Goal: Task Accomplishment & Management: Manage account settings

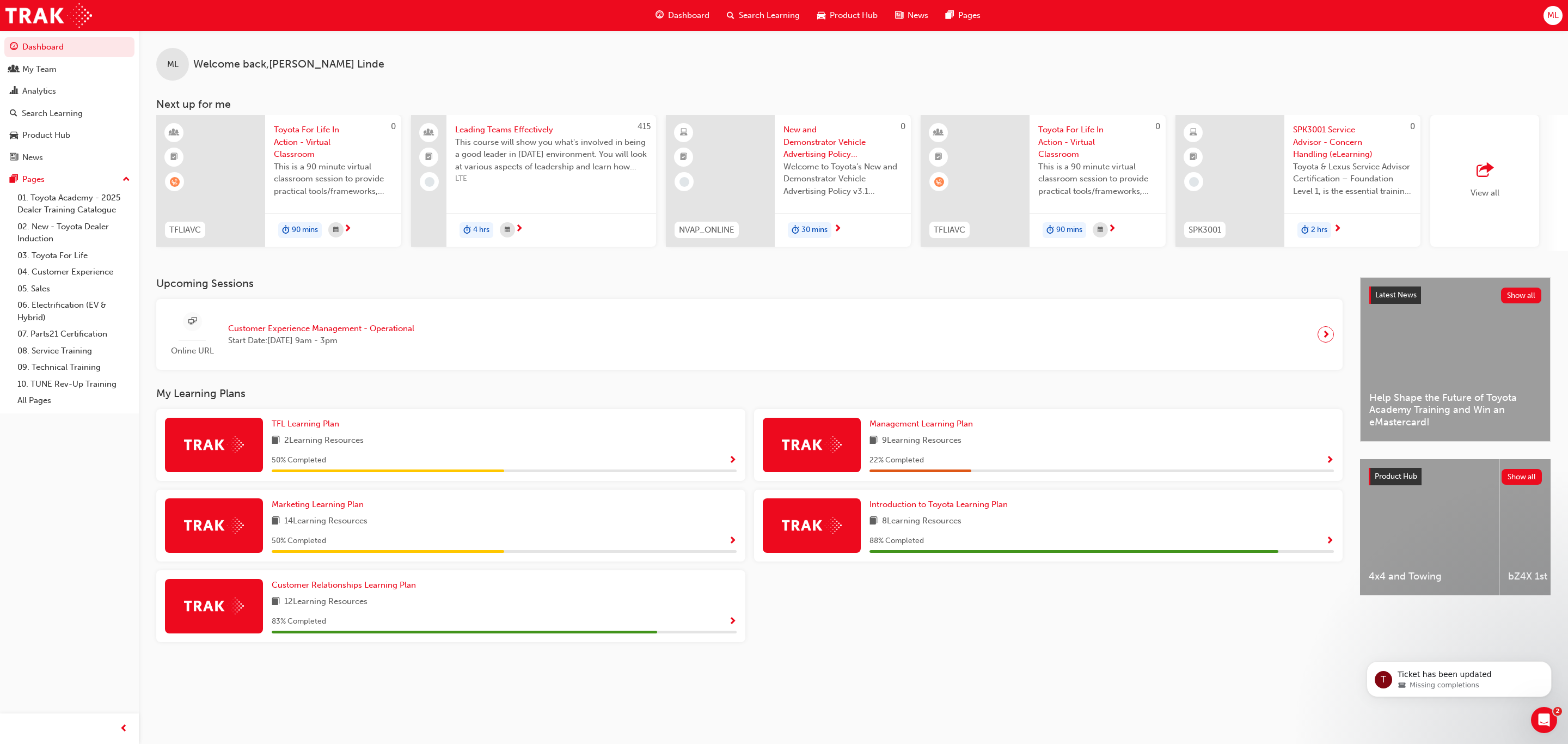
click at [804, 525] on img at bounding box center [812, 525] width 60 height 17
click at [36, 71] on div "My Team" at bounding box center [39, 69] width 34 height 13
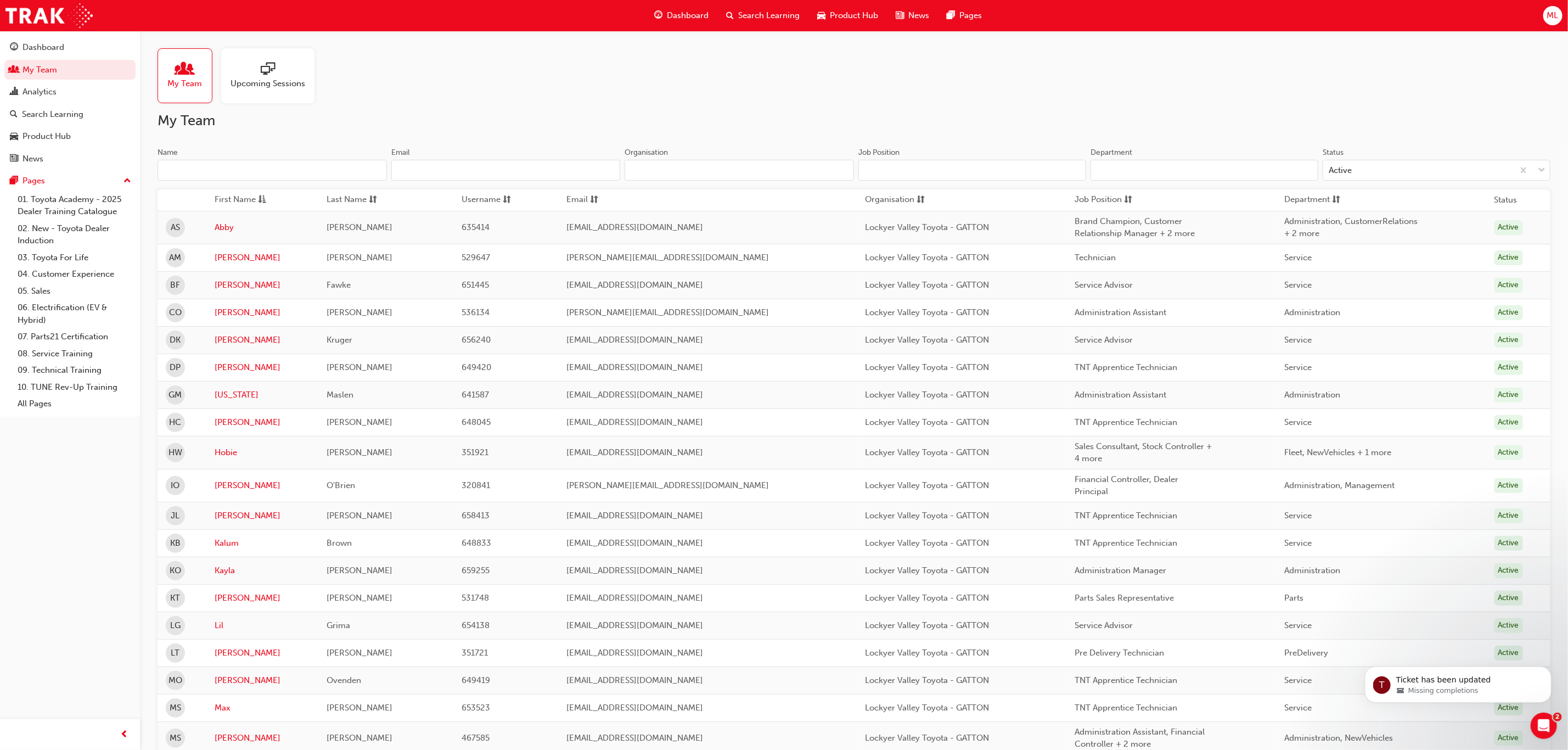
click at [254, 76] on div at bounding box center [268, 70] width 74 height 16
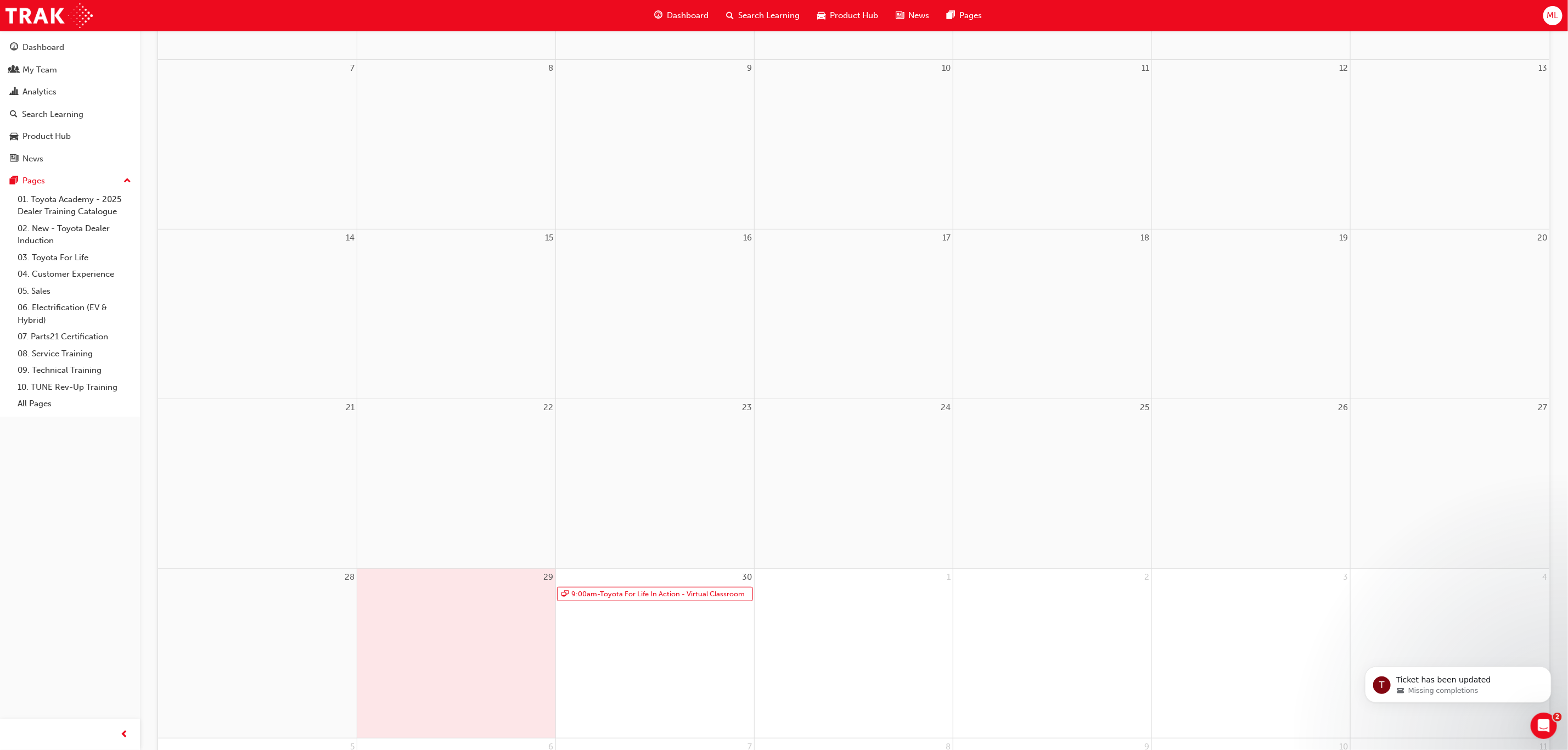
scroll to position [330, 0]
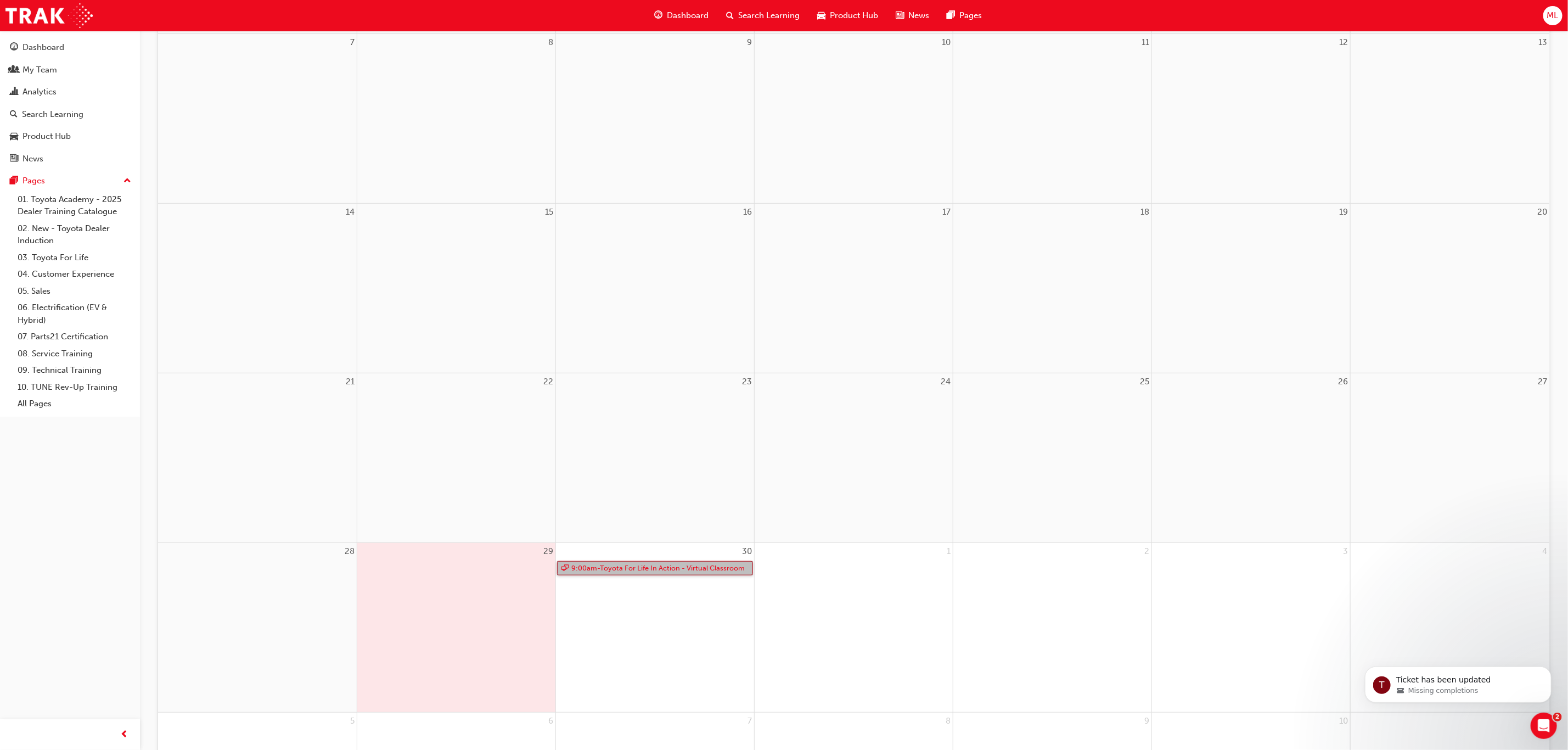
click at [664, 567] on link "9:00am - Toyota For Life In Action - Virtual Classroom" at bounding box center [655, 569] width 196 height 15
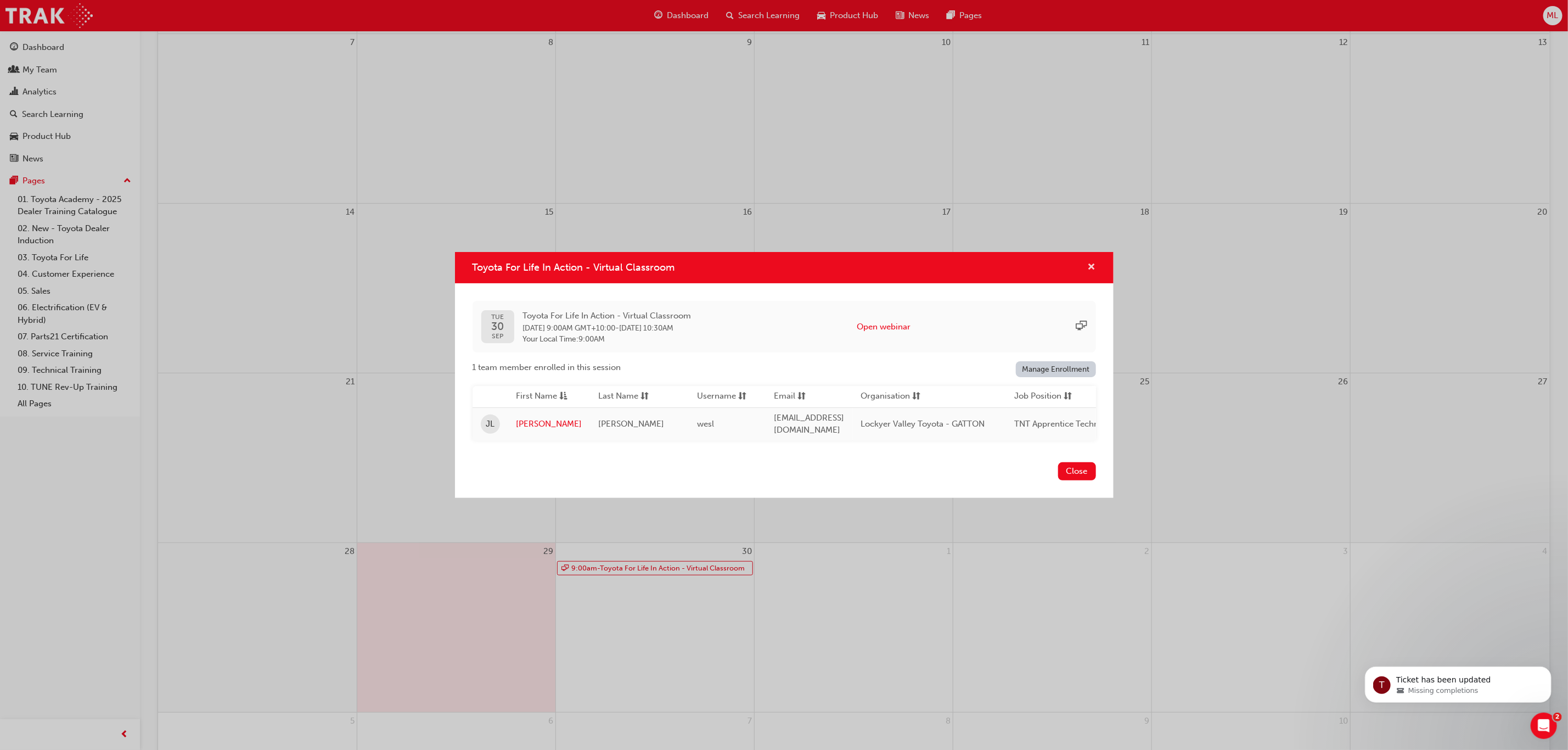
click at [1092, 263] on span "cross-icon" at bounding box center [1092, 268] width 8 height 10
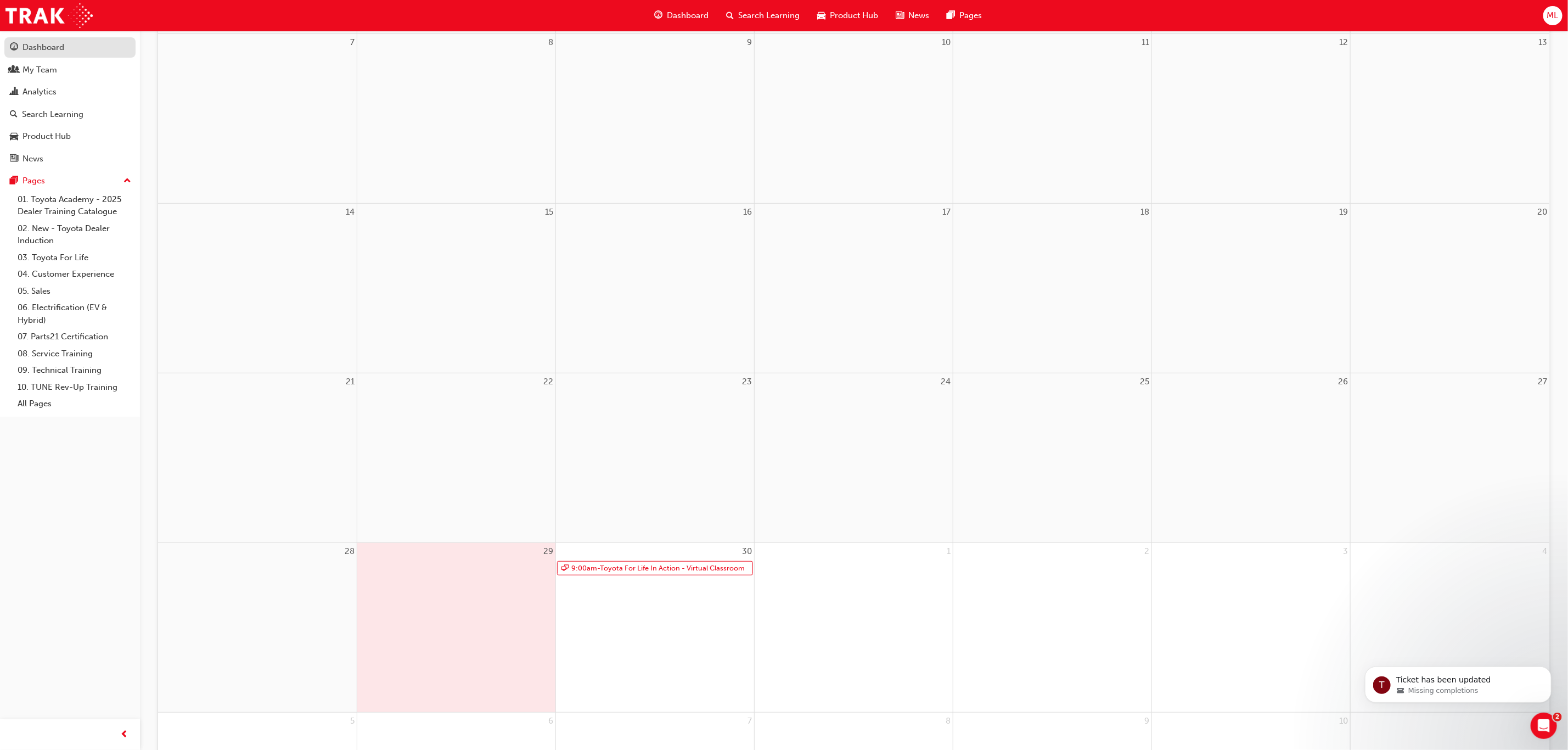
click at [46, 46] on div "Dashboard" at bounding box center [43, 47] width 42 height 13
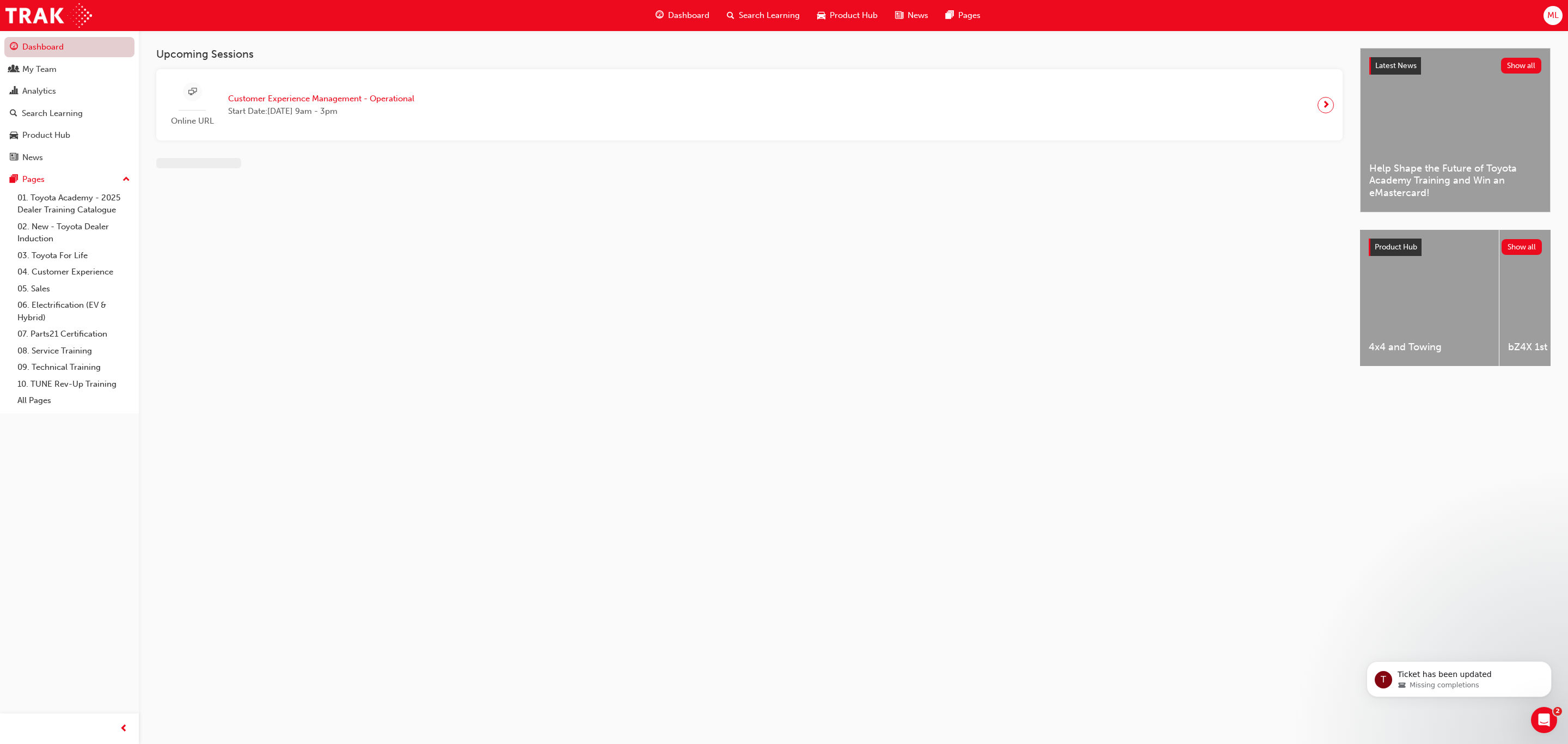
click at [44, 44] on link "Dashboard" at bounding box center [69, 47] width 130 height 20
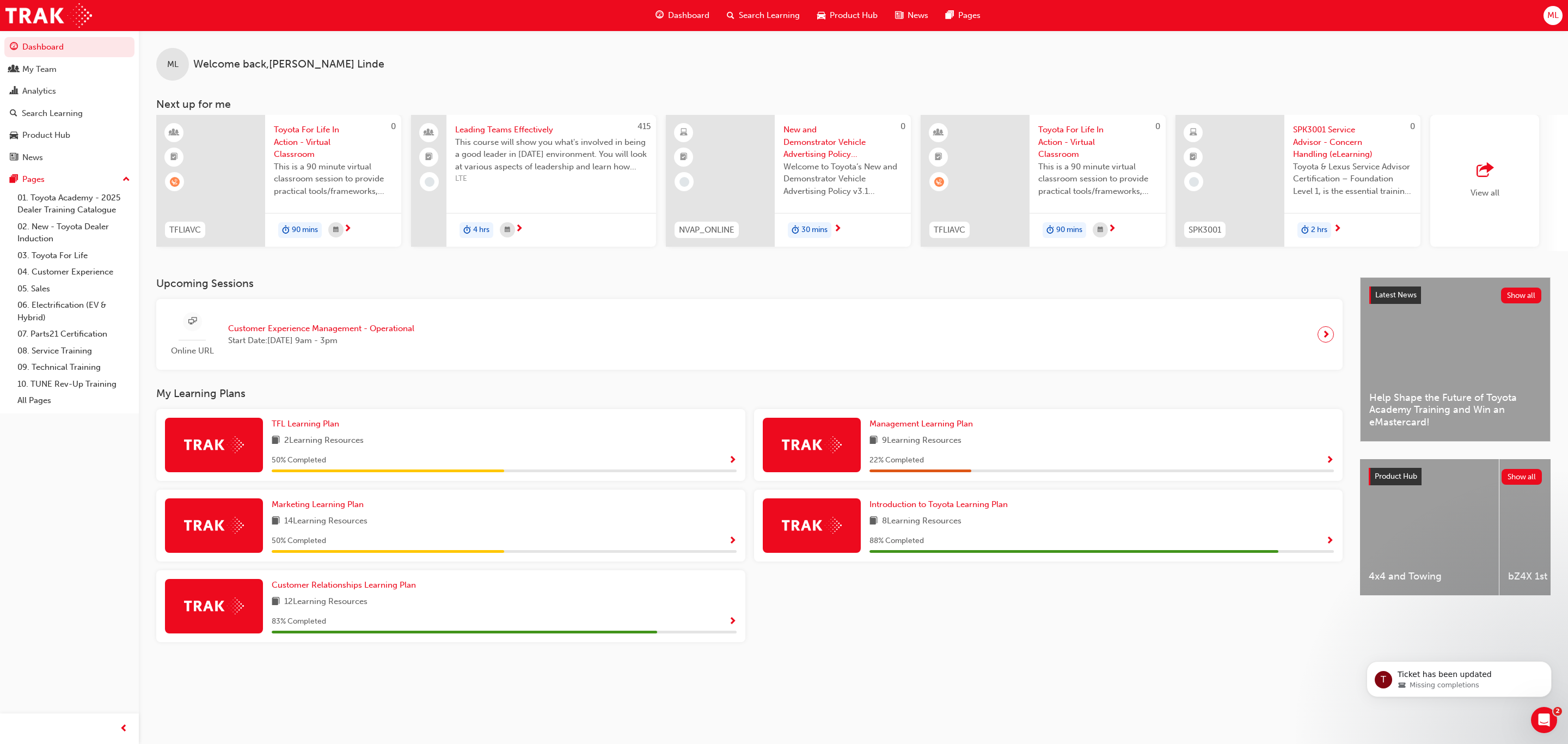
click at [1328, 541] on span "Show Progress" at bounding box center [1330, 541] width 8 height 10
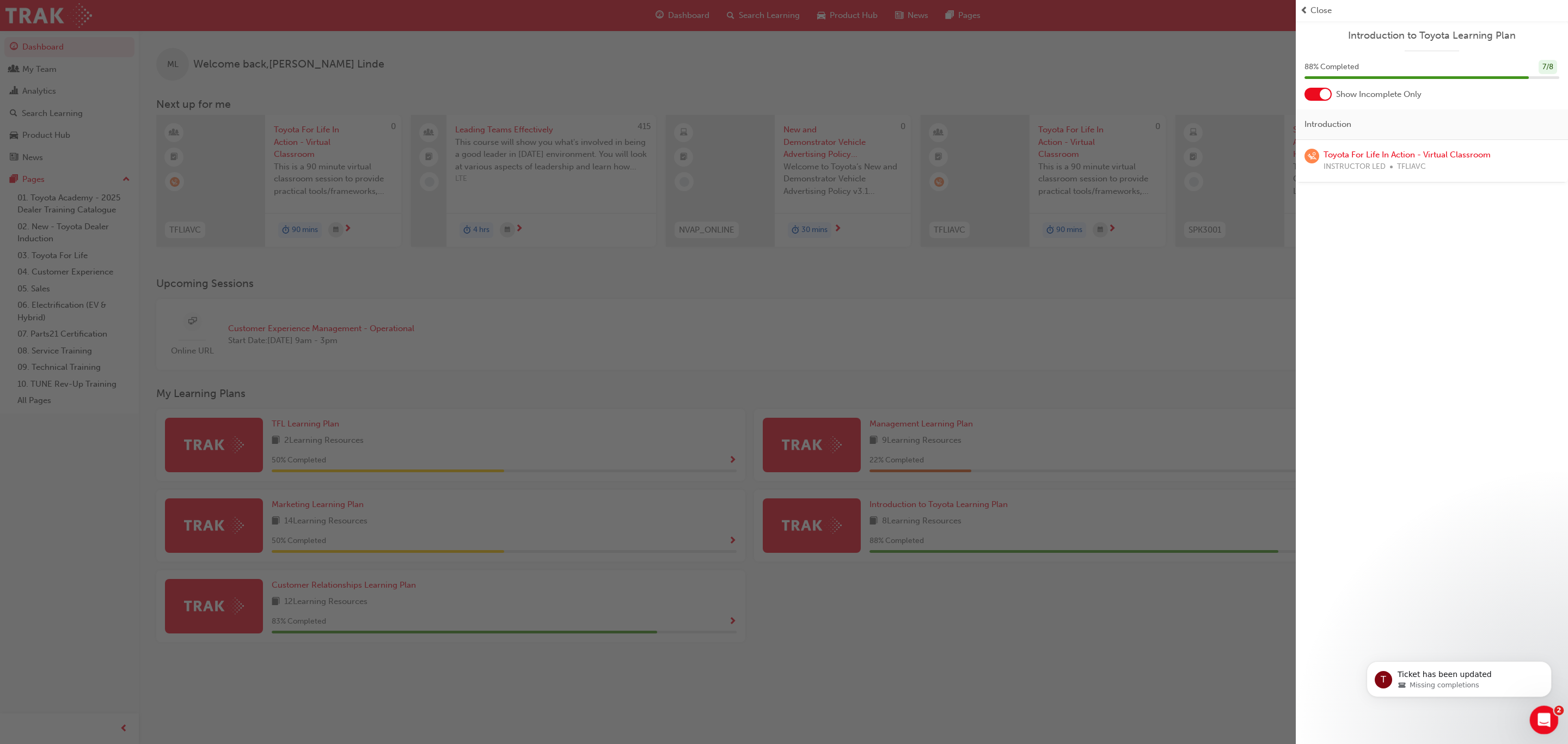
click at [1544, 723] on icon "Open Intercom Messenger" at bounding box center [1542, 718] width 18 height 18
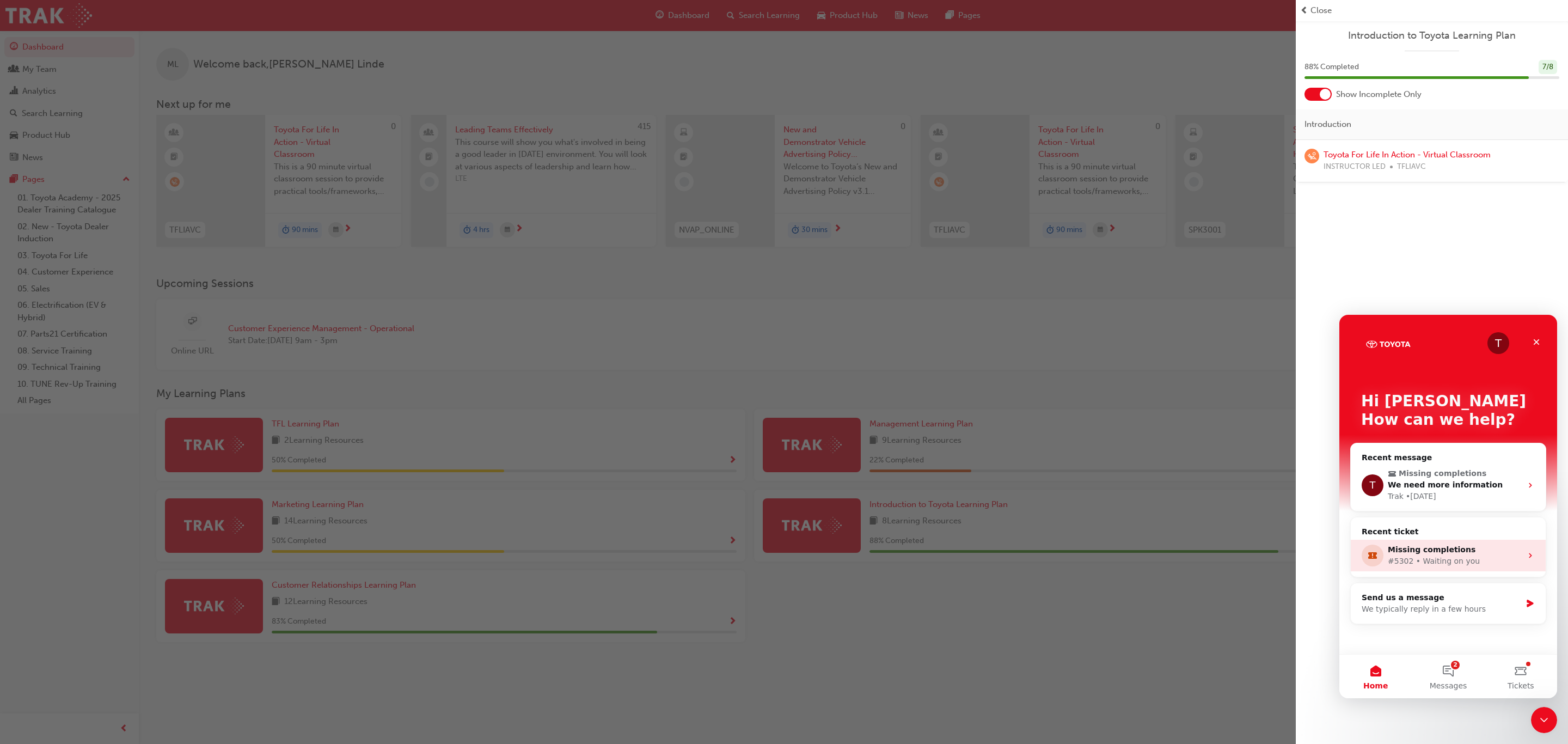
click at [1428, 553] on div "Missing completions" at bounding box center [1455, 549] width 134 height 11
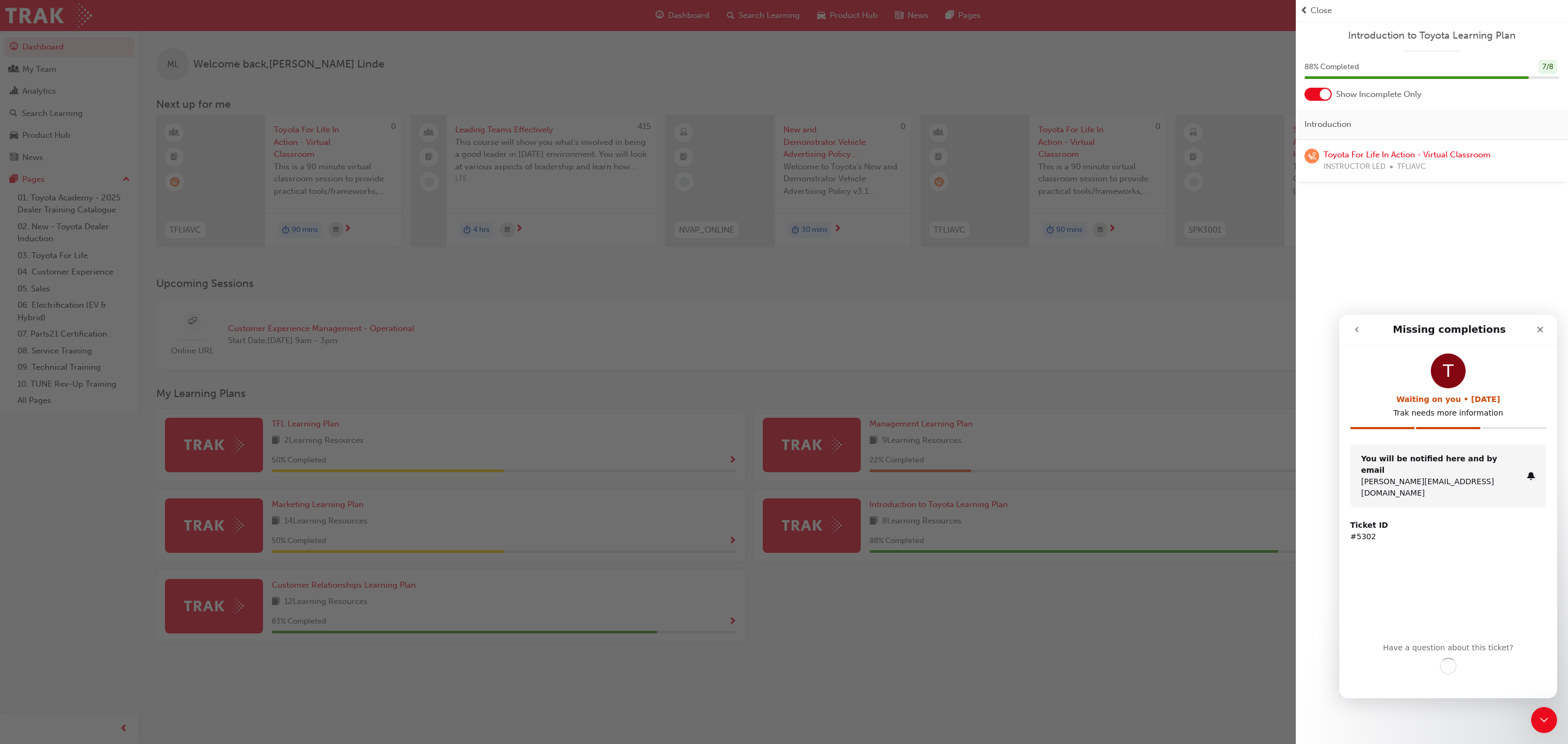
click at [1452, 374] on div "T" at bounding box center [1449, 371] width 35 height 35
click at [1451, 669] on button "Continue the conversation" at bounding box center [1449, 669] width 150 height 23
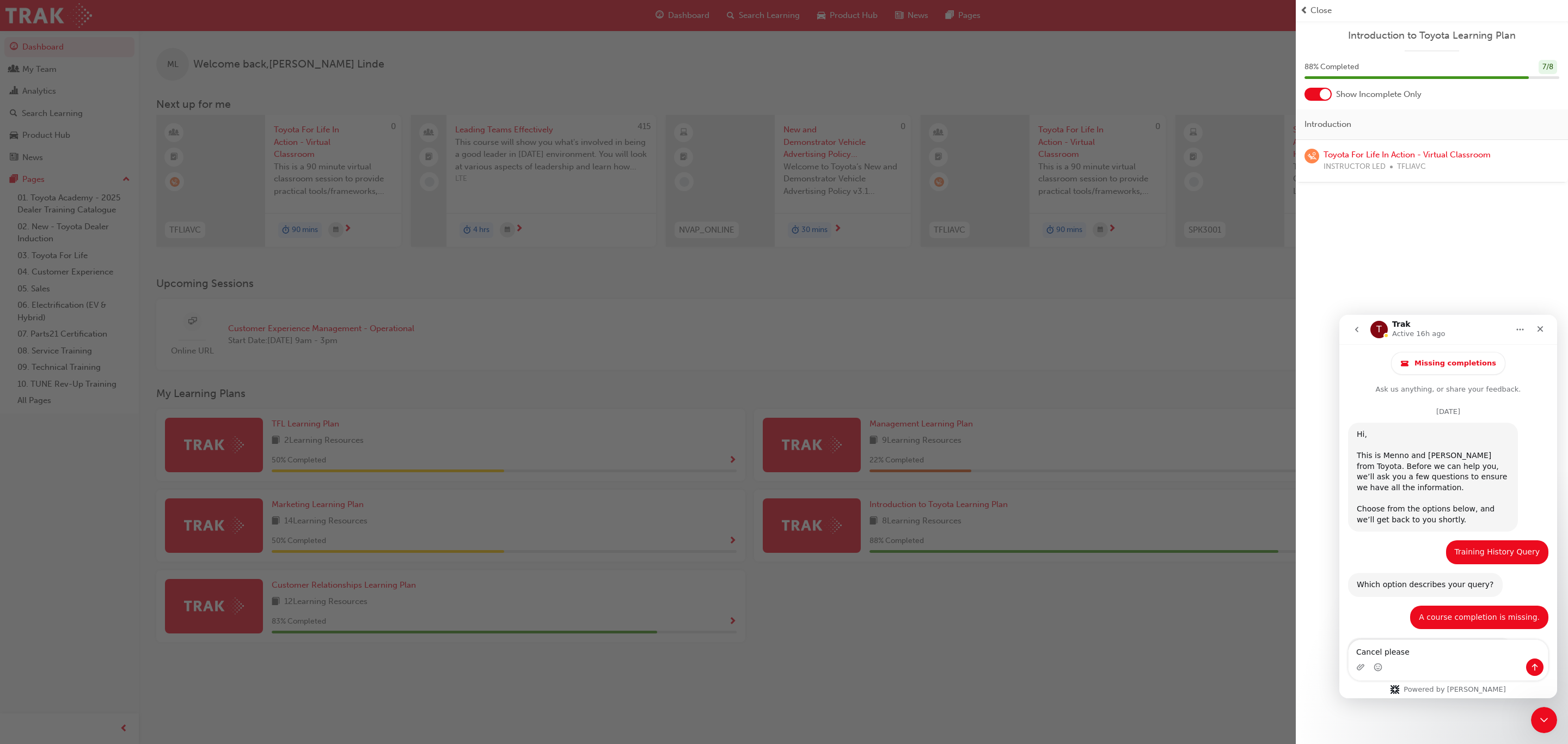
type textarea "Cancel please"
click at [1536, 668] on icon "Send a message…" at bounding box center [1534, 667] width 9 height 9
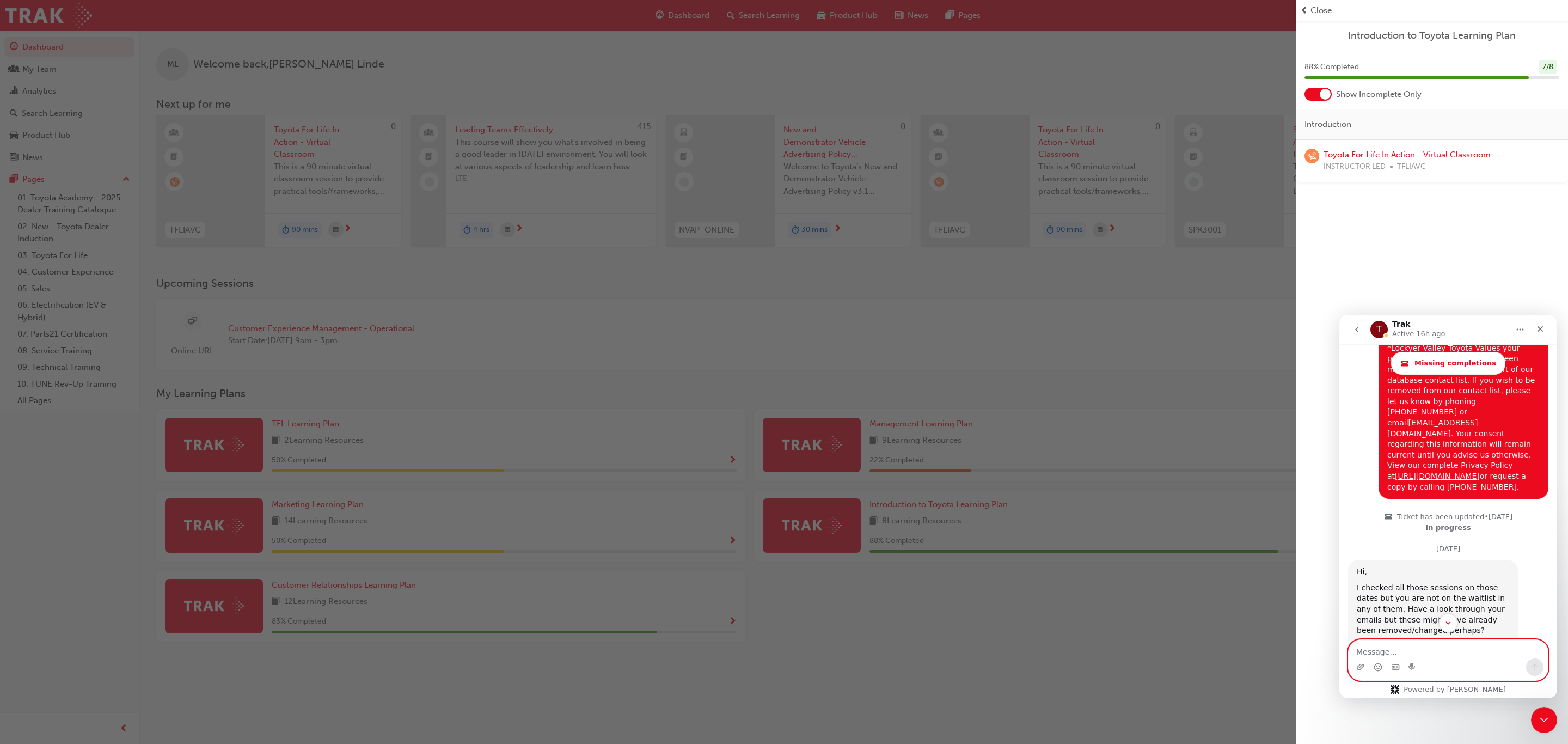
scroll to position [3729, 0]
click at [1545, 328] on div "Close" at bounding box center [1540, 328] width 19 height 19
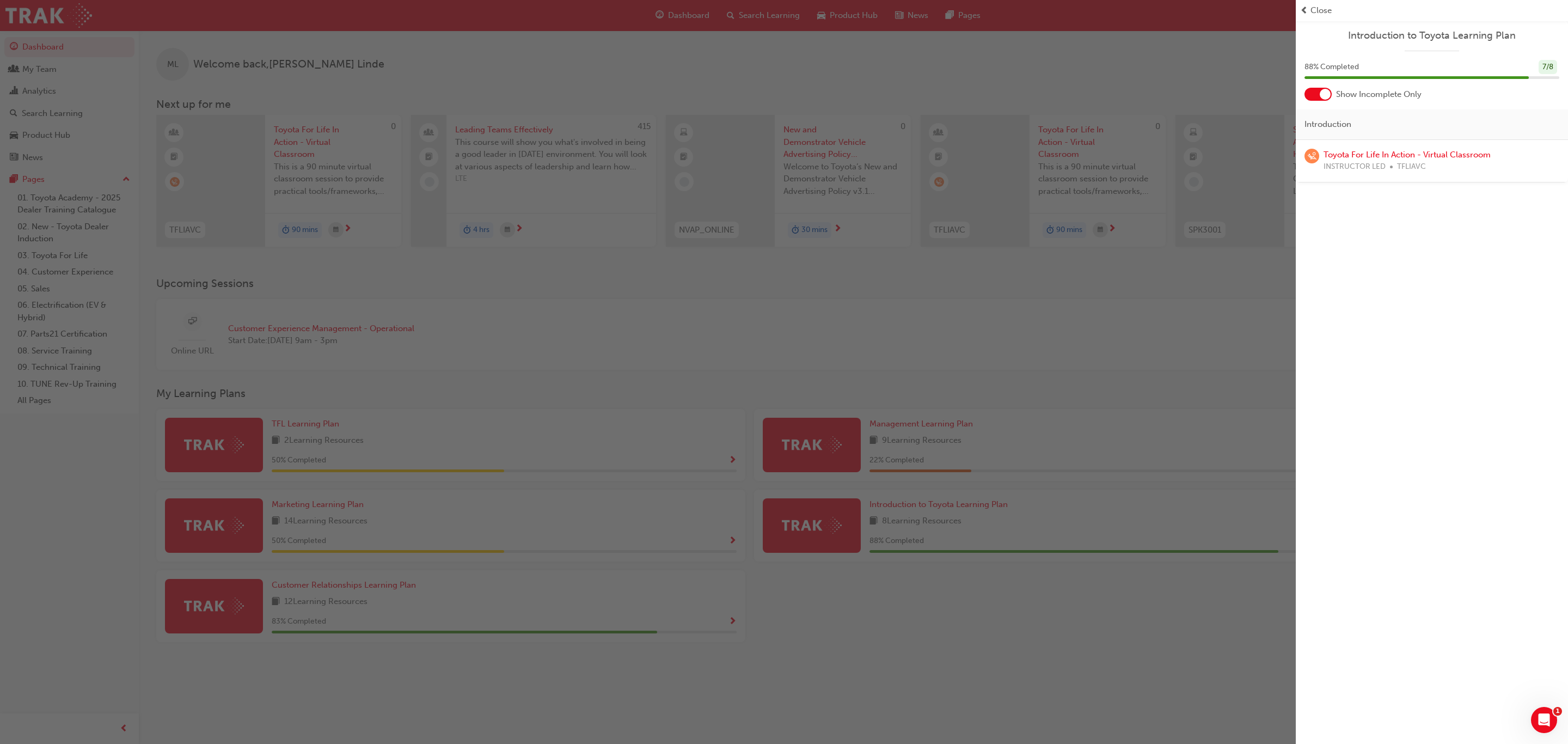
click at [812, 528] on div "button" at bounding box center [648, 372] width 1296 height 744
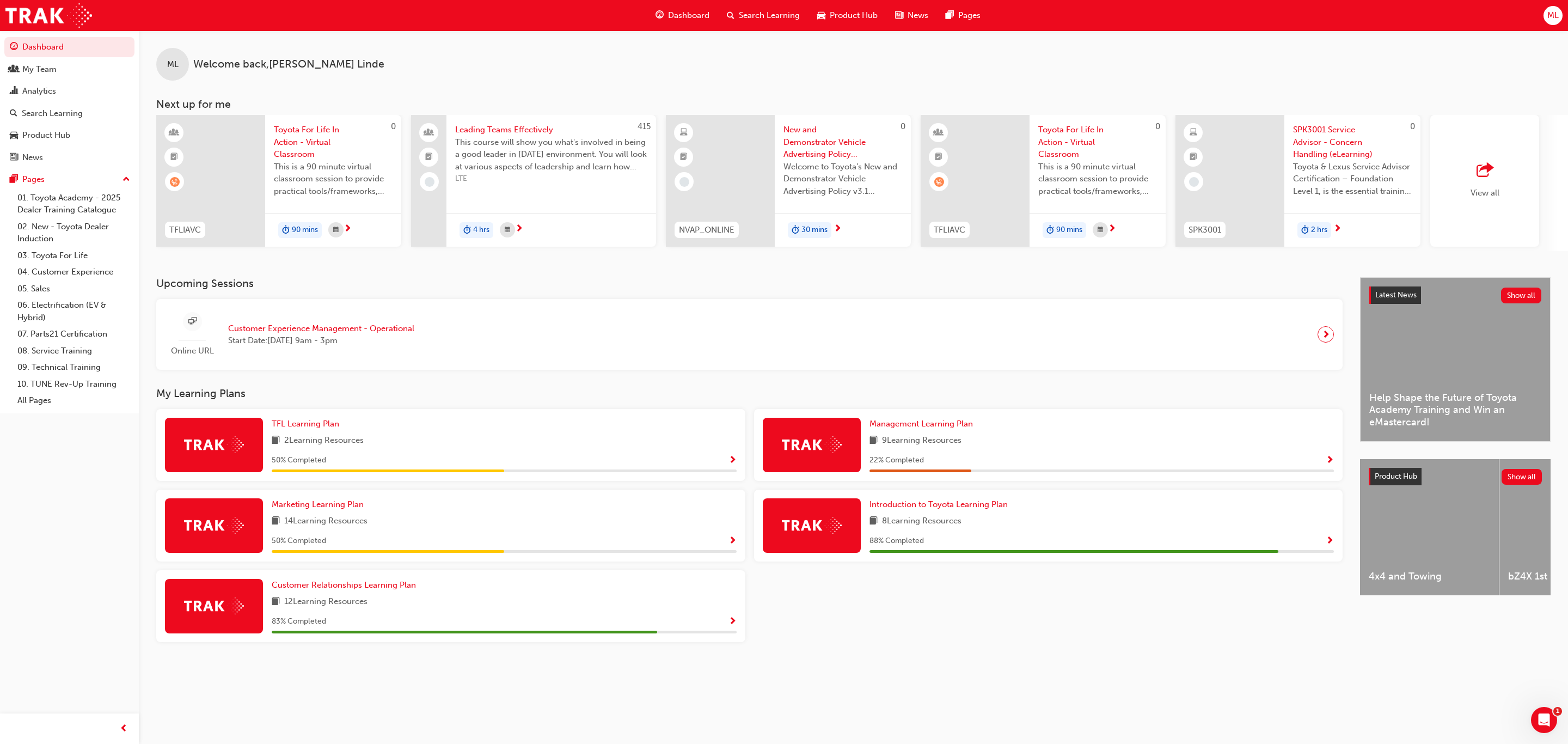
click at [1334, 541] on div "Introduction to Toyota Learning Plan 8 Learning Resources 88 % Completed" at bounding box center [1048, 525] width 589 height 72
click at [1330, 541] on span "Show Progress" at bounding box center [1330, 541] width 8 height 10
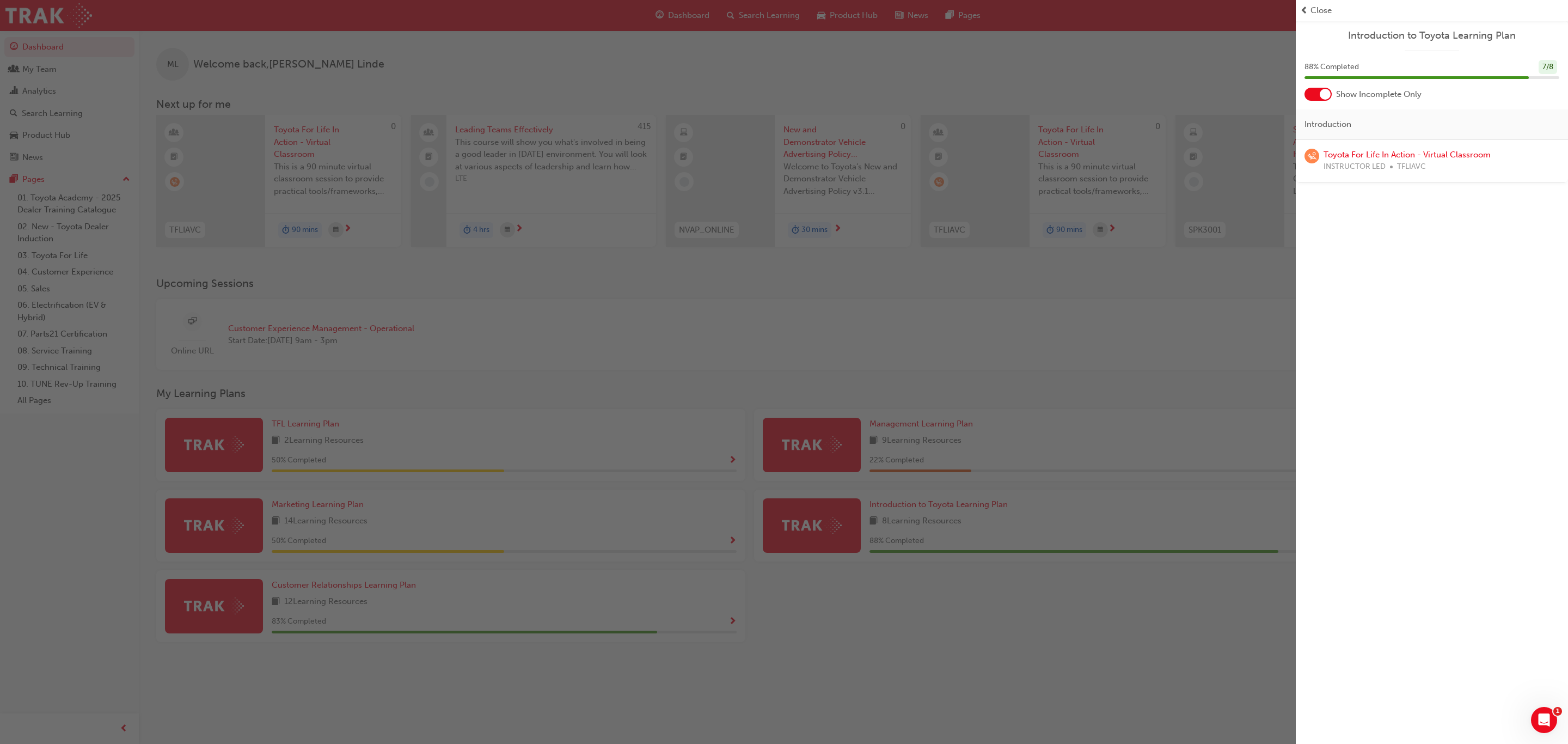
click at [1350, 246] on div "Introduction to Toyota Learning Plan 88 % Completed 7 / 8 Show Incomplete Only …" at bounding box center [1432, 372] width 273 height 744
drag, startPoint x: 1304, startPoint y: 10, endPoint x: 1302, endPoint y: 17, distance: 7.3
click at [1304, 10] on span "prev-icon" at bounding box center [1304, 10] width 8 height 13
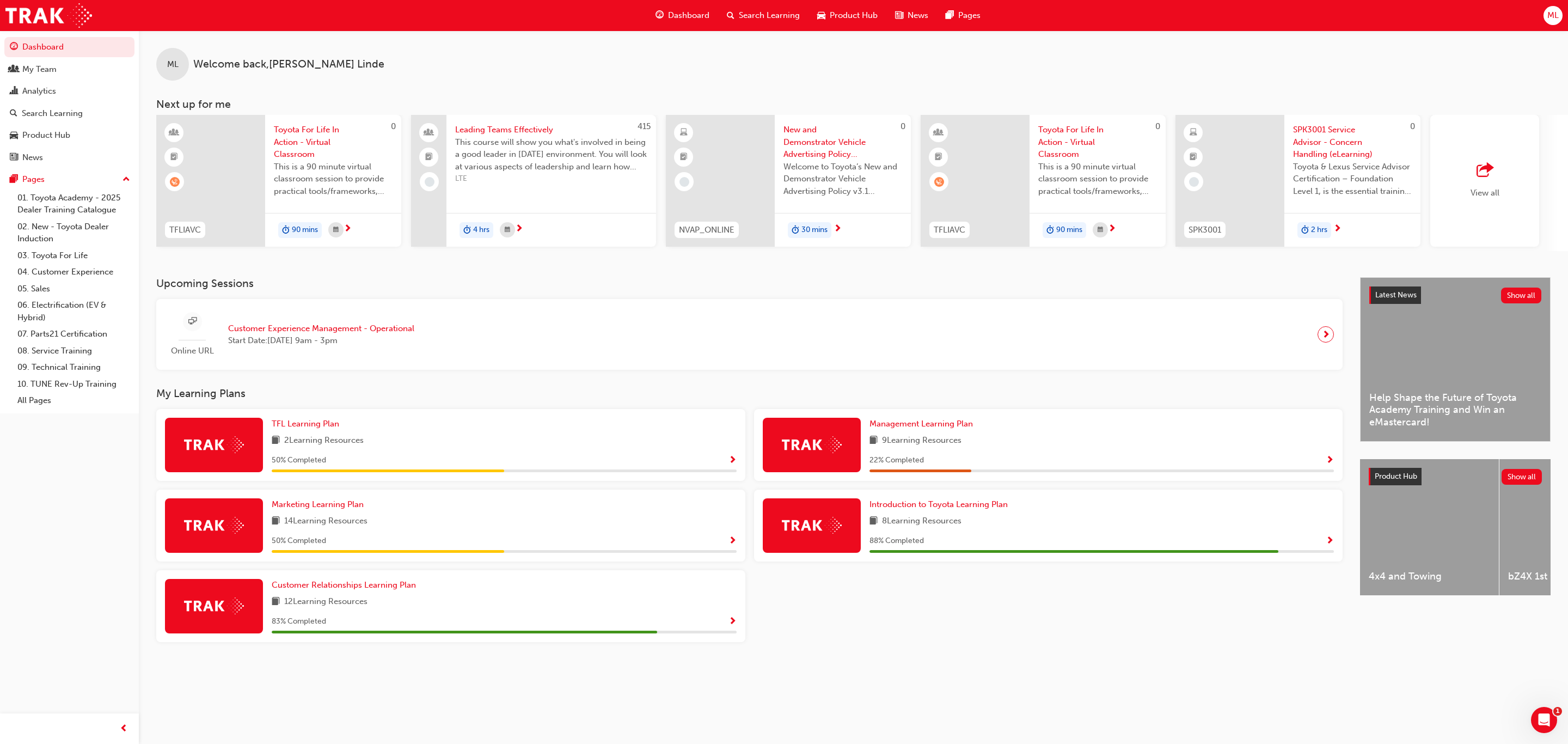
click at [732, 624] on span "Show Progress" at bounding box center [732, 622] width 8 height 10
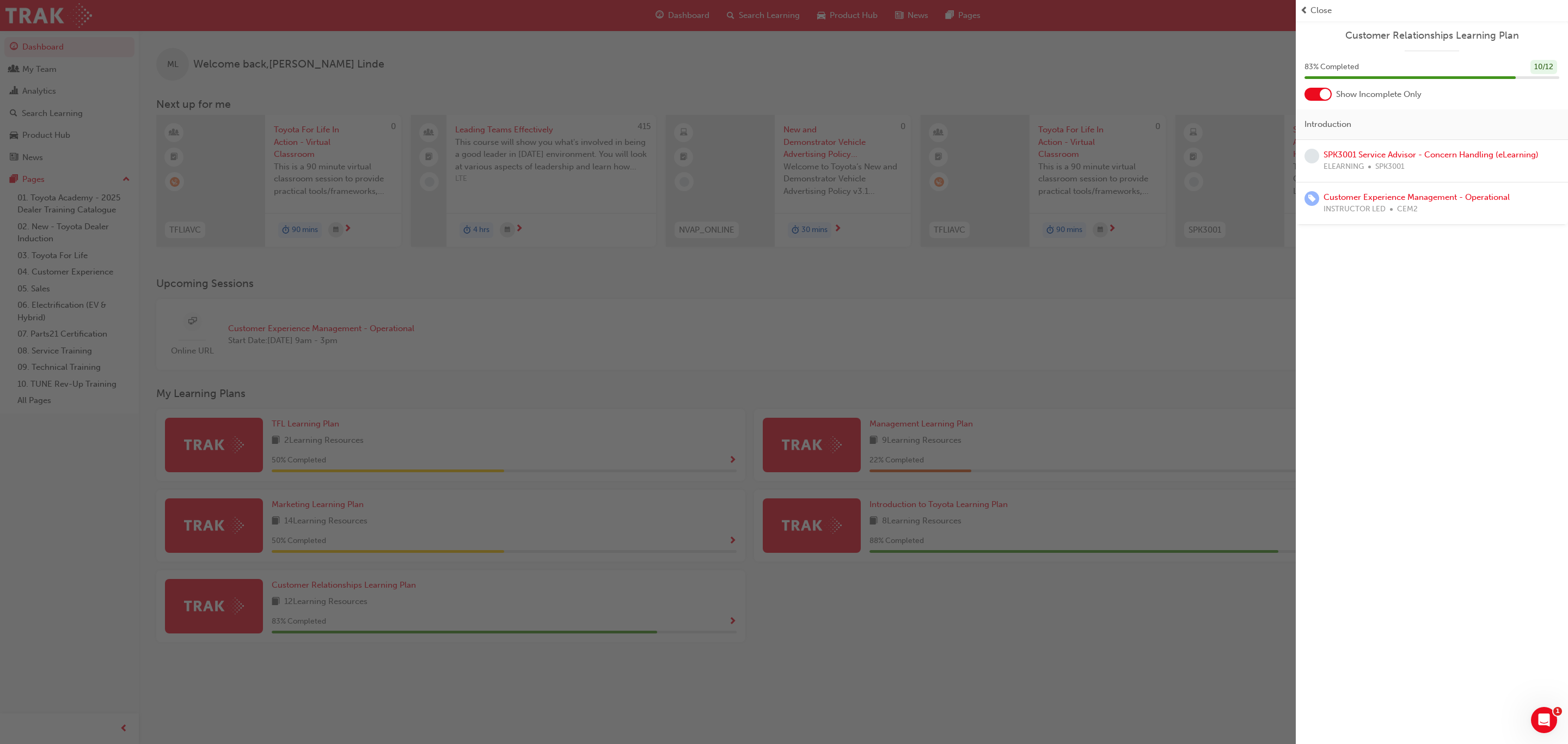
click at [1326, 94] on div at bounding box center [1325, 94] width 11 height 11
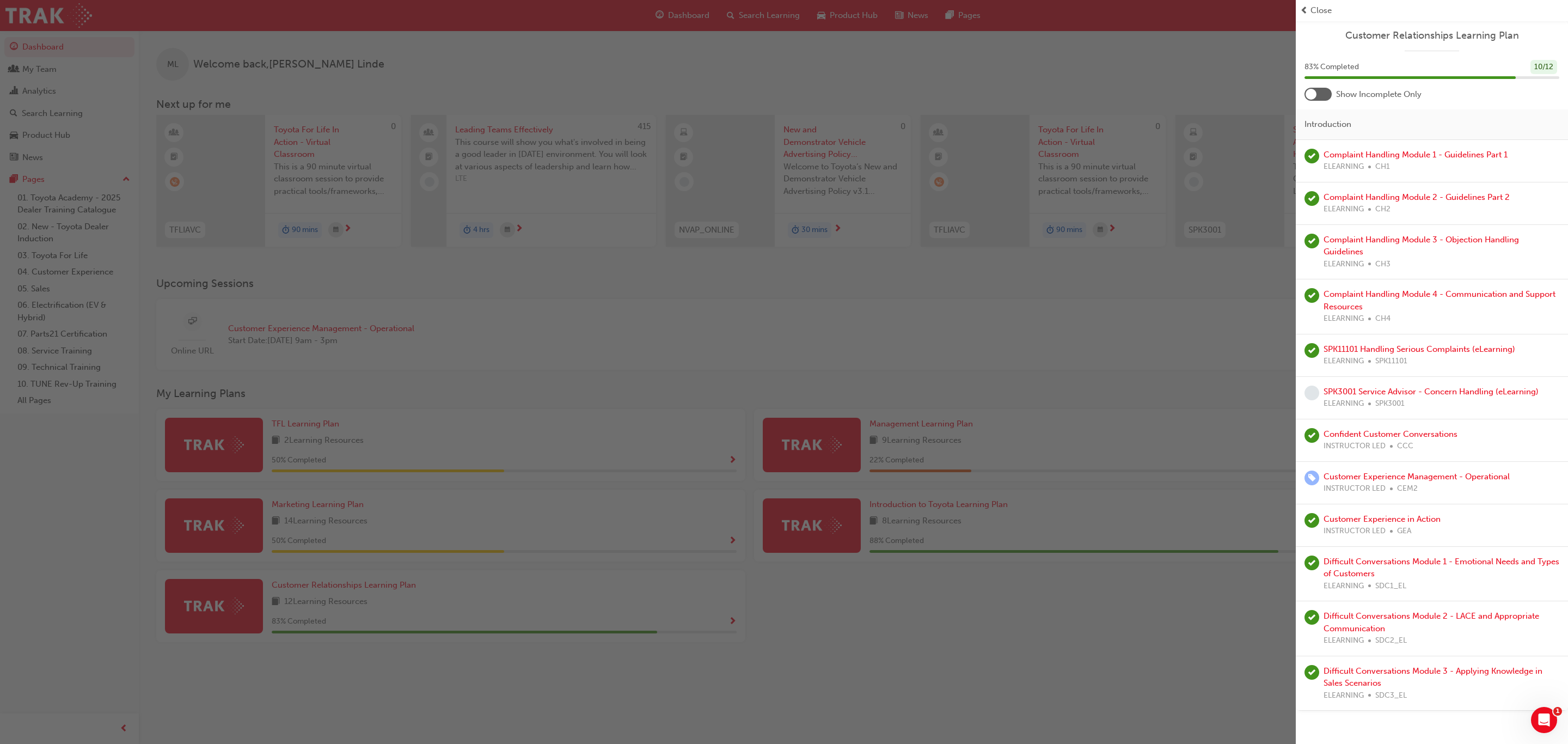
click at [1138, 523] on div "button" at bounding box center [648, 372] width 1296 height 744
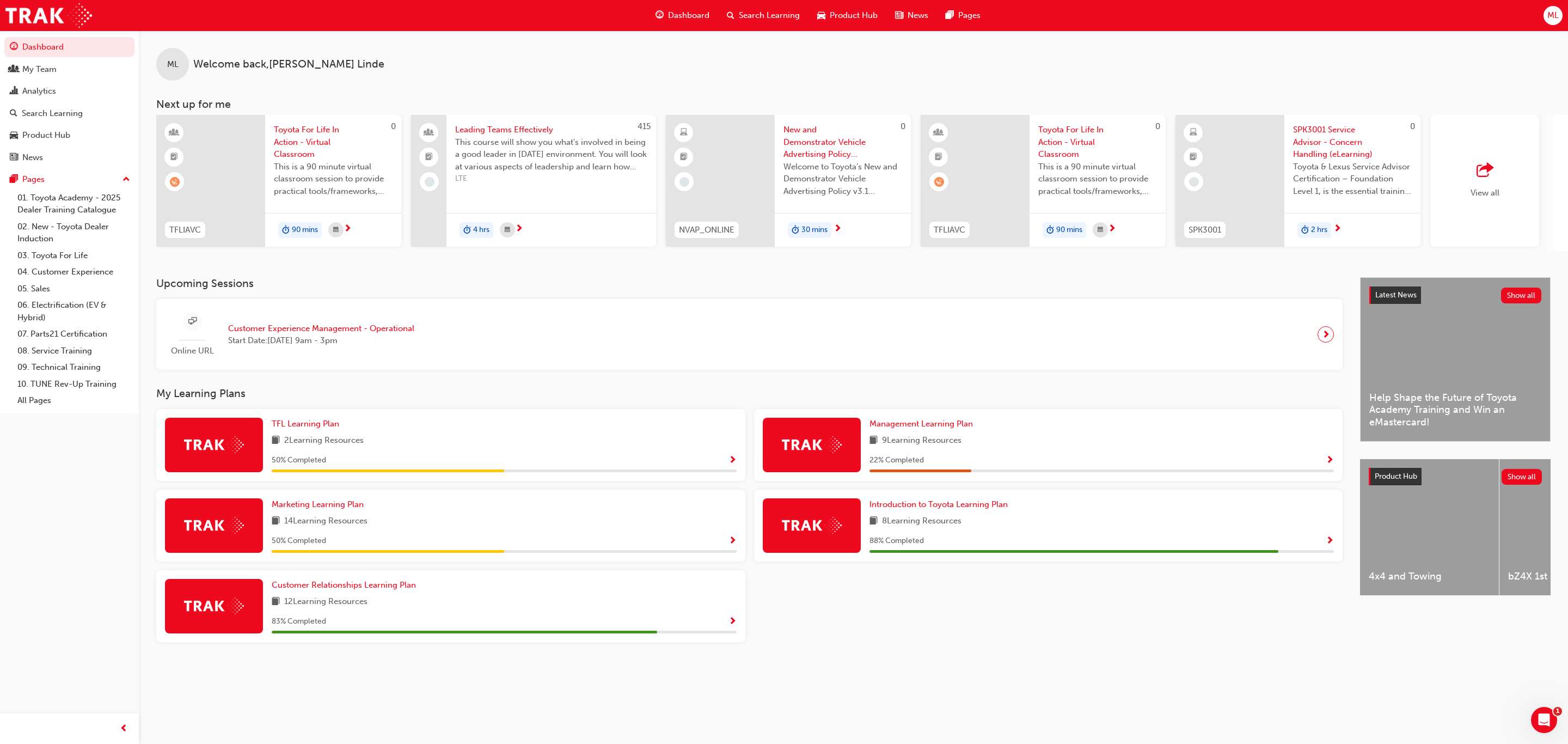
click at [1333, 545] on span "Show Progress" at bounding box center [1330, 541] width 8 height 10
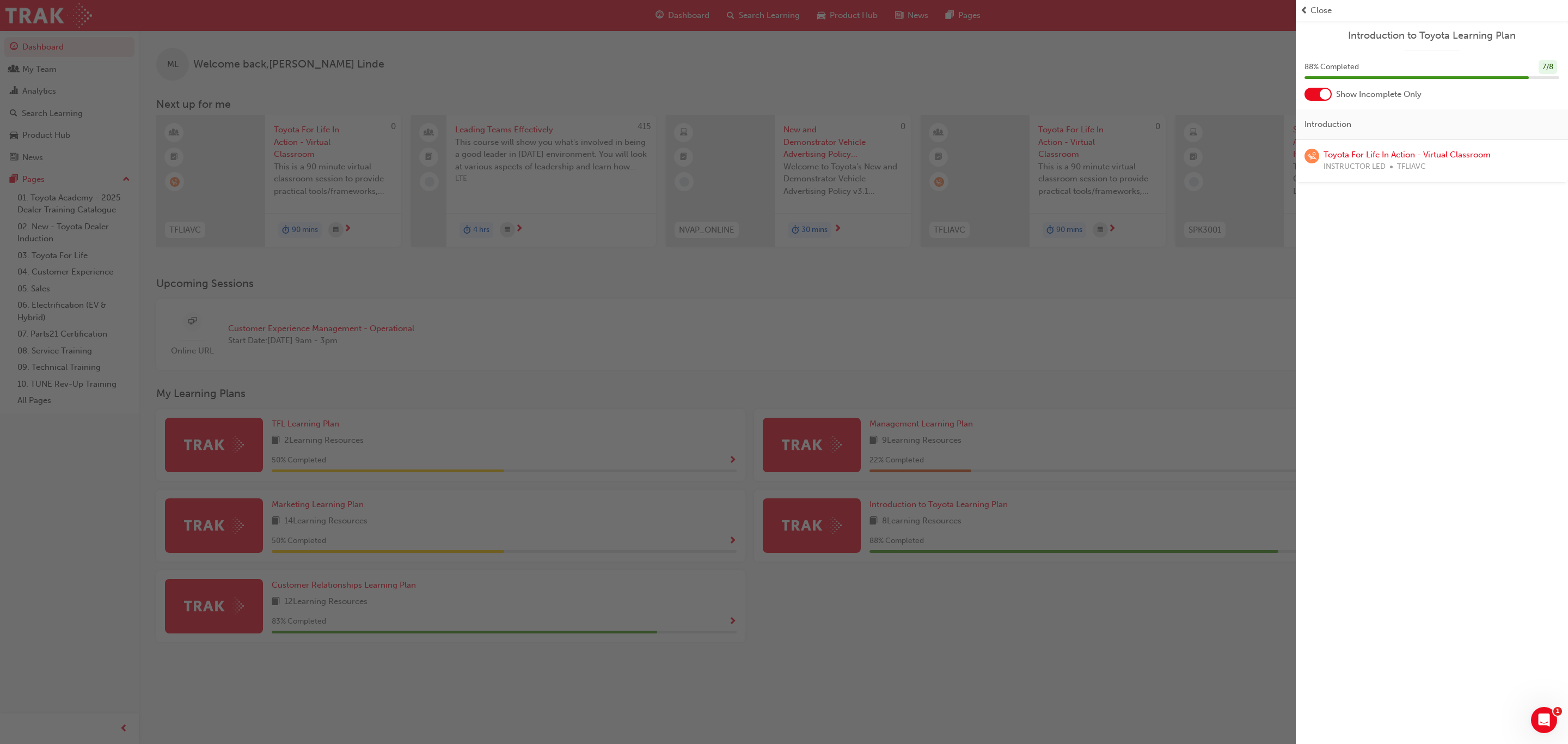
click at [1325, 93] on div at bounding box center [1325, 94] width 11 height 11
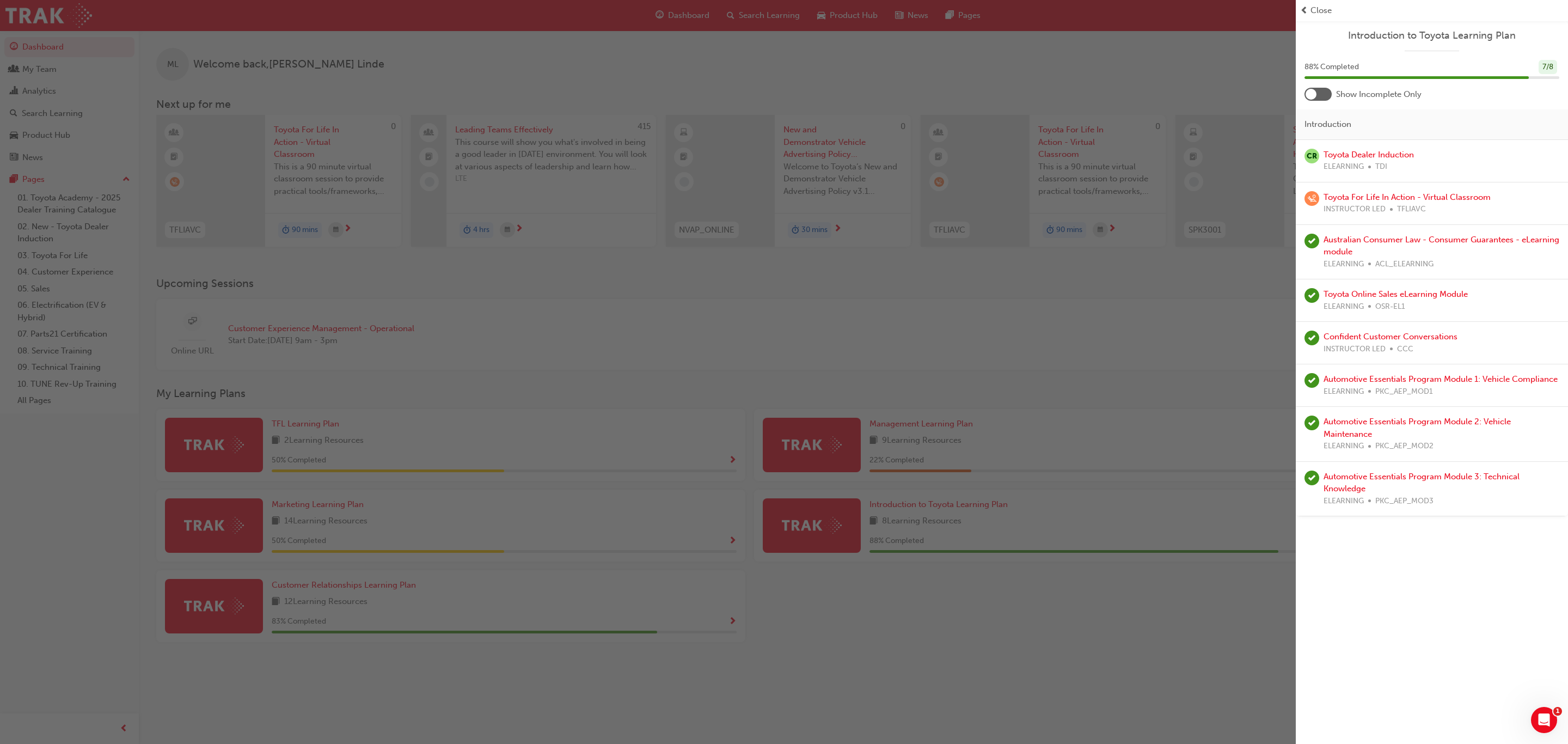
click at [995, 641] on div "button" at bounding box center [648, 372] width 1296 height 744
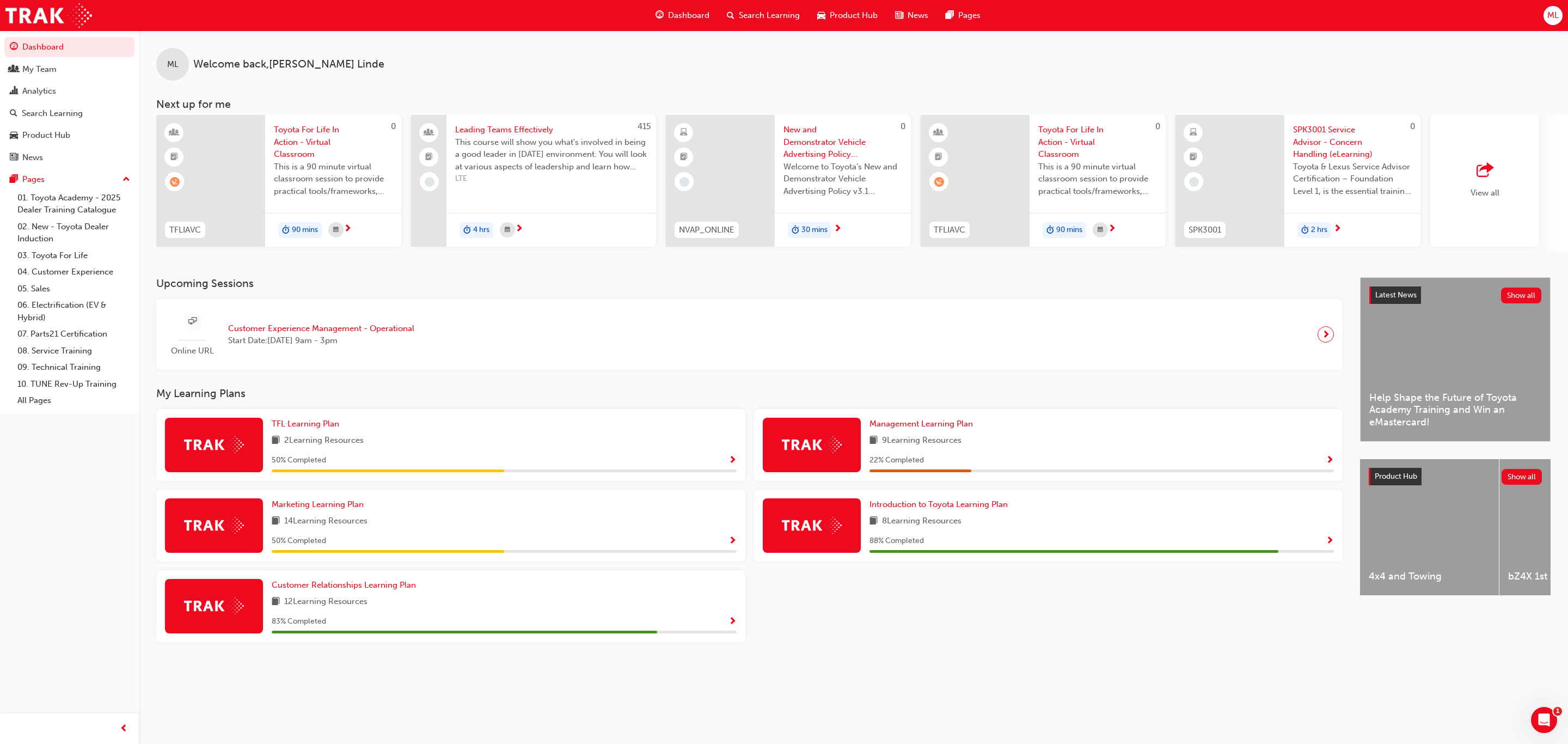
click at [734, 623] on span "Show Progress" at bounding box center [732, 622] width 8 height 10
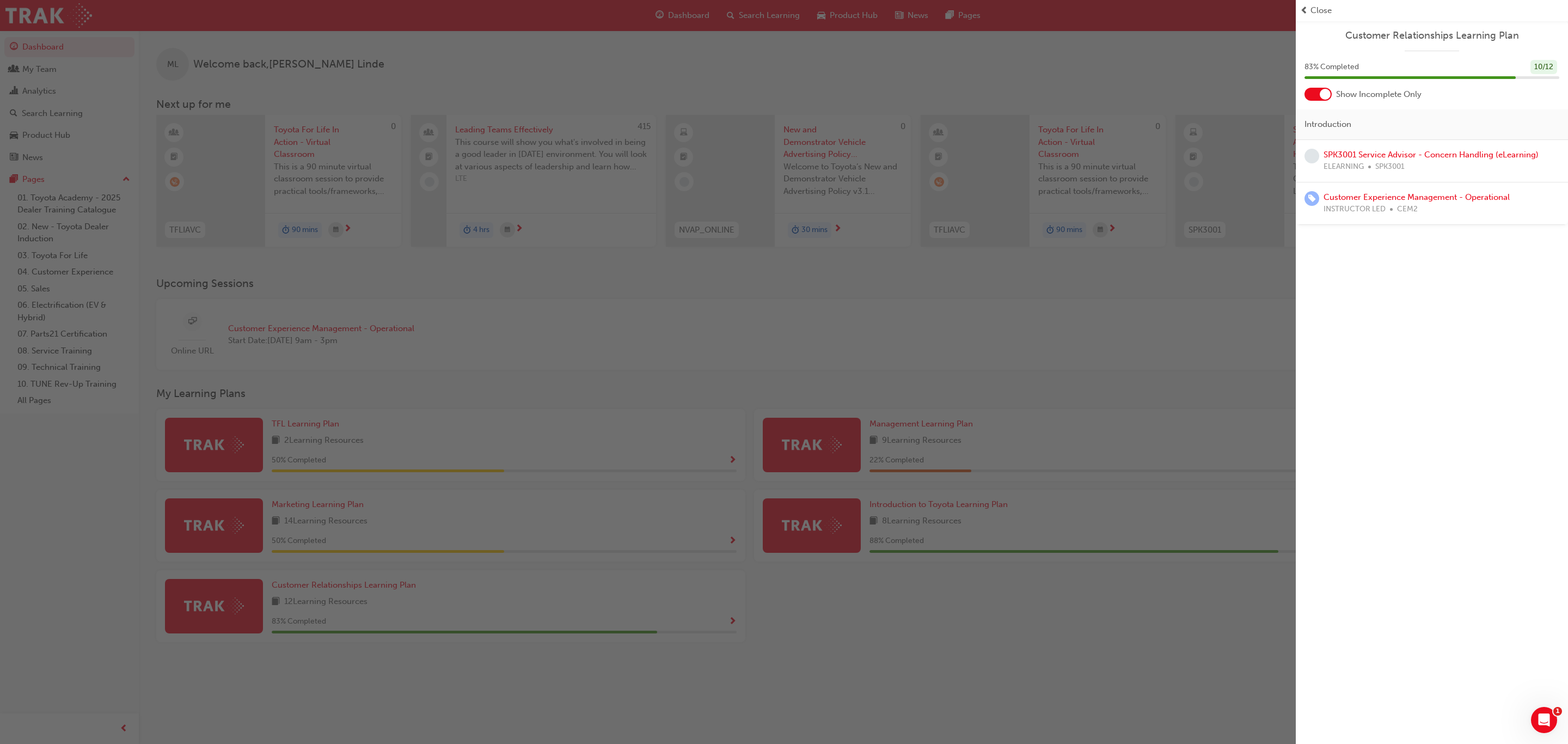
click at [1325, 90] on div at bounding box center [1325, 94] width 11 height 11
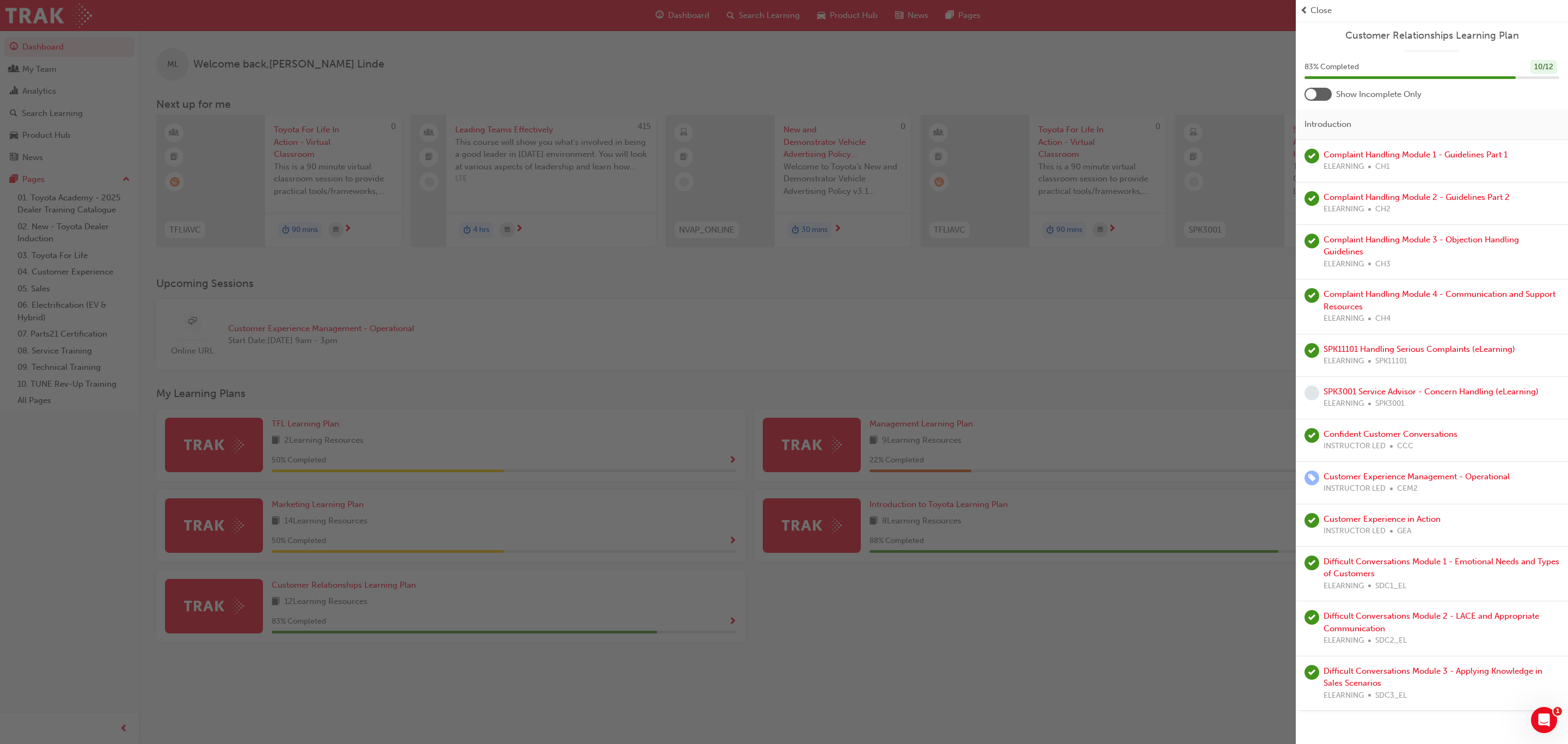
click at [303, 442] on div "button" at bounding box center [648, 372] width 1296 height 744
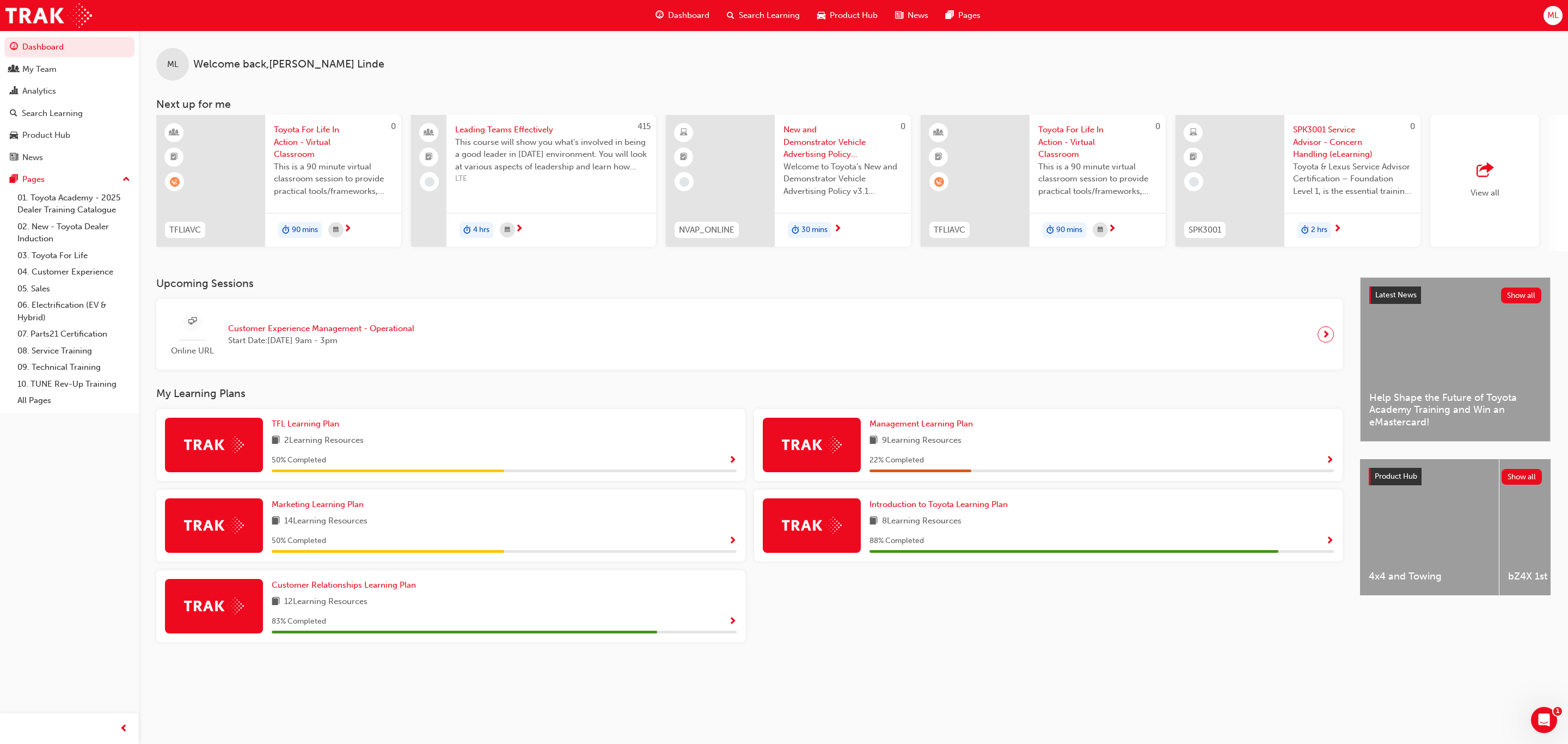
click at [731, 461] on span "Show Progress" at bounding box center [732, 461] width 8 height 10
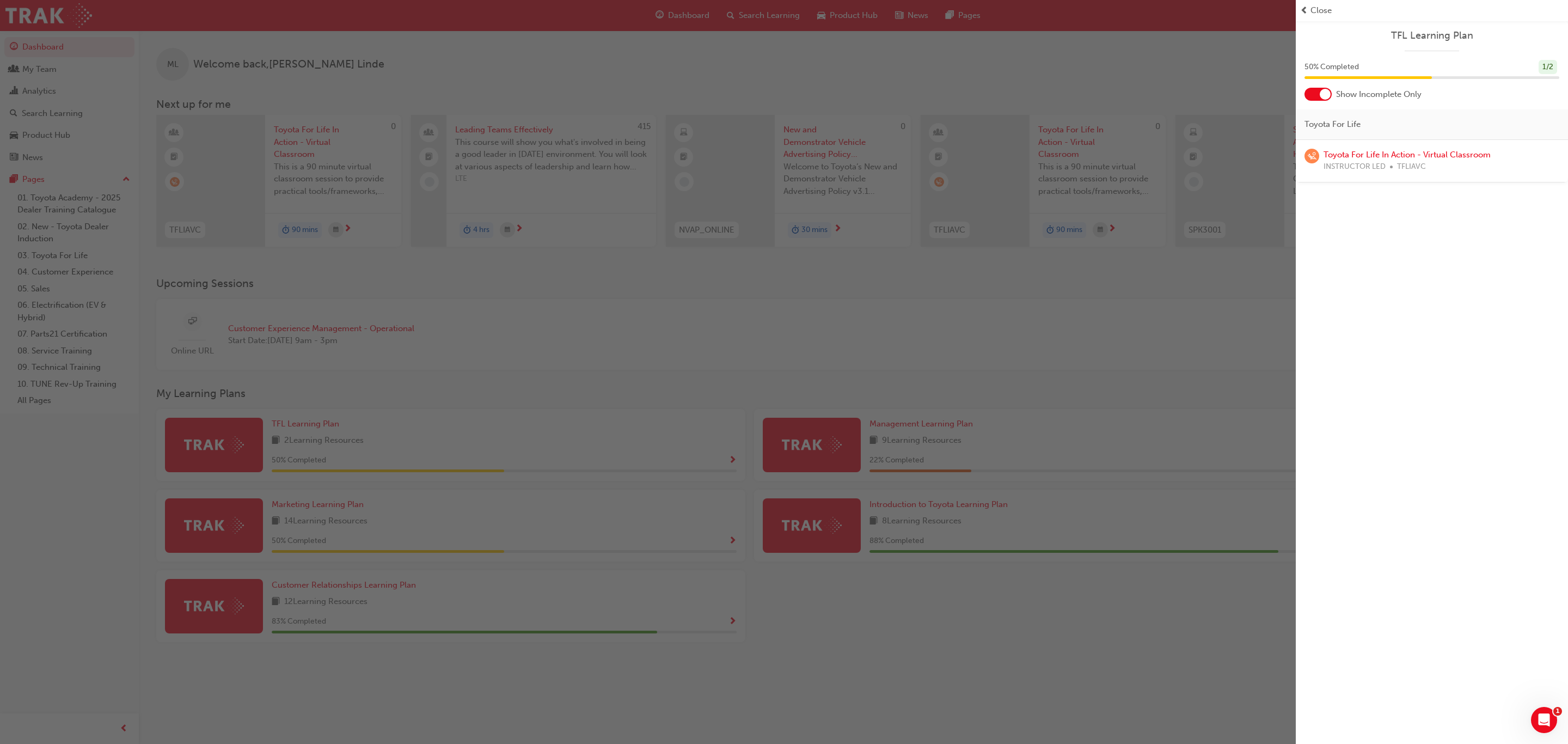
click at [1325, 94] on div at bounding box center [1325, 94] width 11 height 11
click at [1406, 383] on div "TFL Learning Plan 50 % Completed 1 / 2 Show Incomplete Only Toyota For Life CR …" at bounding box center [1432, 372] width 273 height 744
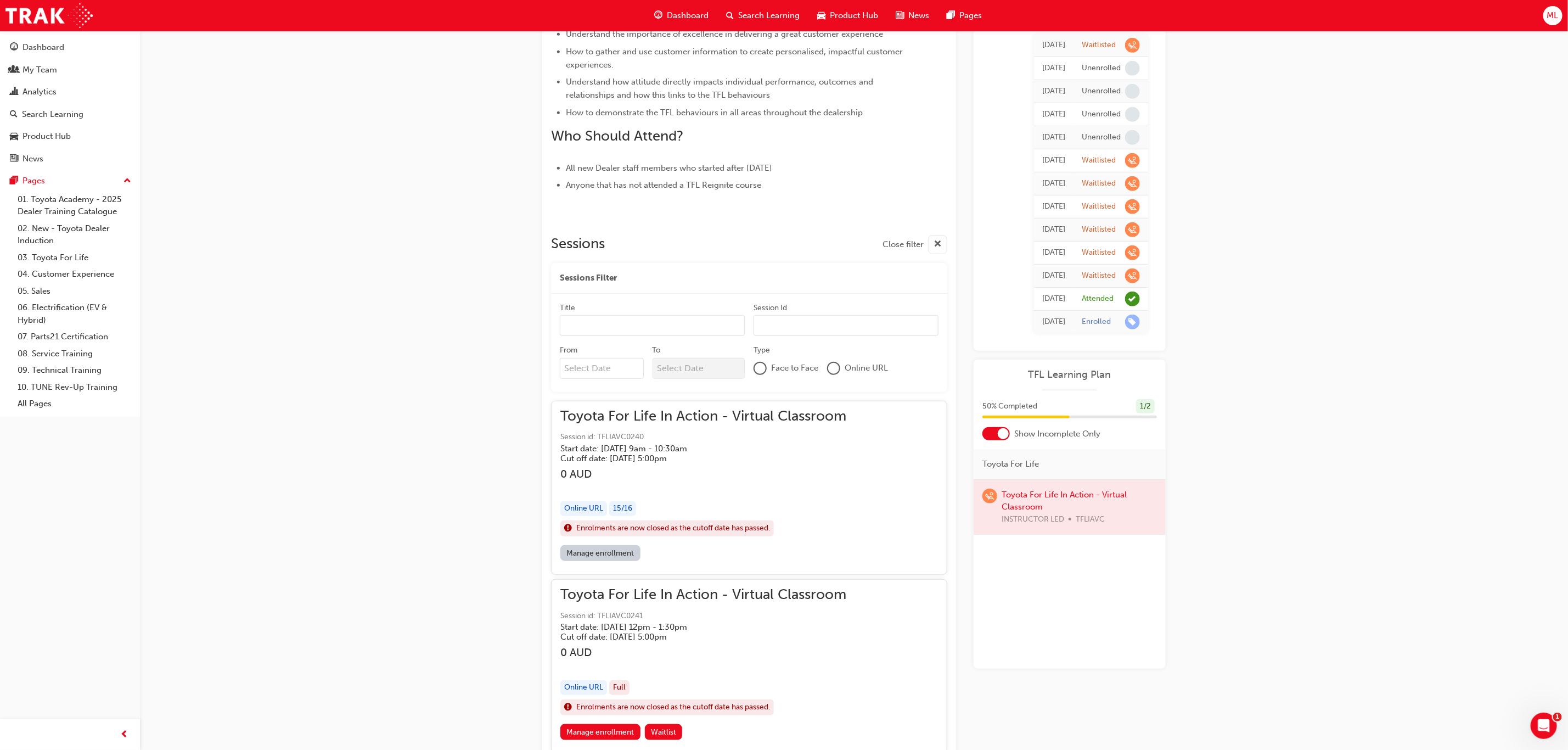
scroll to position [513, 0]
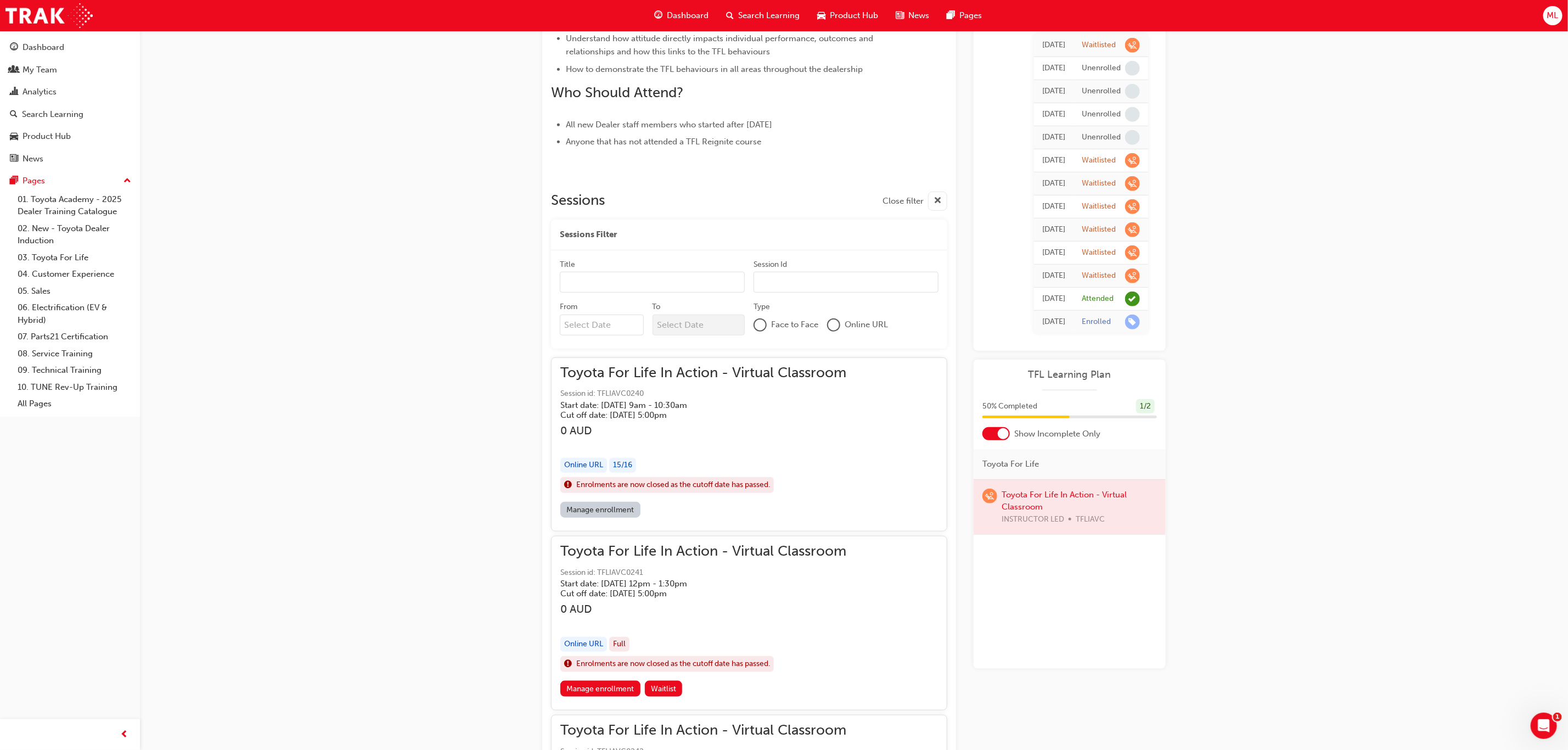
click at [1017, 498] on div at bounding box center [1069, 507] width 192 height 55
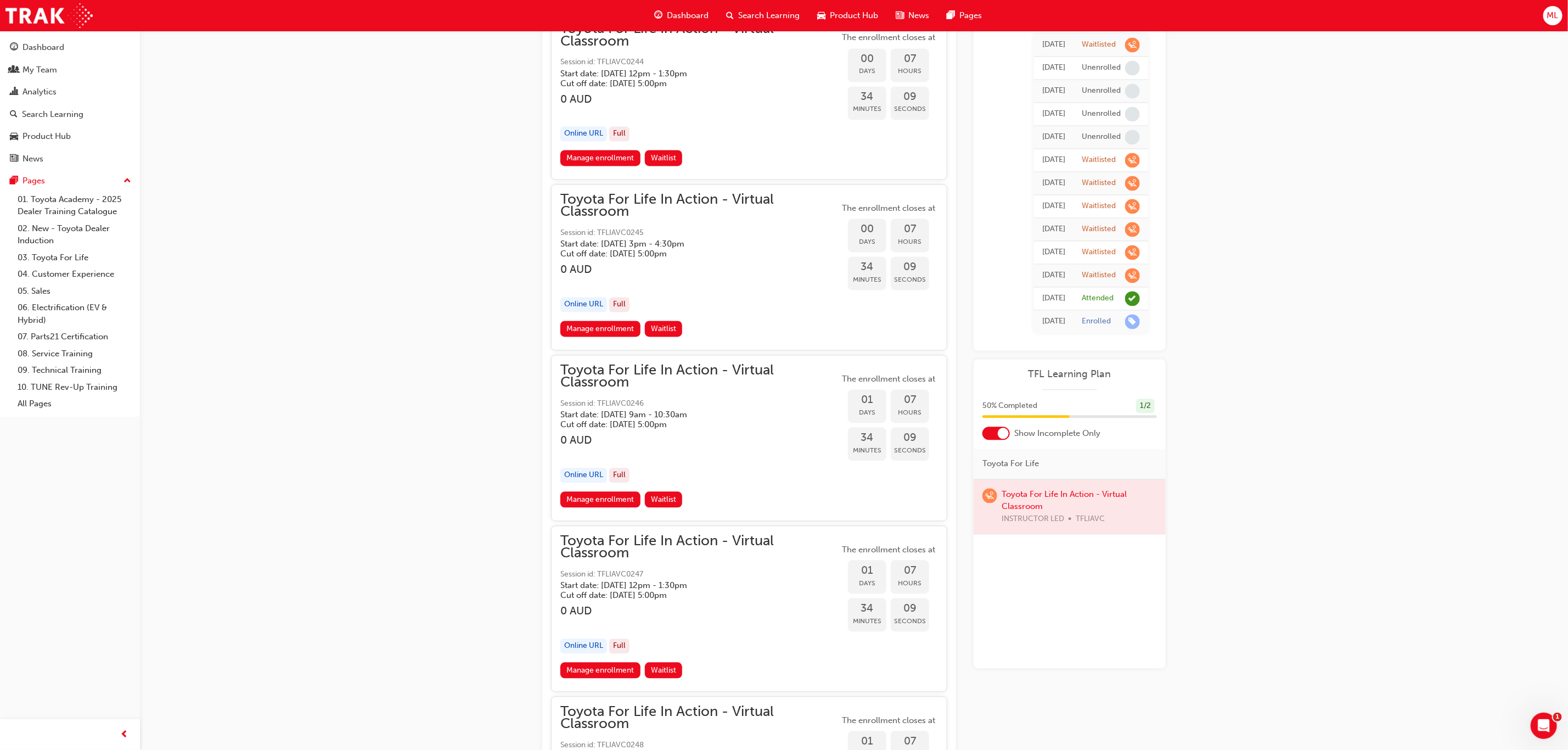
scroll to position [1666, 0]
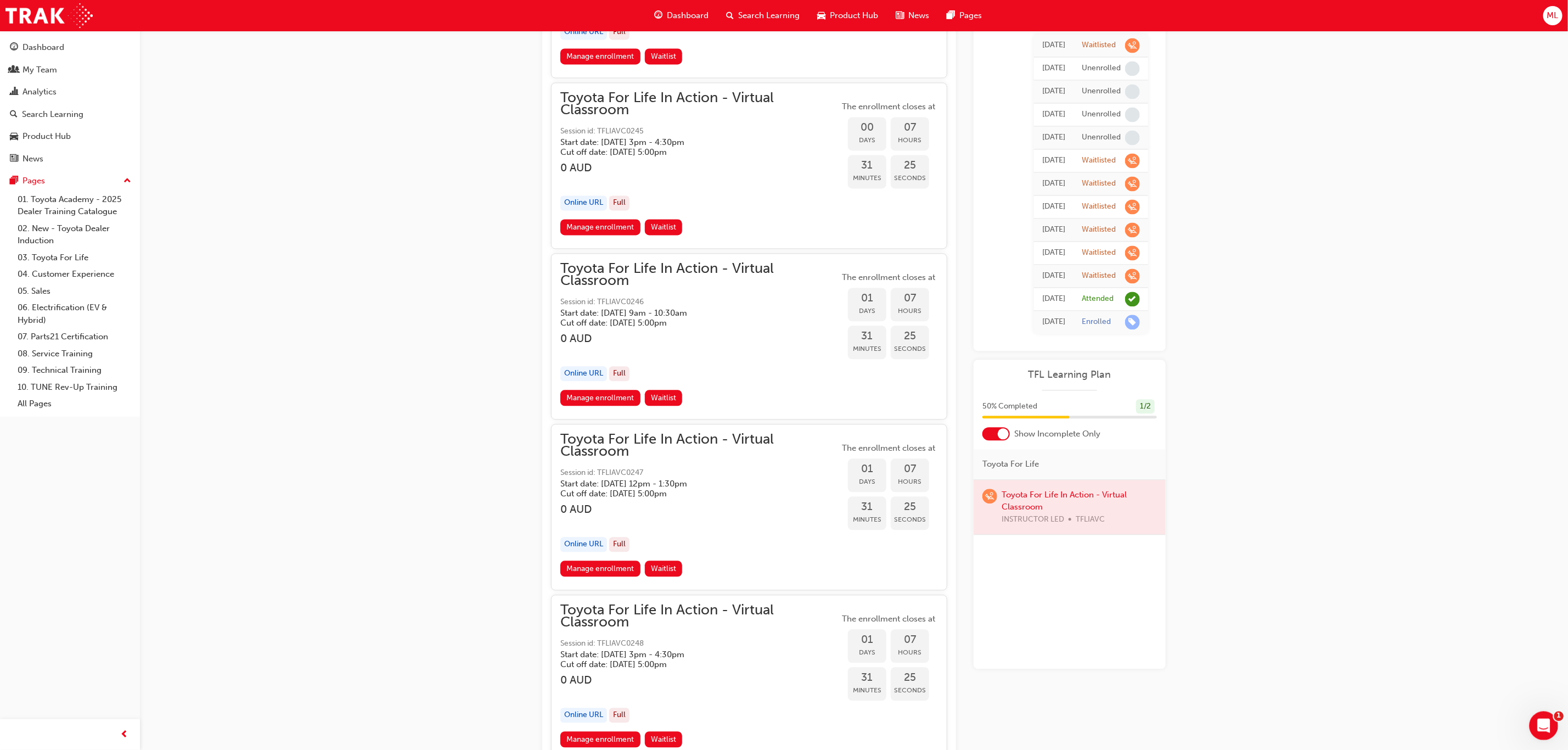
click at [1544, 728] on icon "Open Intercom Messenger" at bounding box center [1542, 724] width 18 height 18
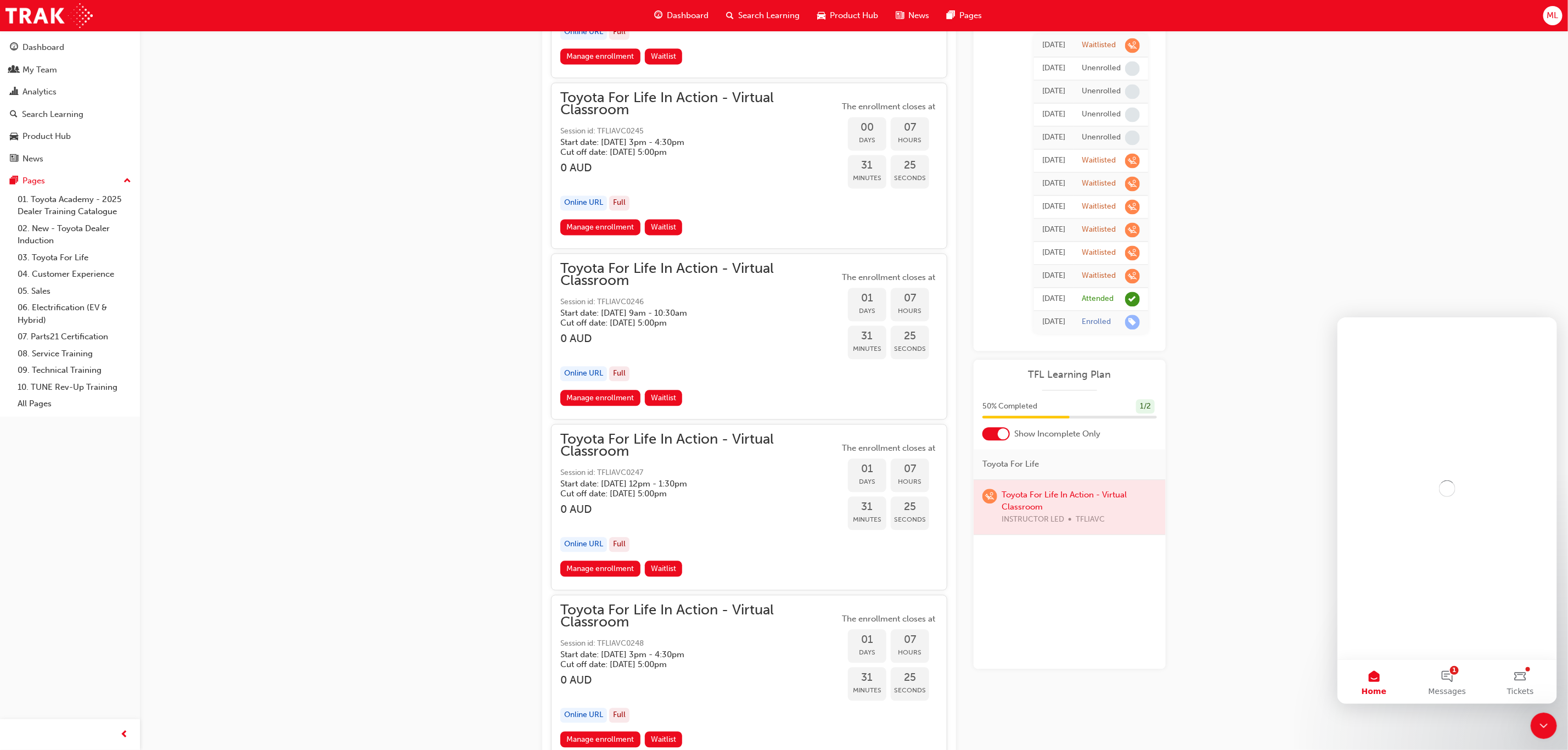
scroll to position [0, 0]
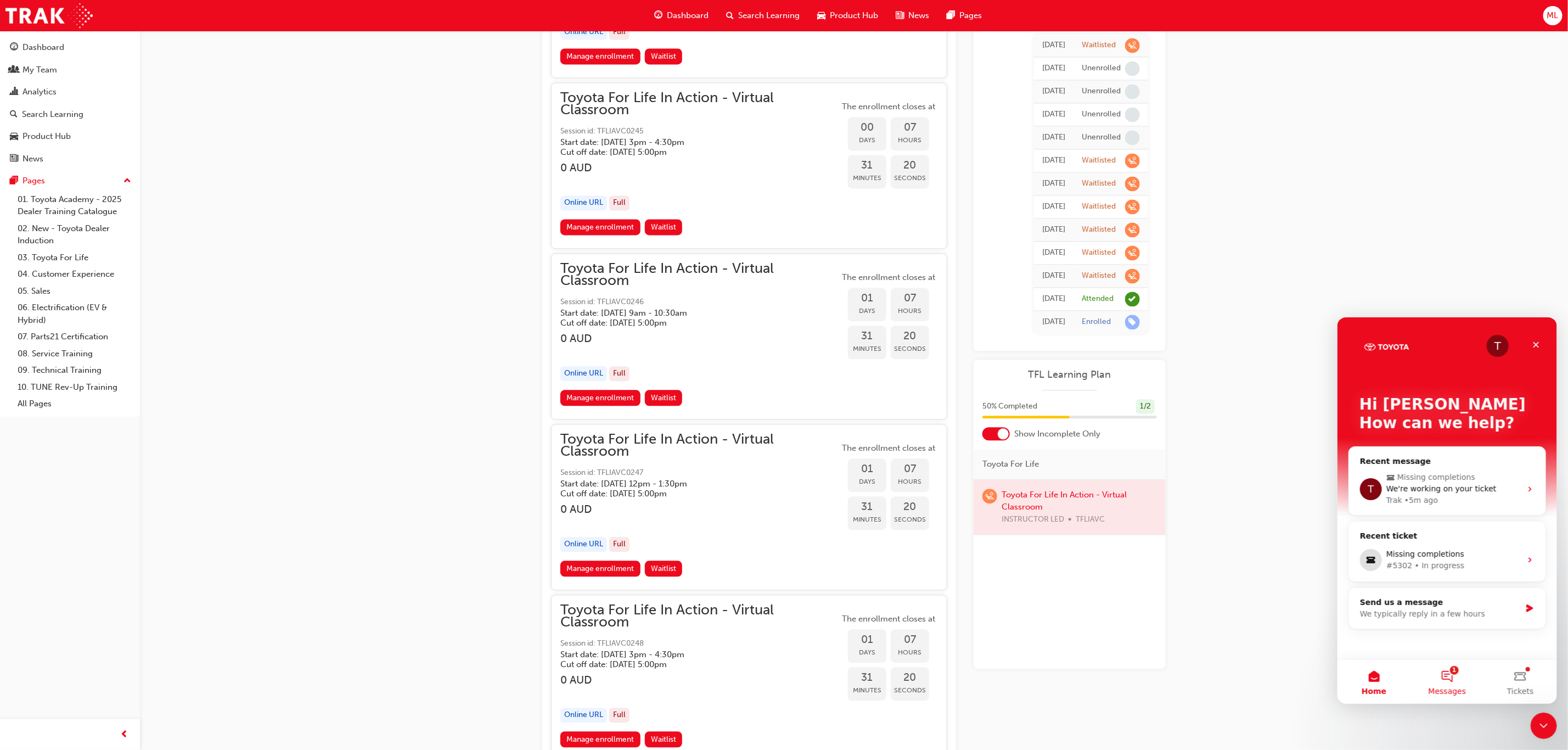
click at [1444, 675] on button "1 Messages" at bounding box center [1446, 681] width 73 height 44
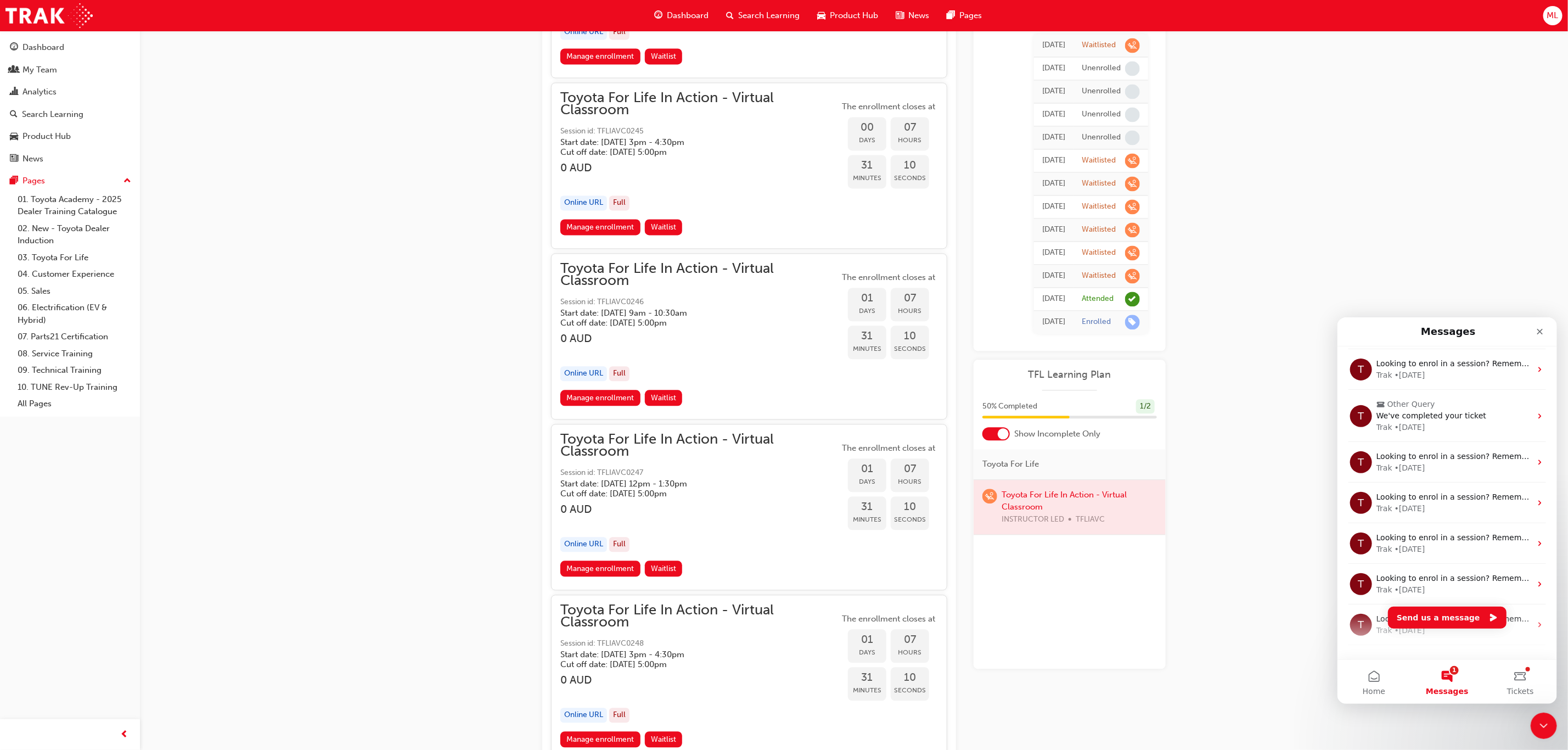
scroll to position [636, 0]
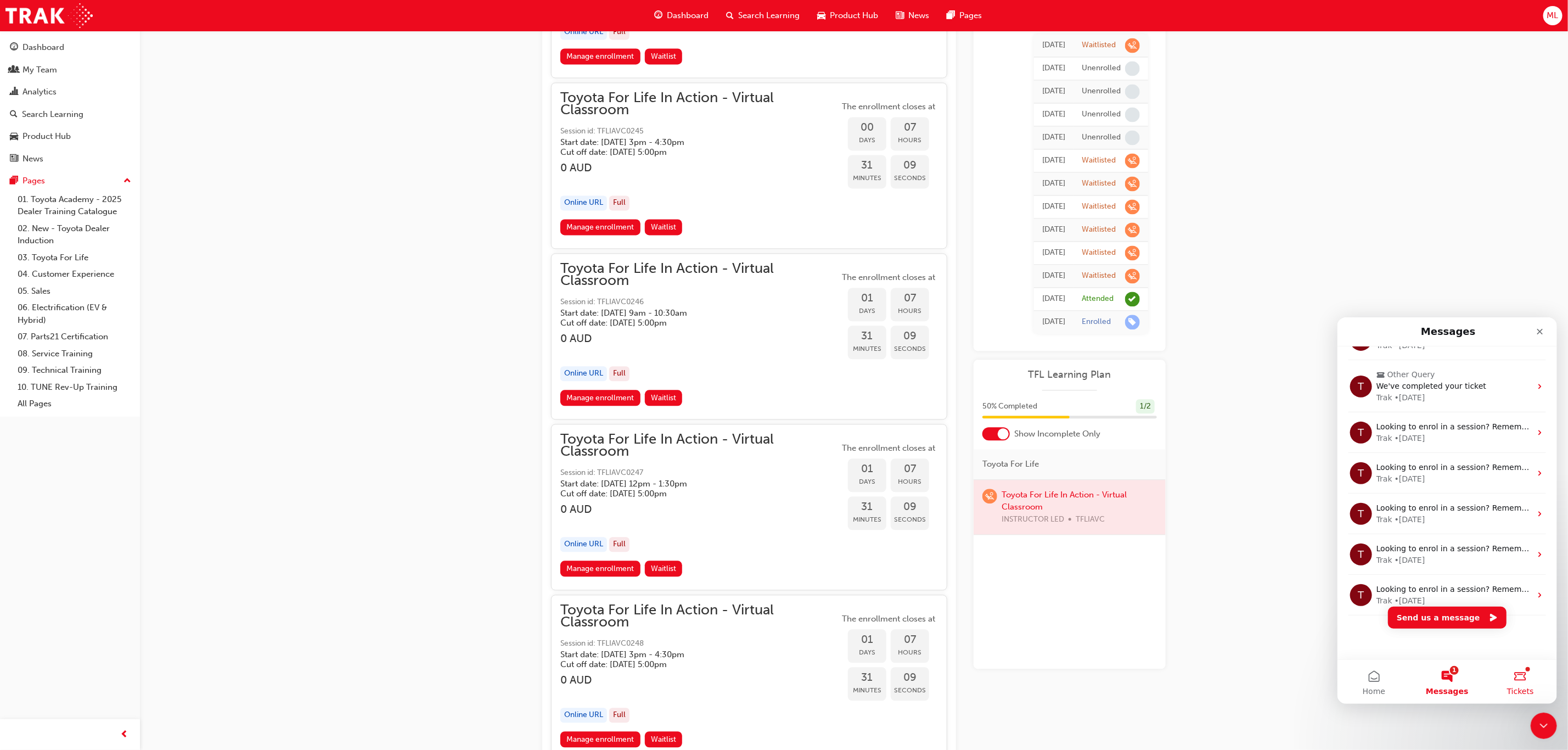
click at [1521, 674] on button "Tickets" at bounding box center [1520, 681] width 73 height 44
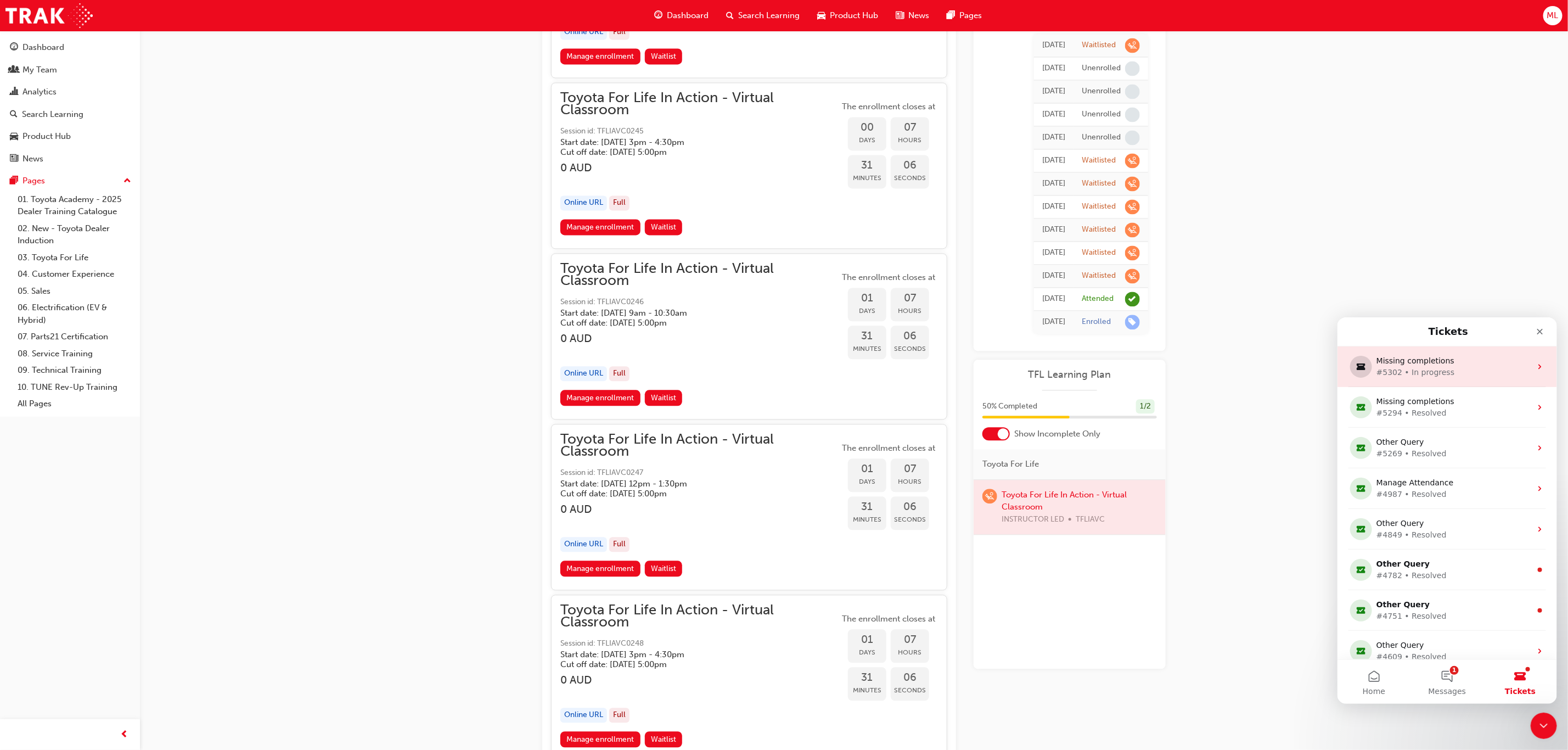
click at [1425, 368] on div "#5302 • In progress" at bounding box center [1444, 372] width 137 height 12
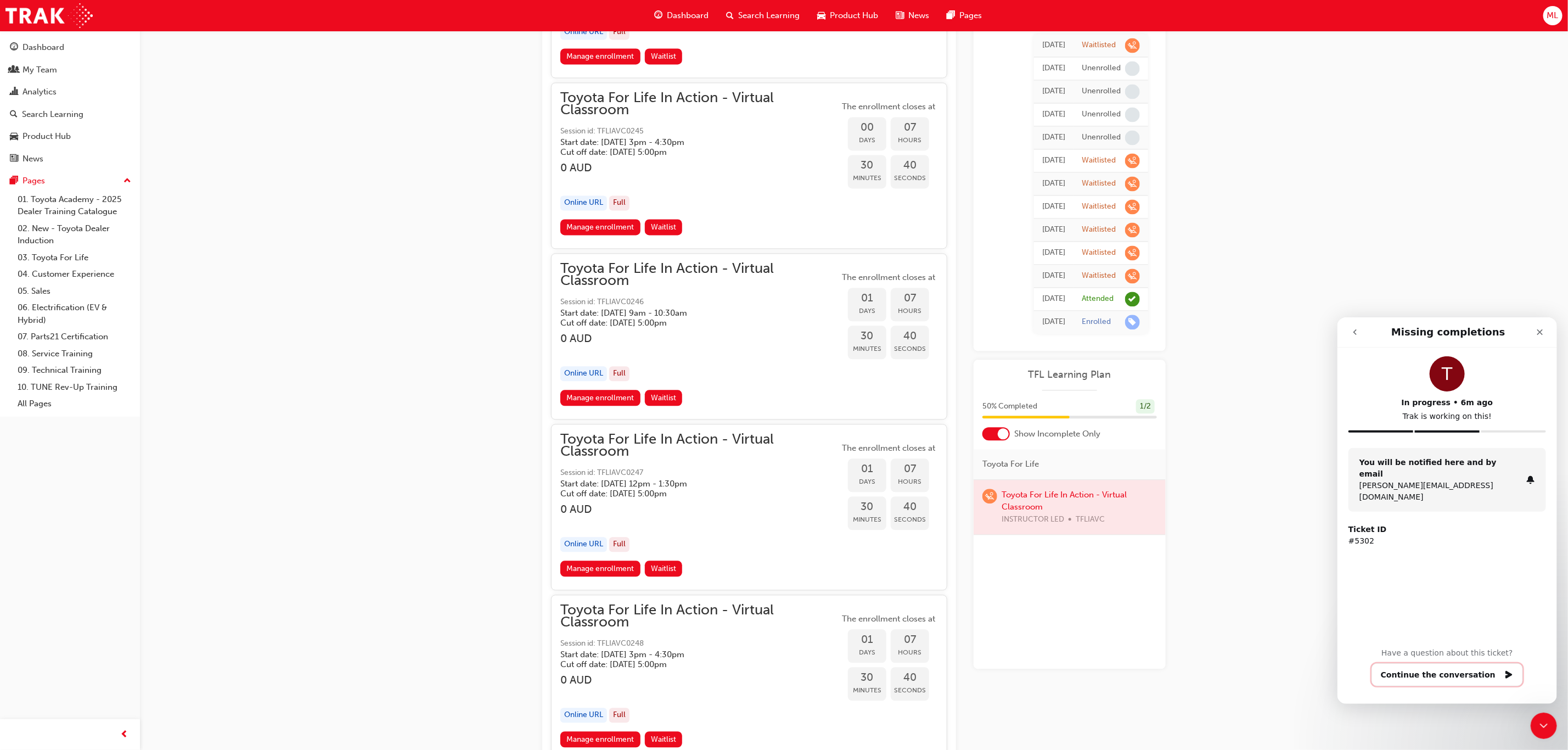
click at [1434, 674] on button "Continue the conversation" at bounding box center [1446, 674] width 152 height 23
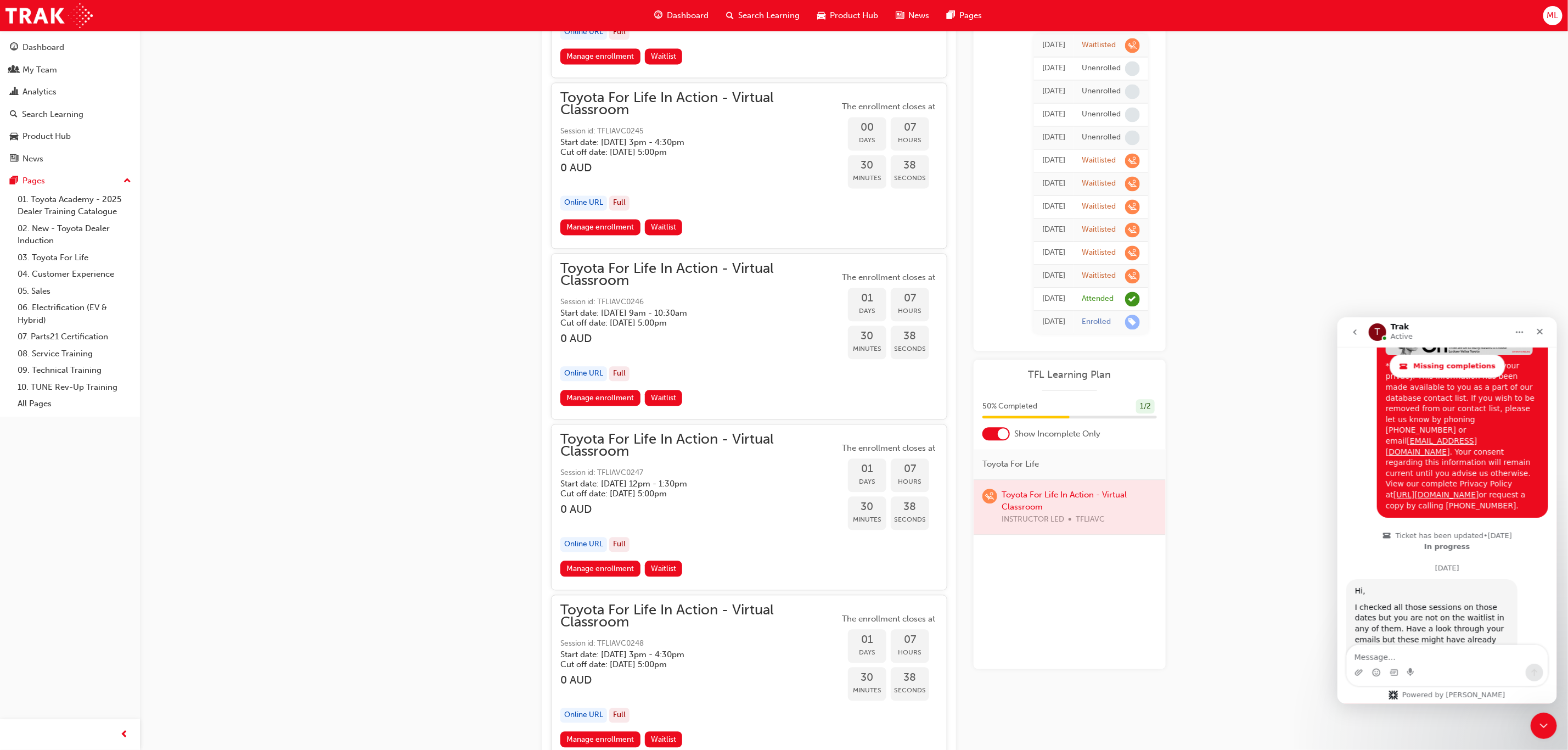
scroll to position [3759, 0]
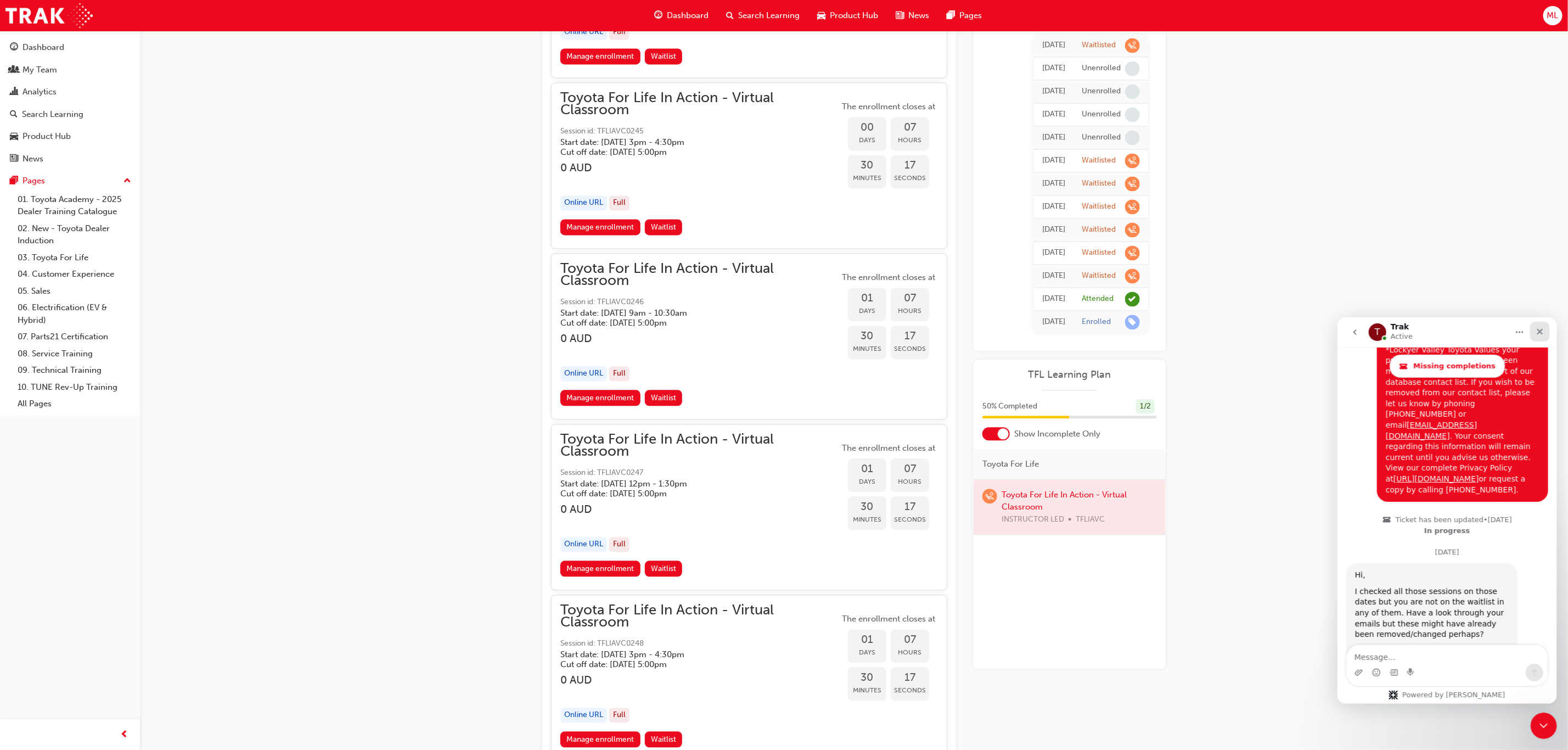
drag, startPoint x: 1473, startPoint y: 368, endPoint x: 1543, endPoint y: 327, distance: 81.1
click at [1543, 327] on icon "Close" at bounding box center [1539, 331] width 9 height 9
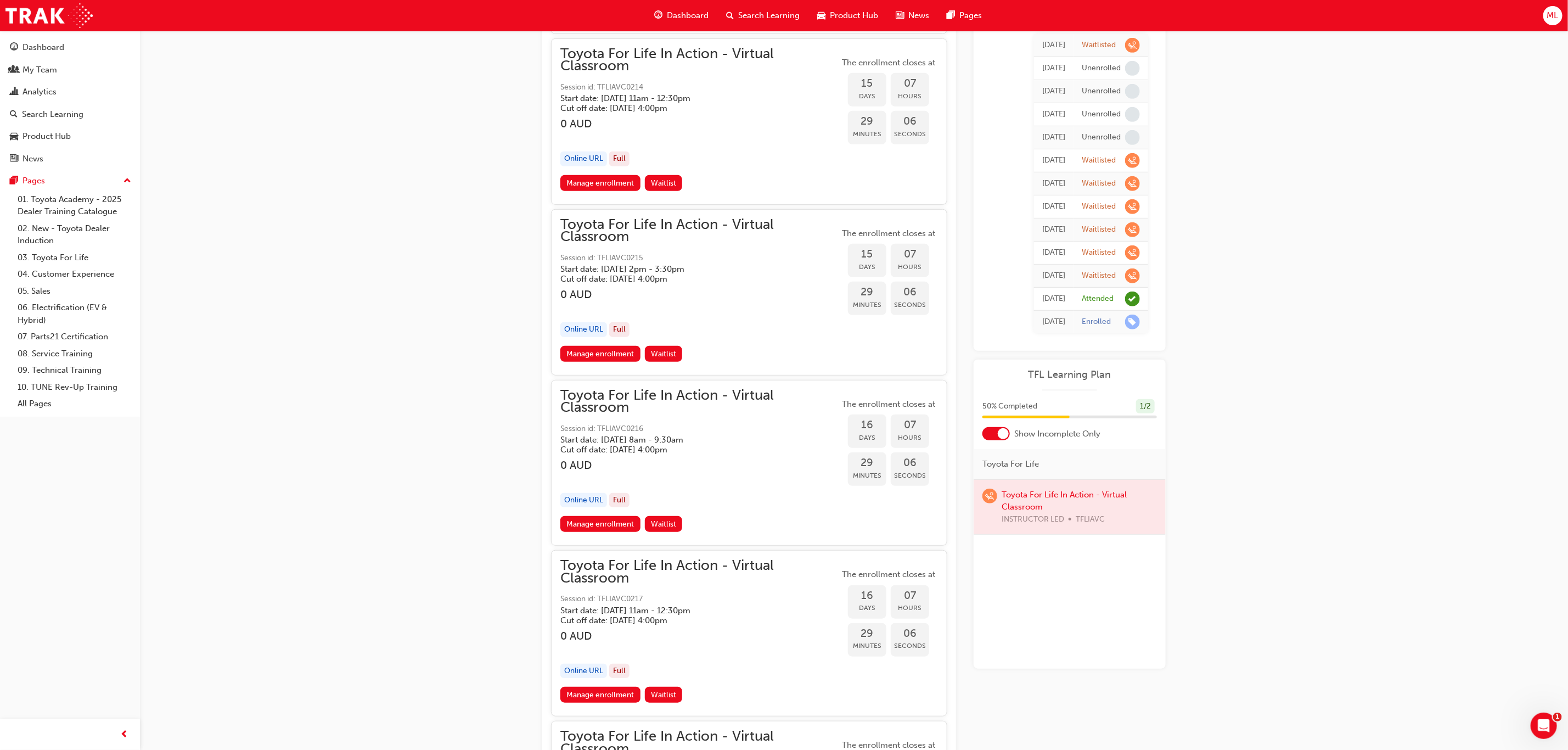
scroll to position [6671, 0]
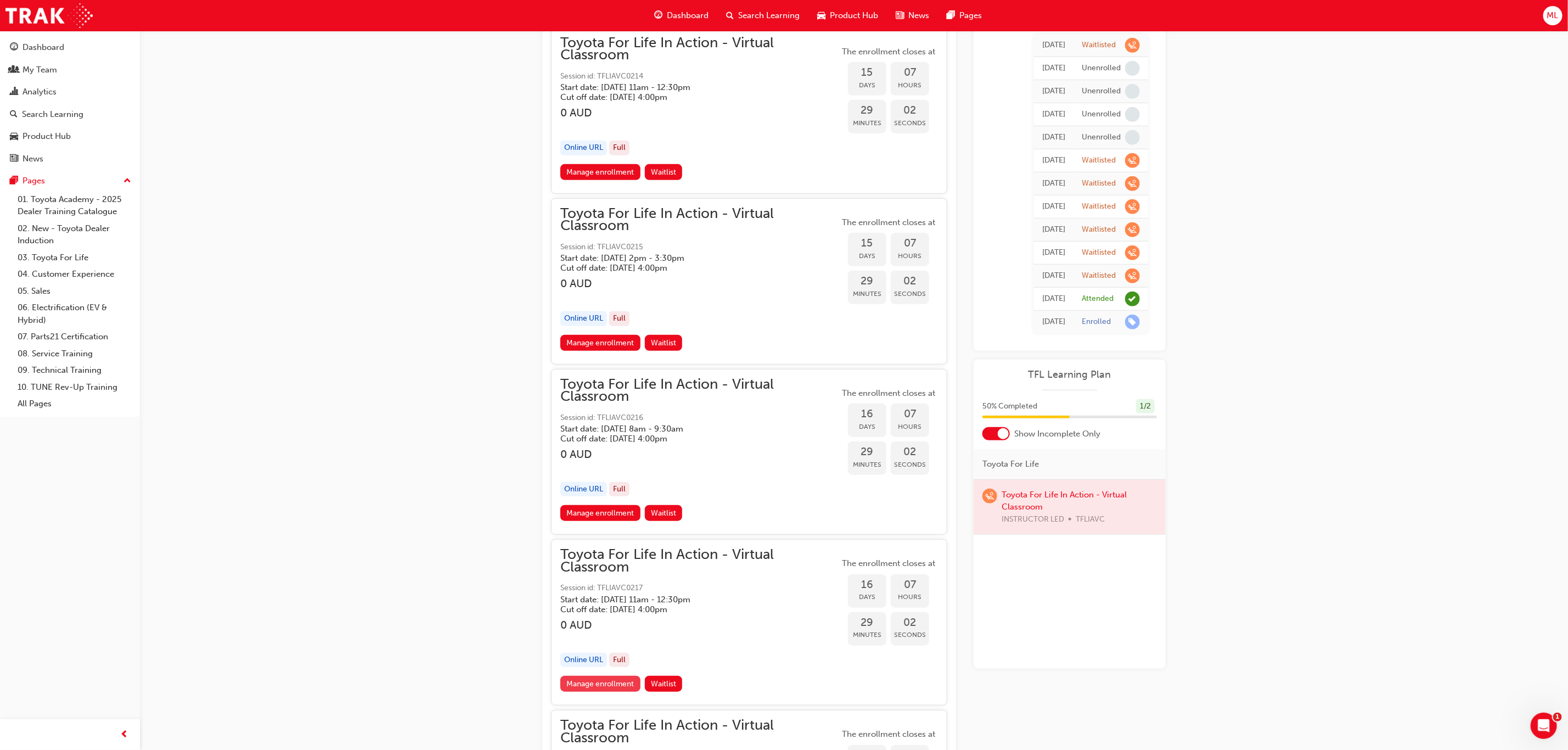
click at [611, 676] on link "Manage enrollment" at bounding box center [600, 684] width 80 height 16
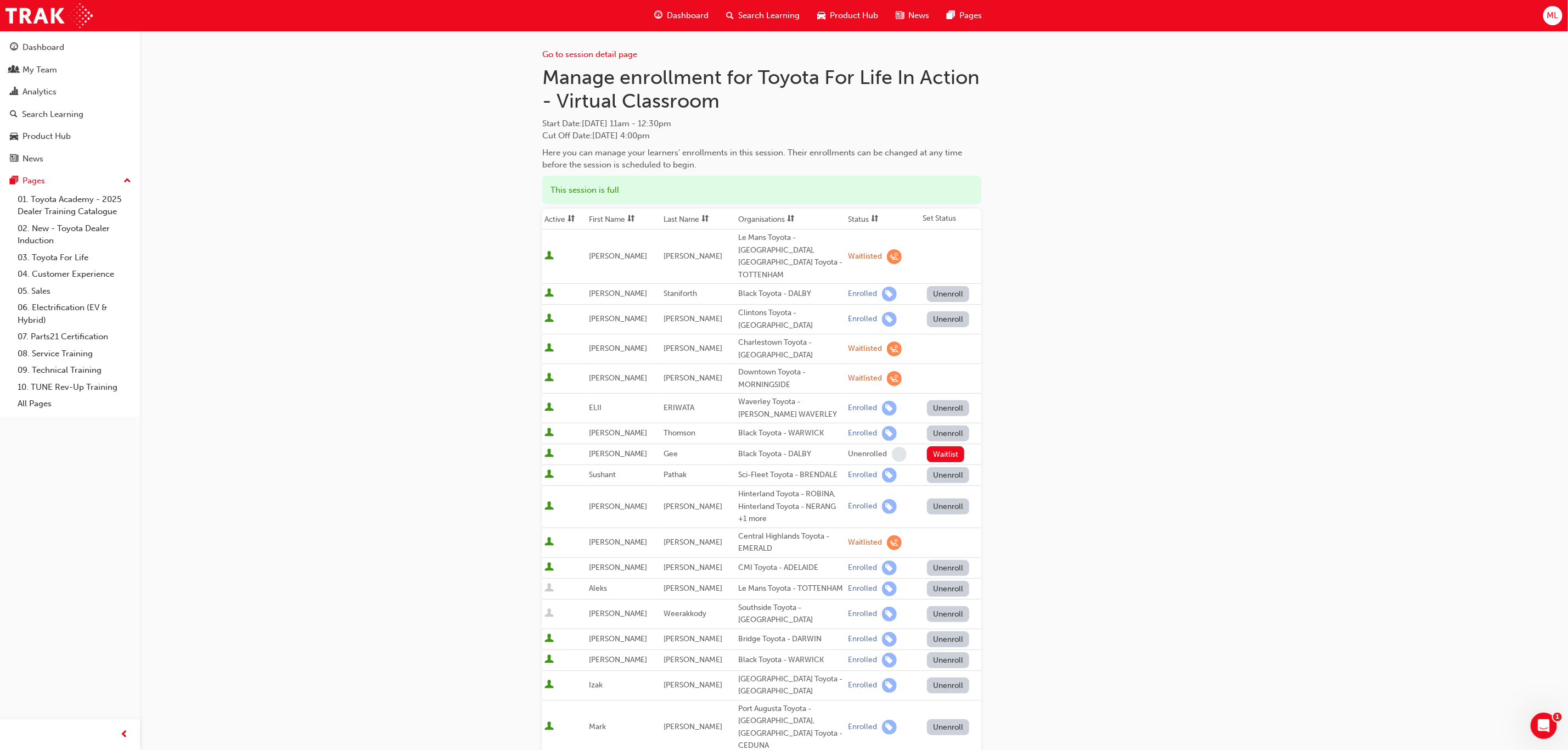
click at [607, 217] on th "First Name" at bounding box center [624, 219] width 74 height 21
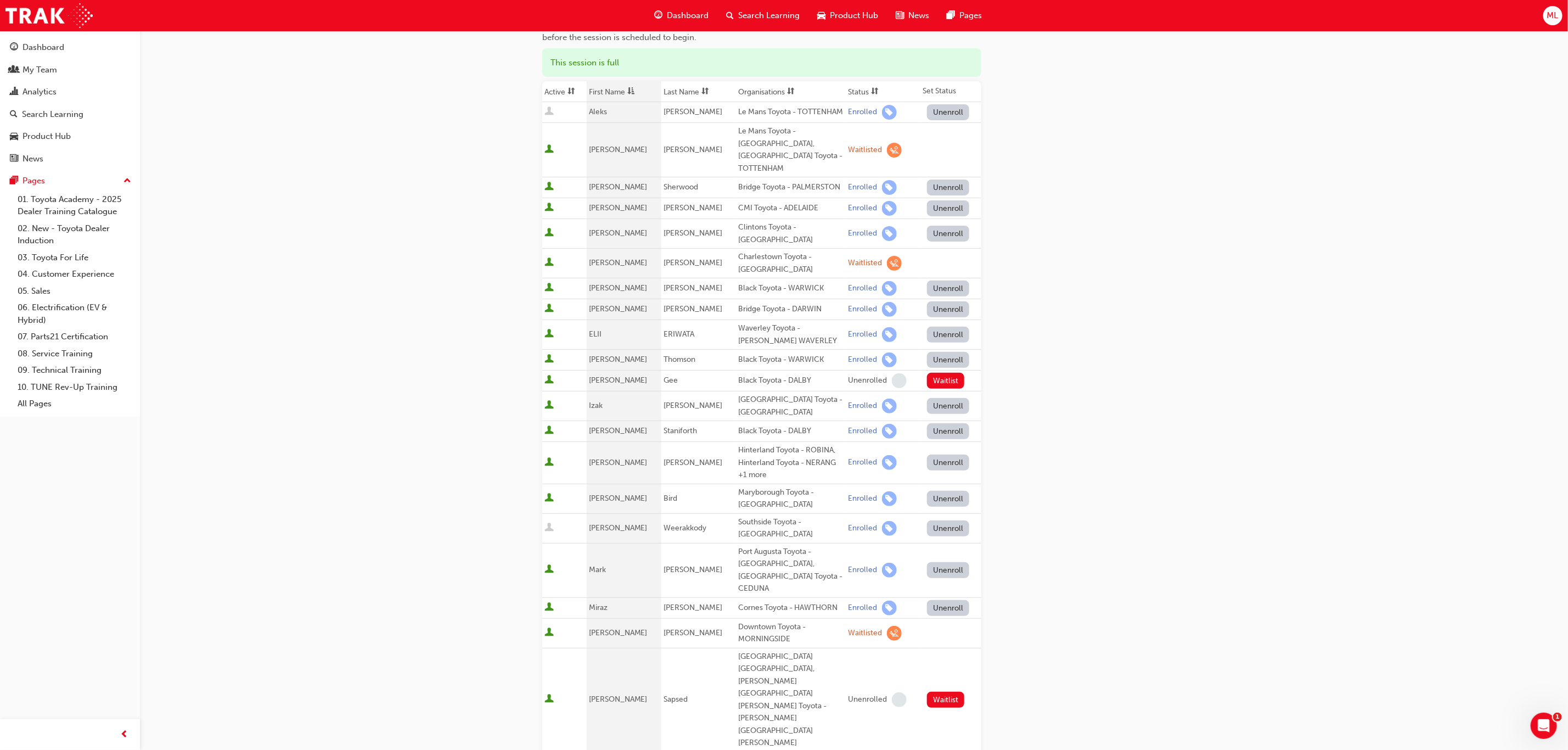
scroll to position [164, 0]
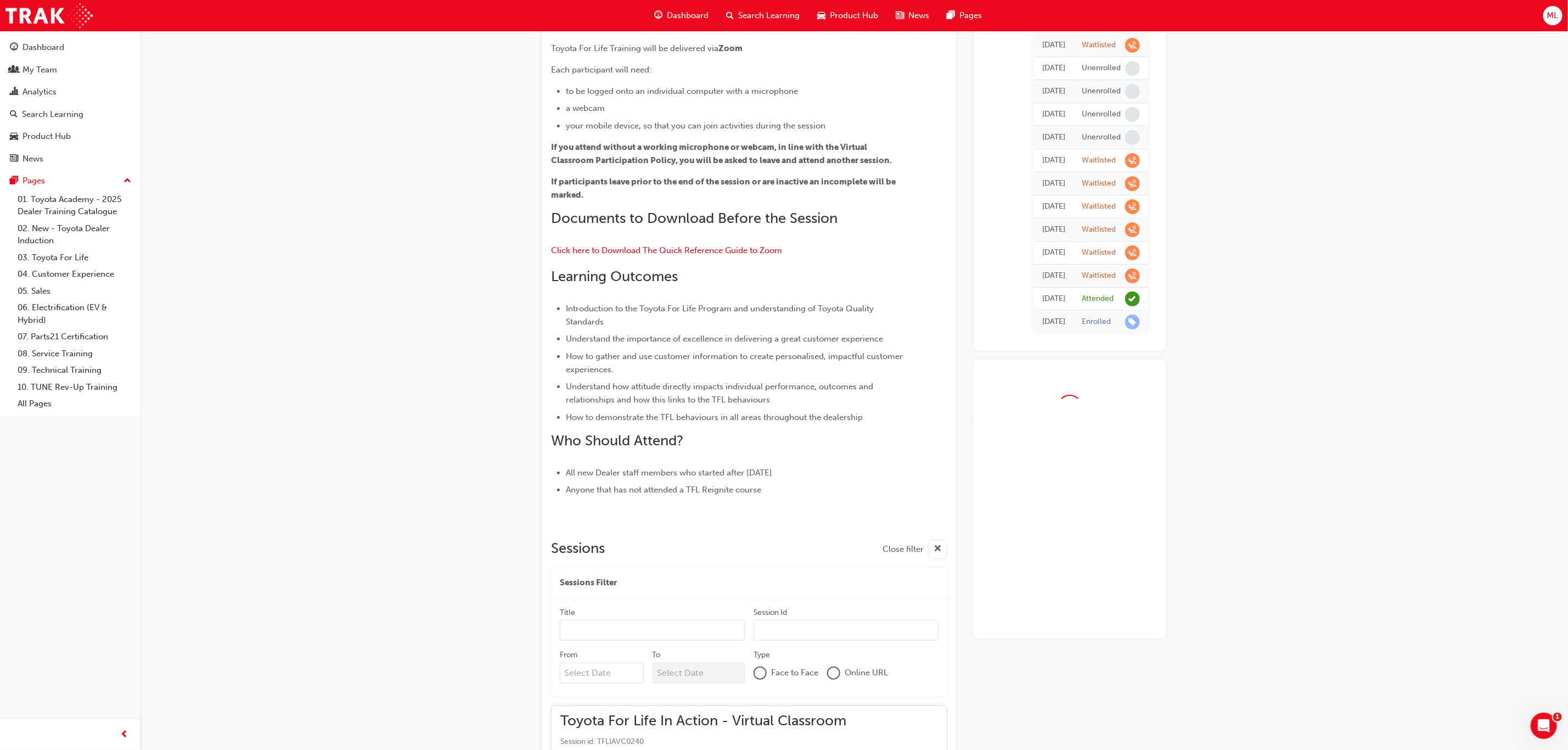
scroll to position [6671, 0]
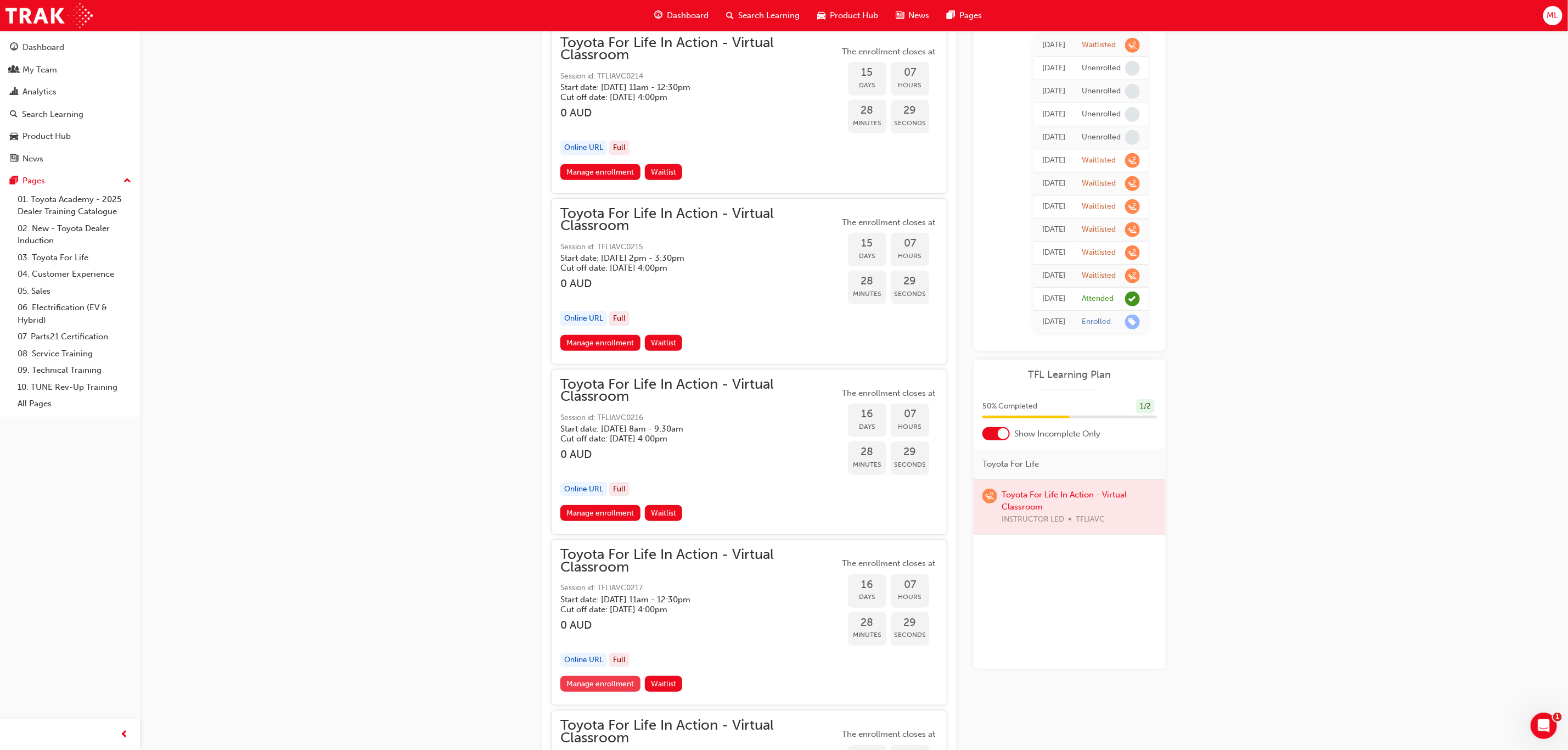
click at [614, 676] on link "Manage enrollment" at bounding box center [600, 684] width 80 height 16
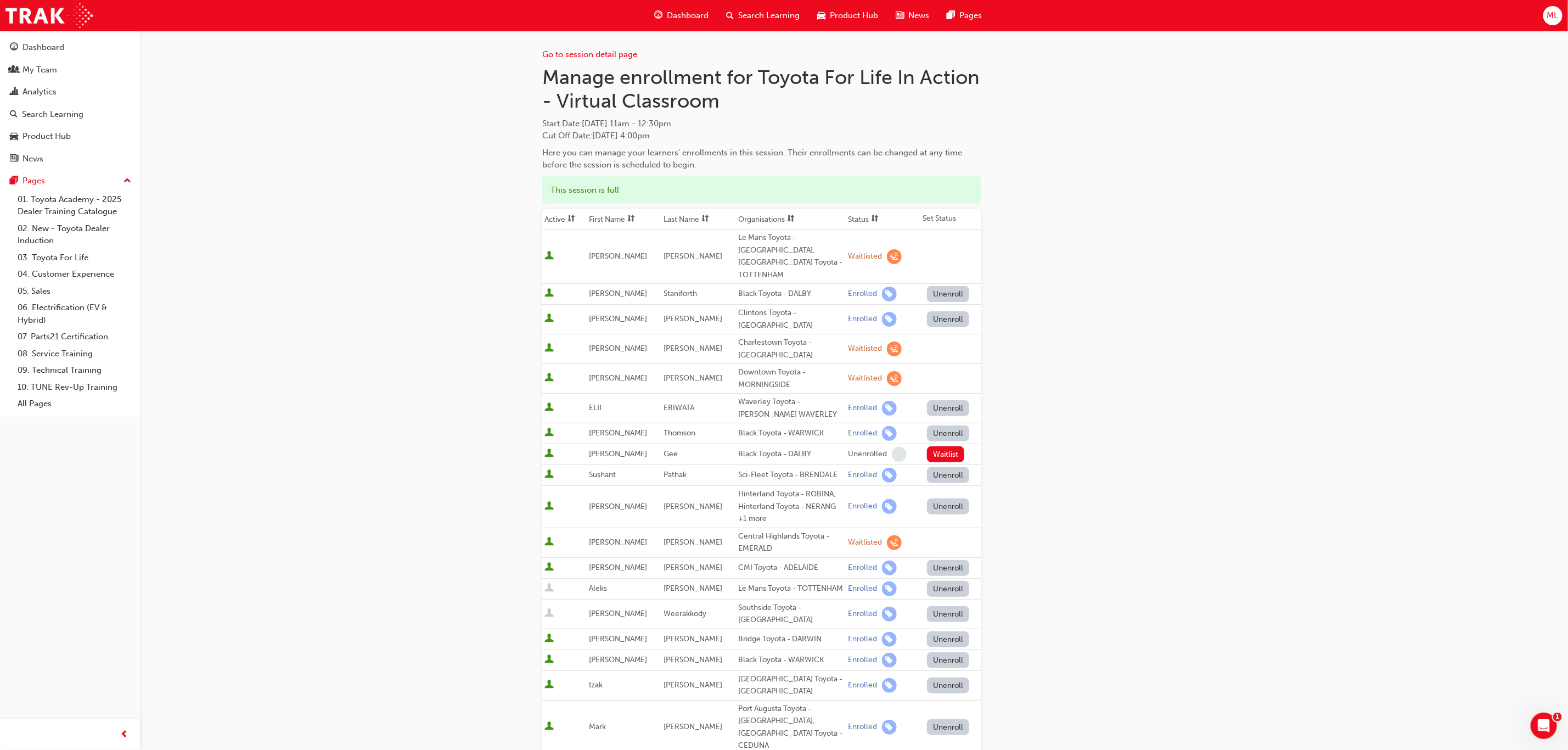
click at [606, 213] on th "First Name" at bounding box center [624, 219] width 74 height 21
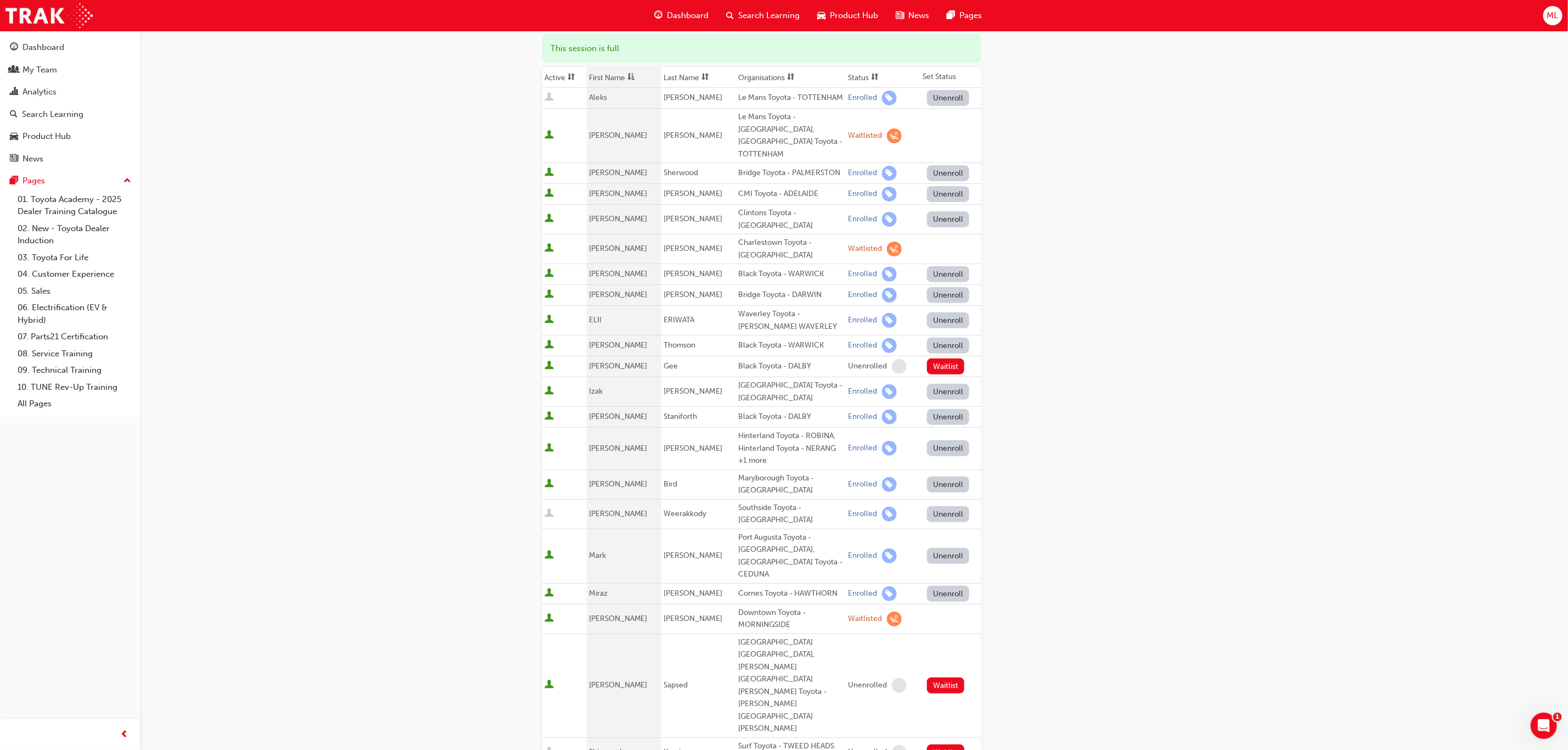
scroll to position [164, 0]
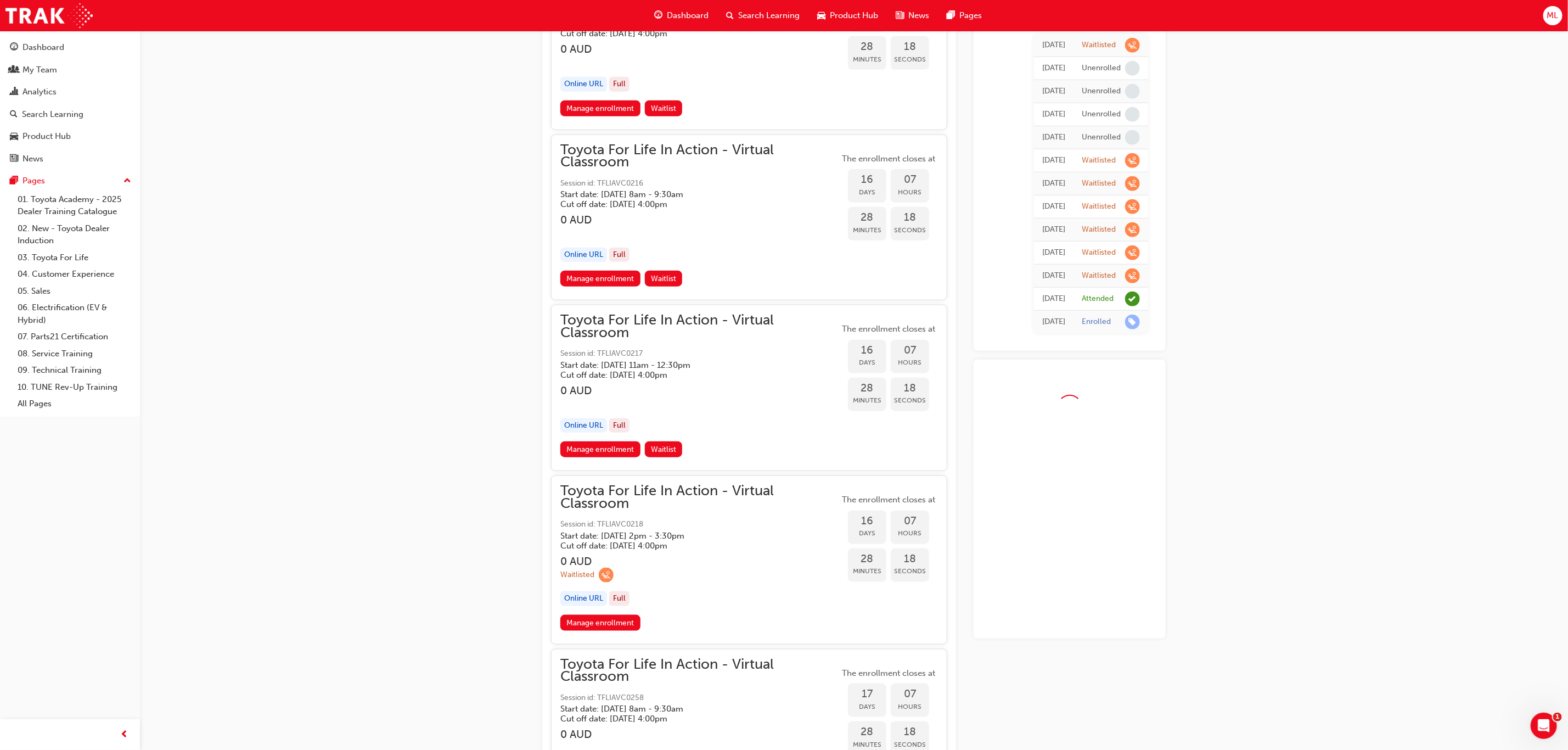
scroll to position [6919, 0]
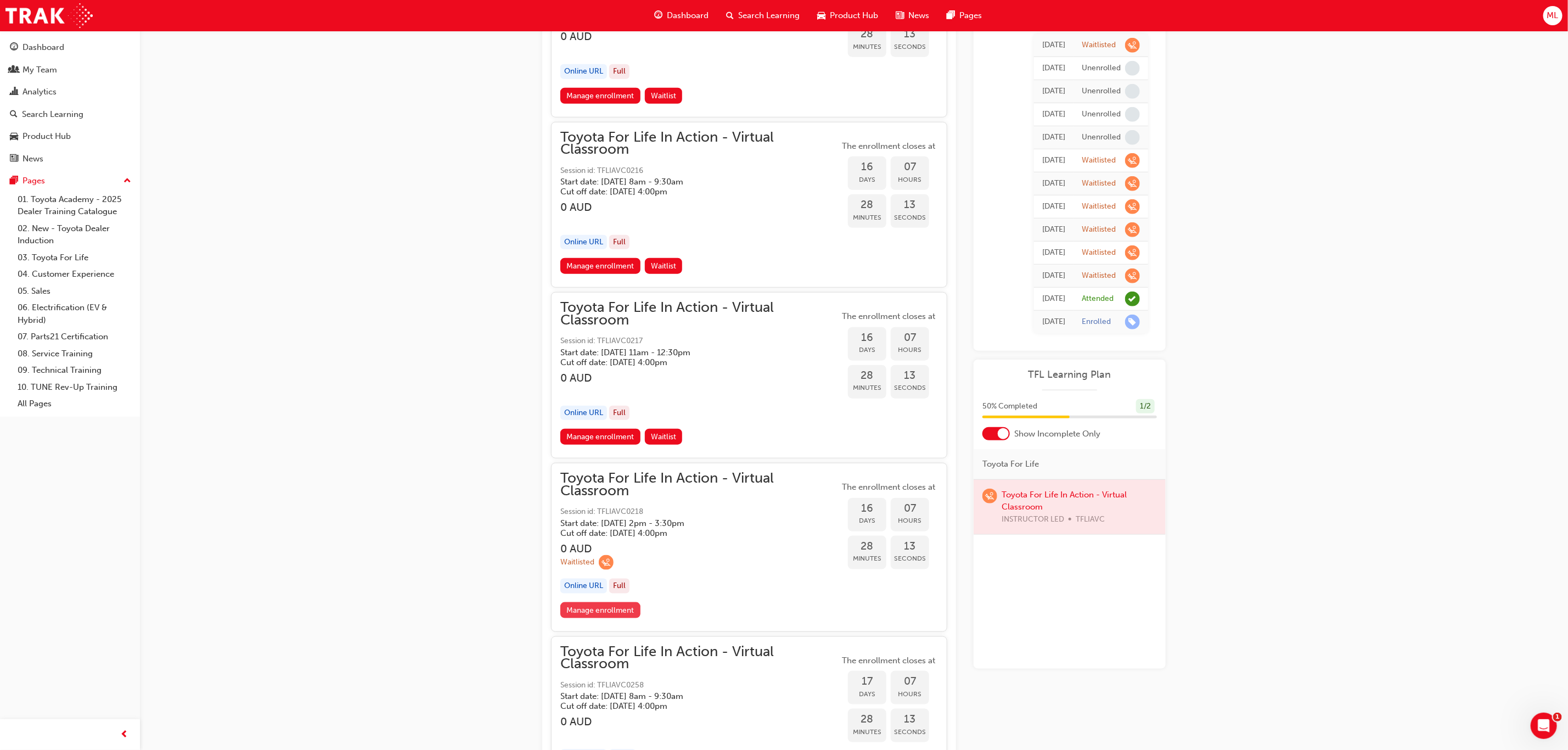
click at [591, 602] on link "Manage enrollment" at bounding box center [600, 611] width 80 height 16
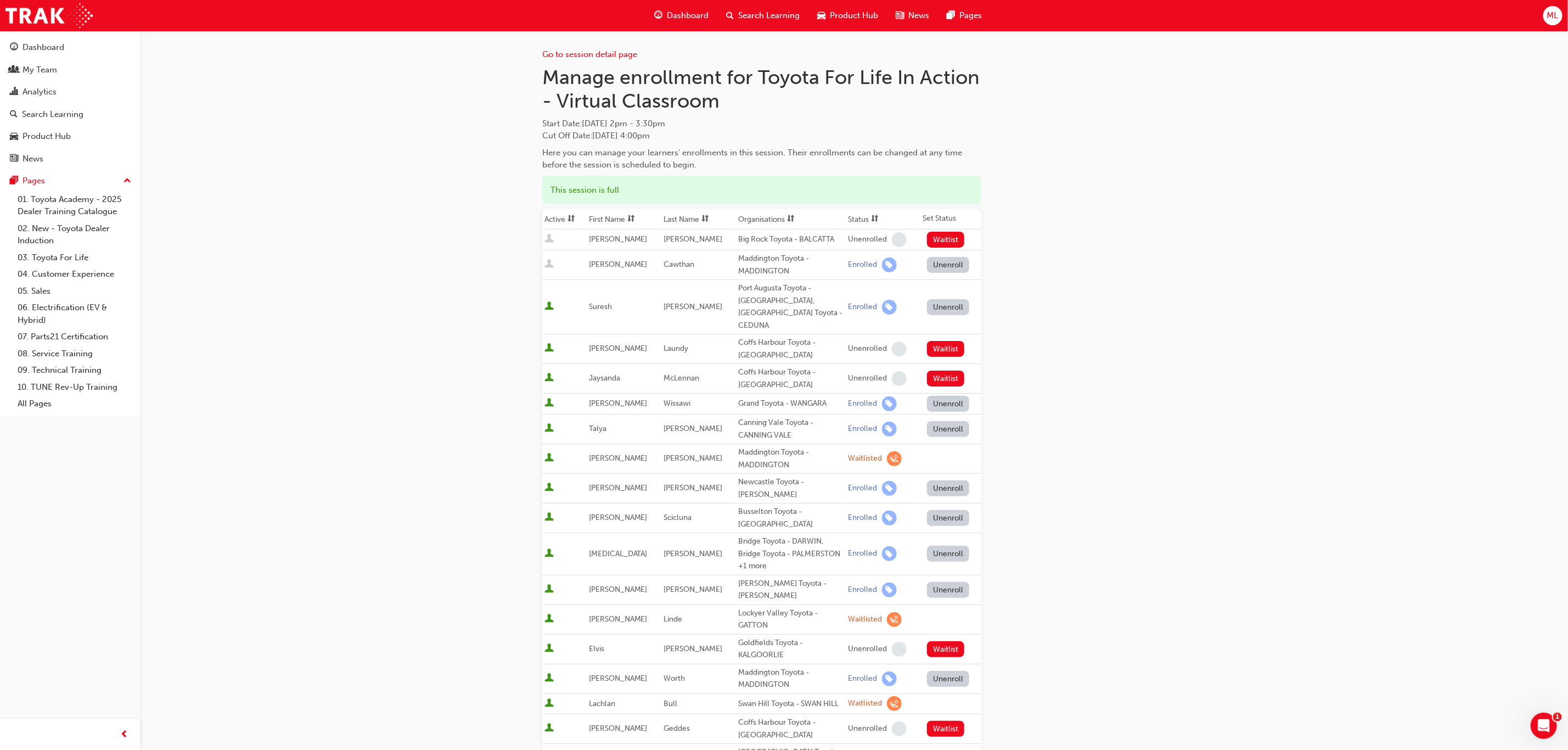
click at [606, 216] on th "First Name" at bounding box center [624, 219] width 74 height 21
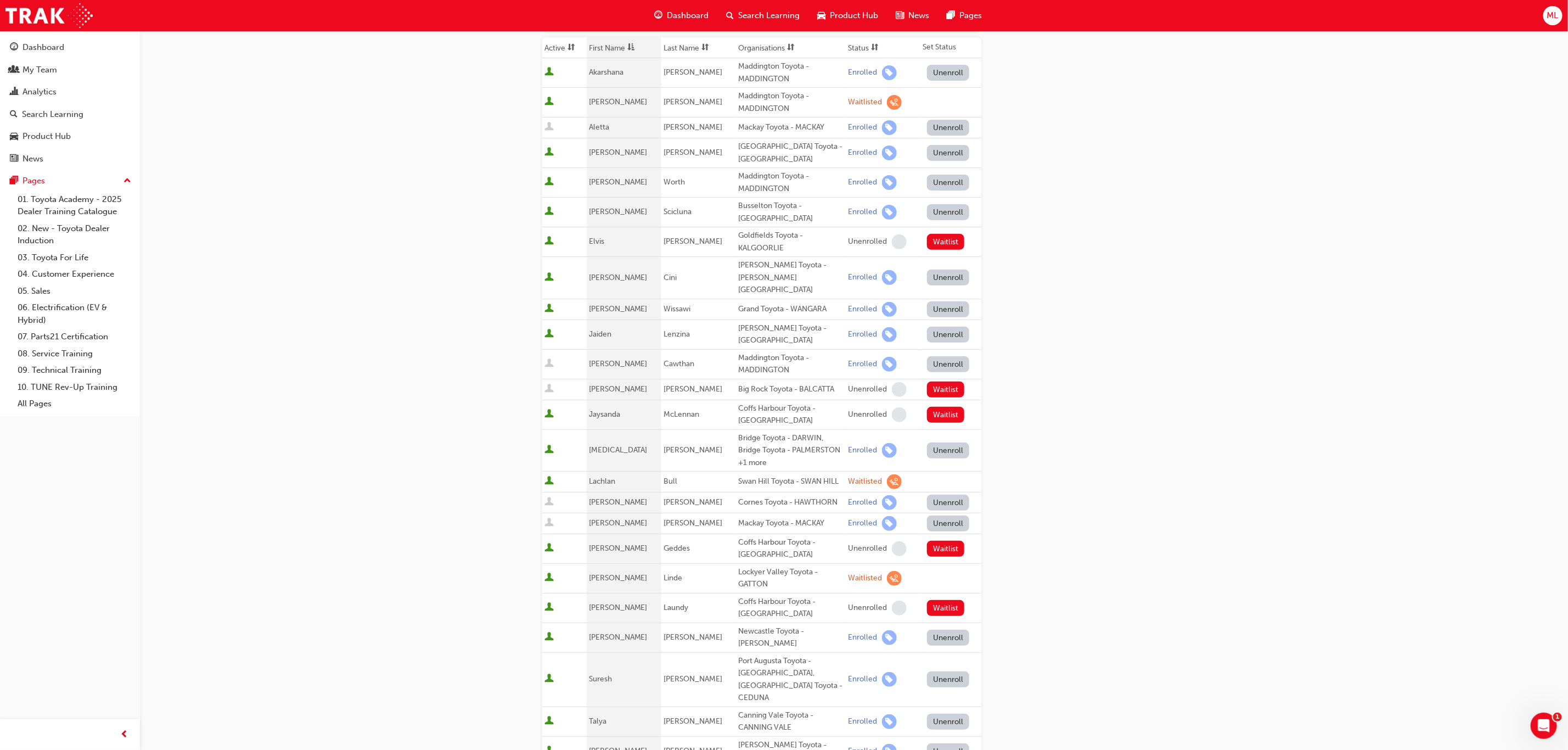
scroll to position [247, 0]
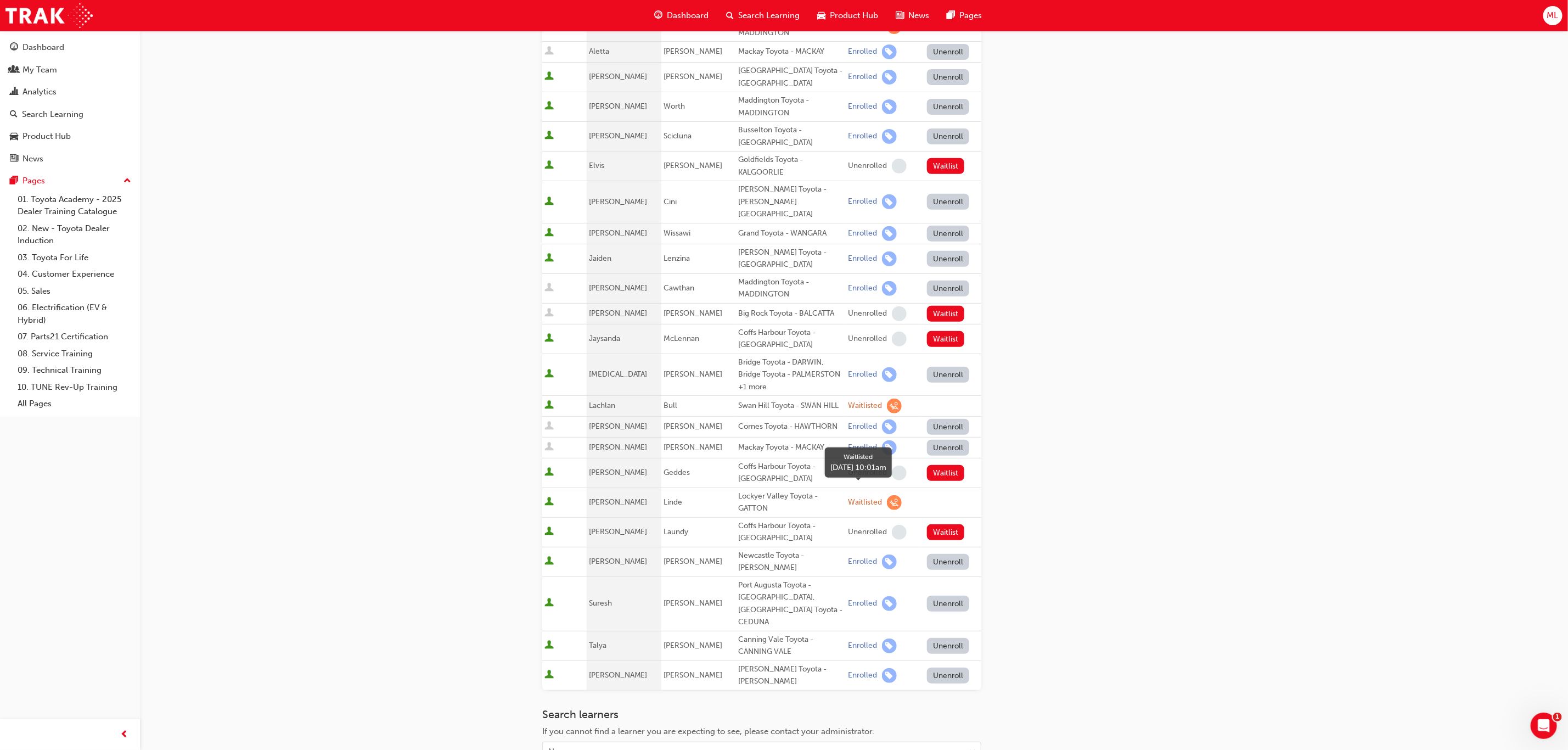
click at [887, 495] on span "learningRecordVerb_WAITLIST-icon" at bounding box center [894, 503] width 15 height 15
drag, startPoint x: 877, startPoint y: 491, endPoint x: 804, endPoint y: 487, distance: 73.1
click at [804, 490] on div "Lockyer Valley Toyota - GATTON" at bounding box center [791, 502] width 106 height 25
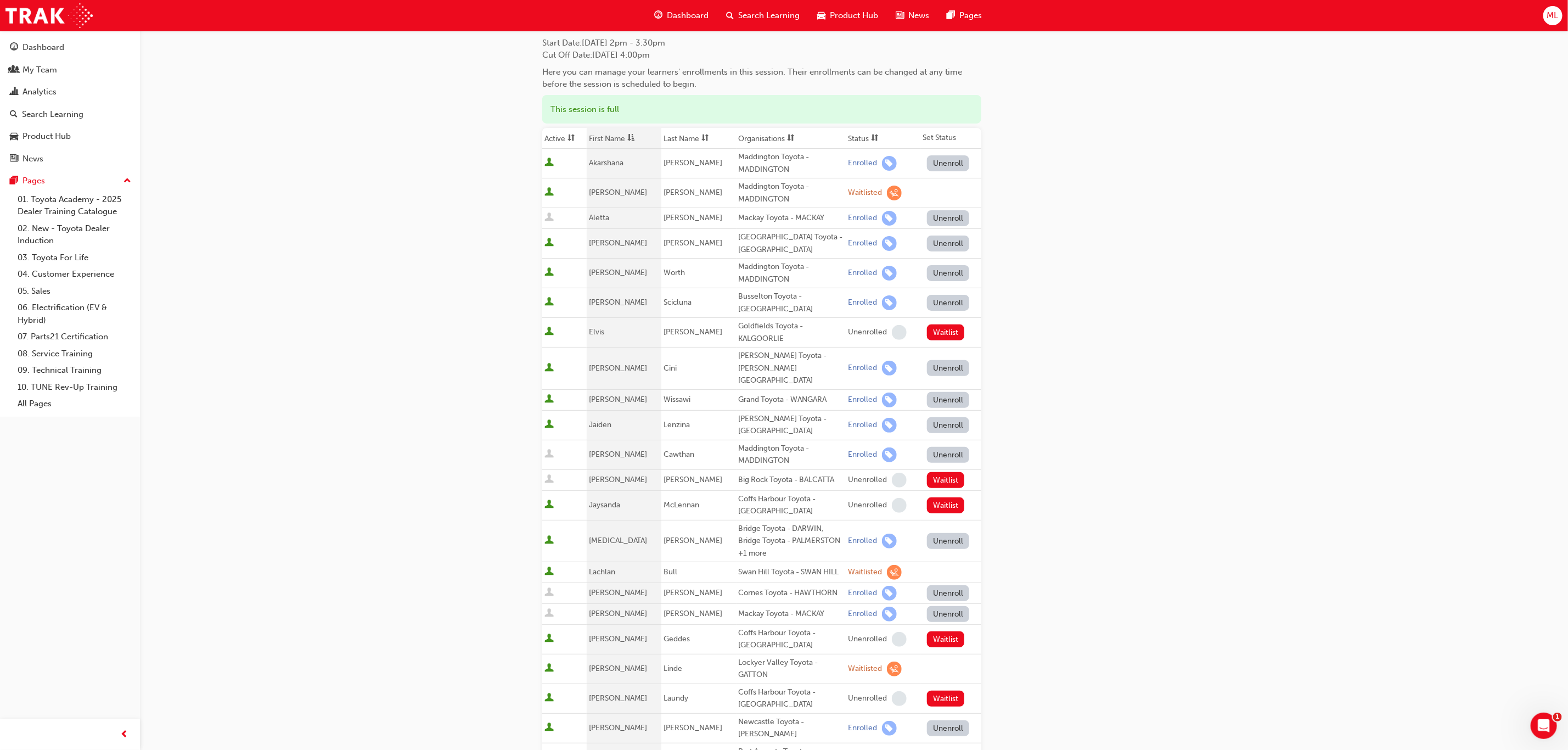
scroll to position [0, 0]
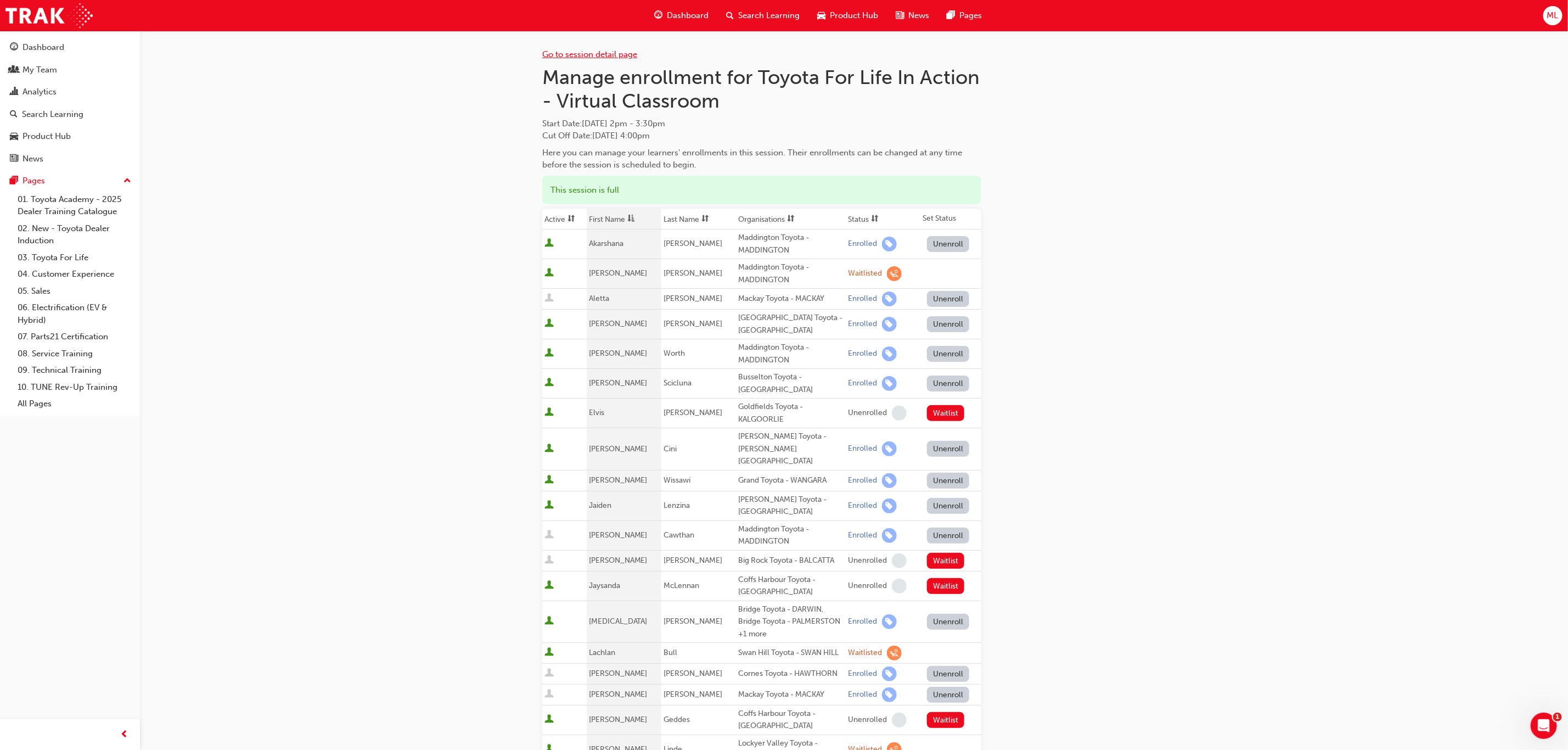
click at [571, 51] on link "Go to session detail page" at bounding box center [589, 54] width 95 height 10
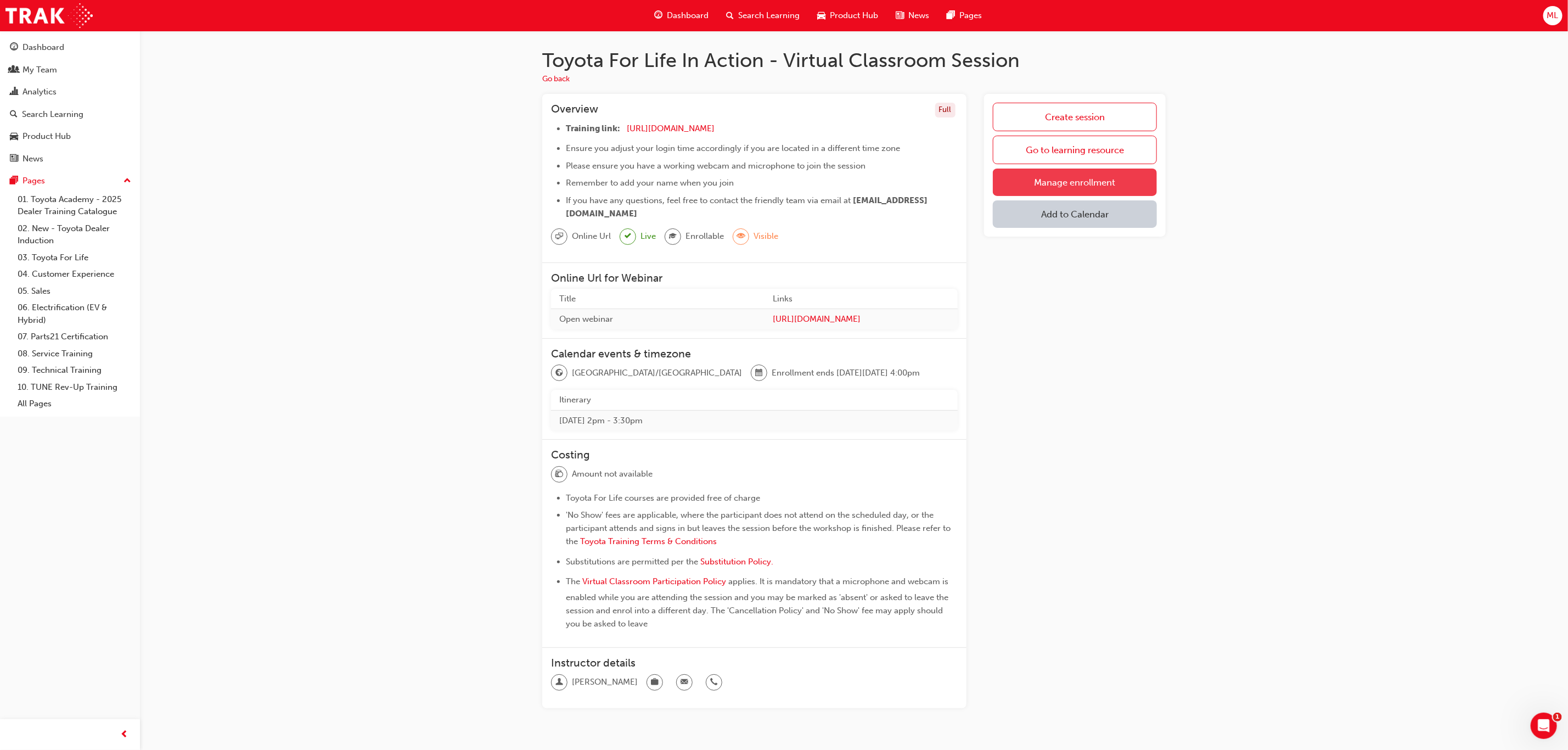
click at [1067, 180] on link "Manage enrollment" at bounding box center [1074, 182] width 164 height 28
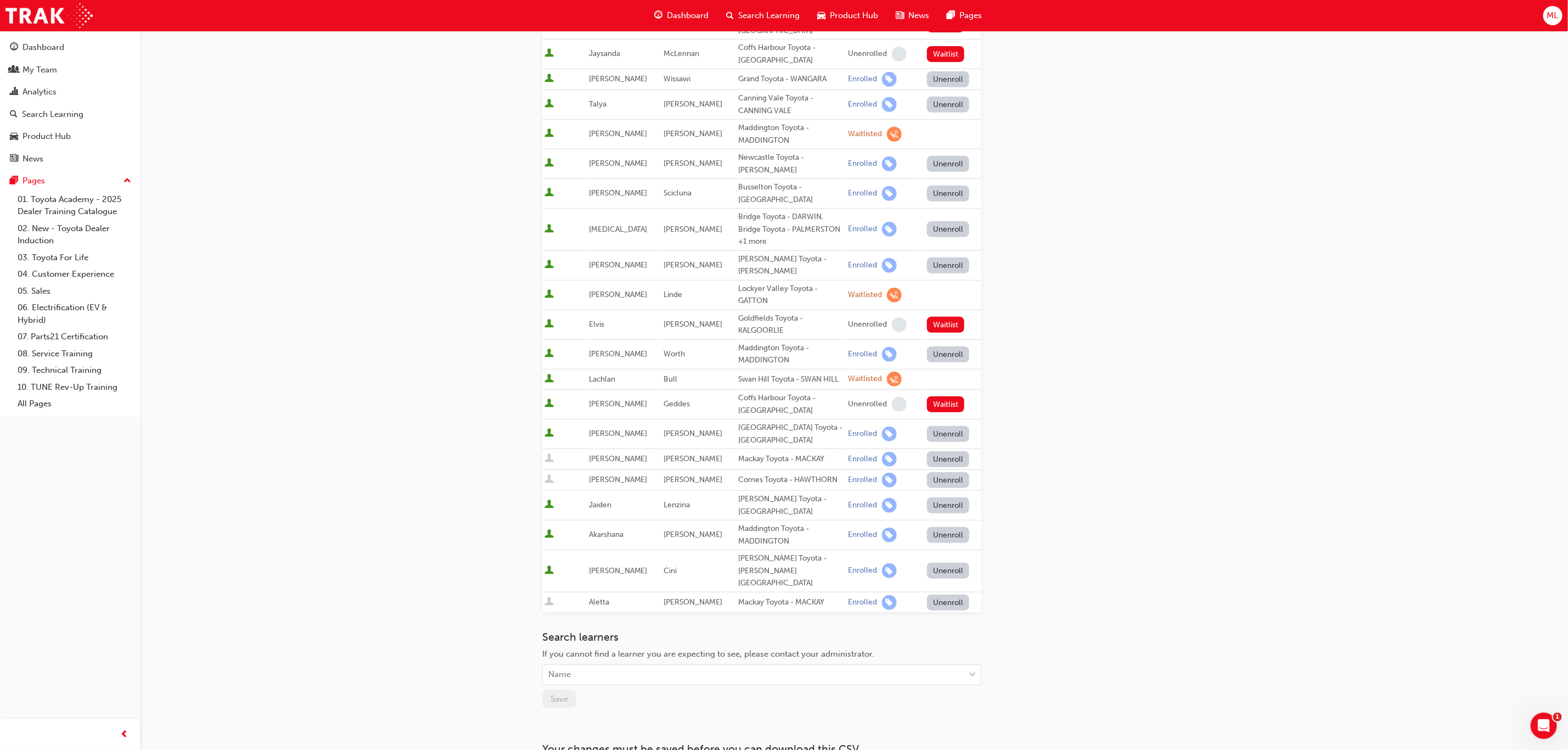
scroll to position [330, 0]
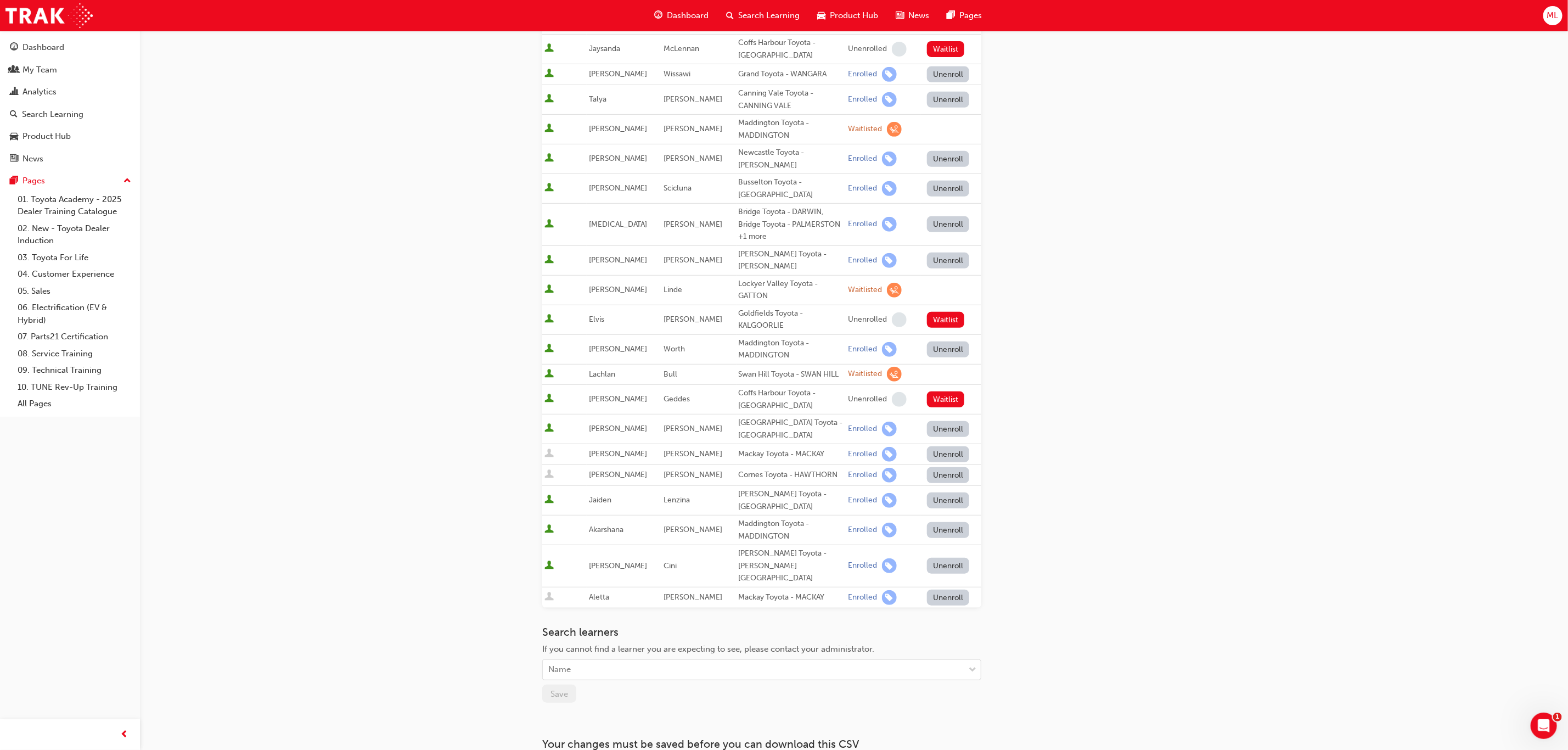
drag, startPoint x: 545, startPoint y: 280, endPoint x: 1190, endPoint y: 632, distance: 734.8
click at [1190, 632] on div "Go to session detail page Manage enrollment for Toyota For Life In Action - Vir…" at bounding box center [784, 260] width 1568 height 1180
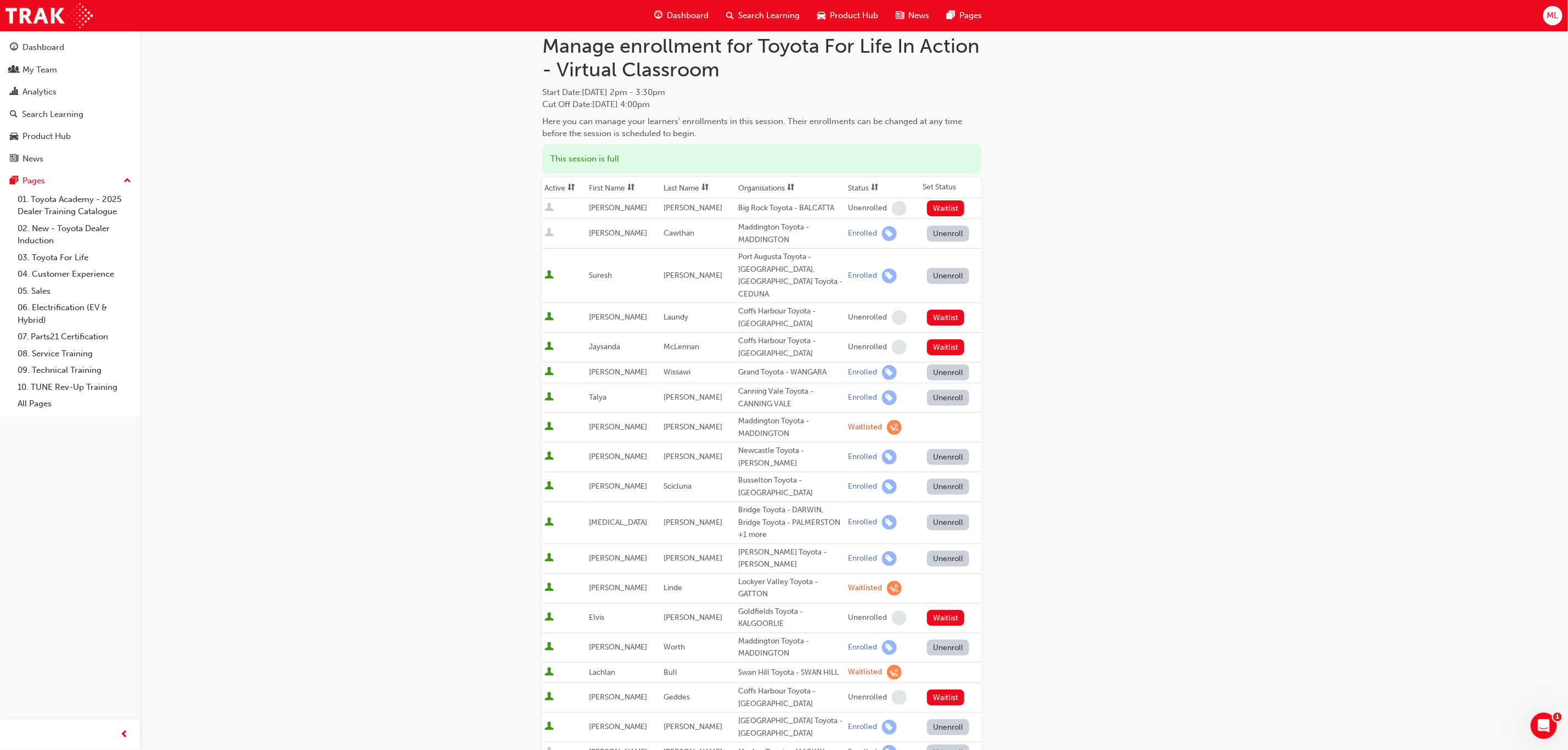
scroll to position [0, 0]
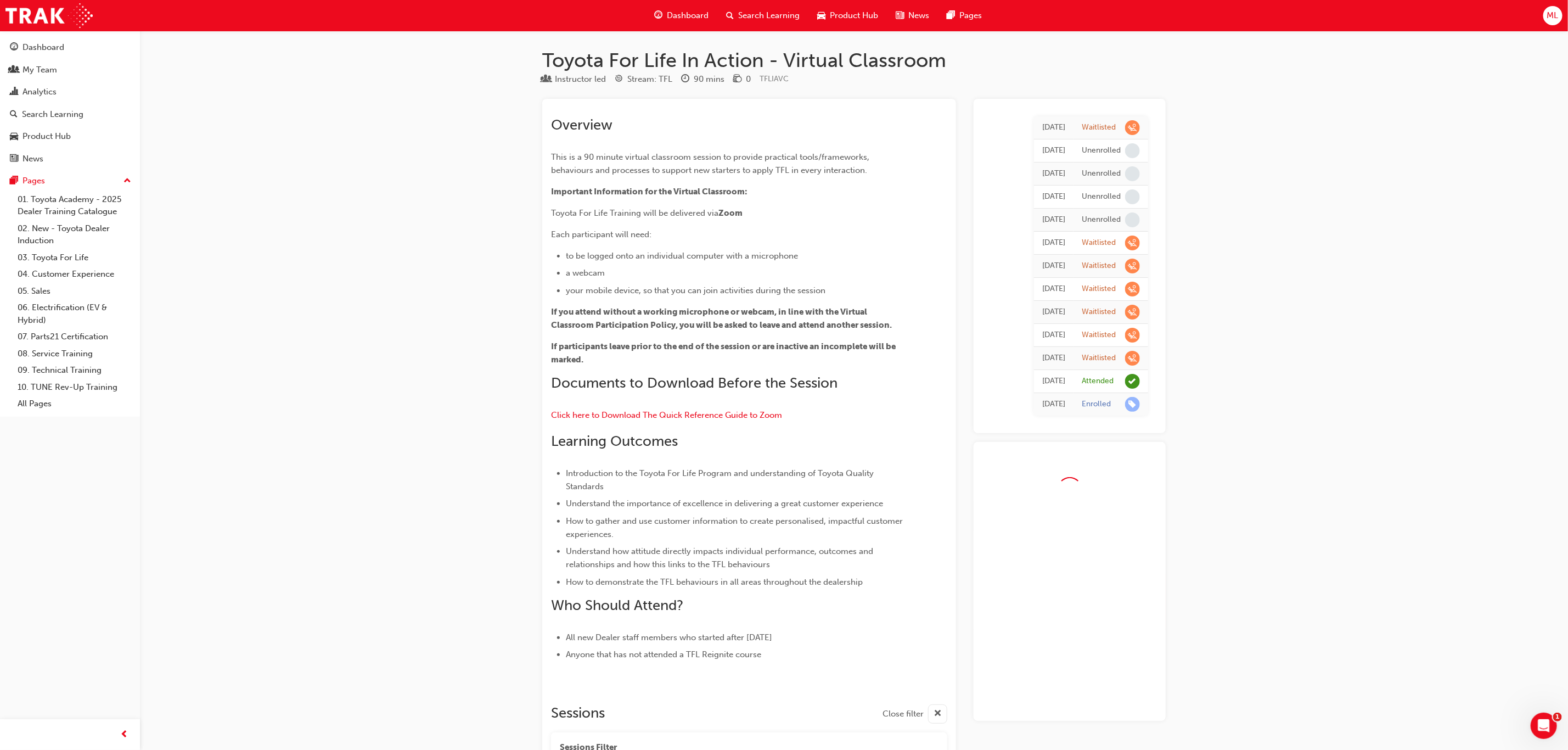
scroll to position [6919, 0]
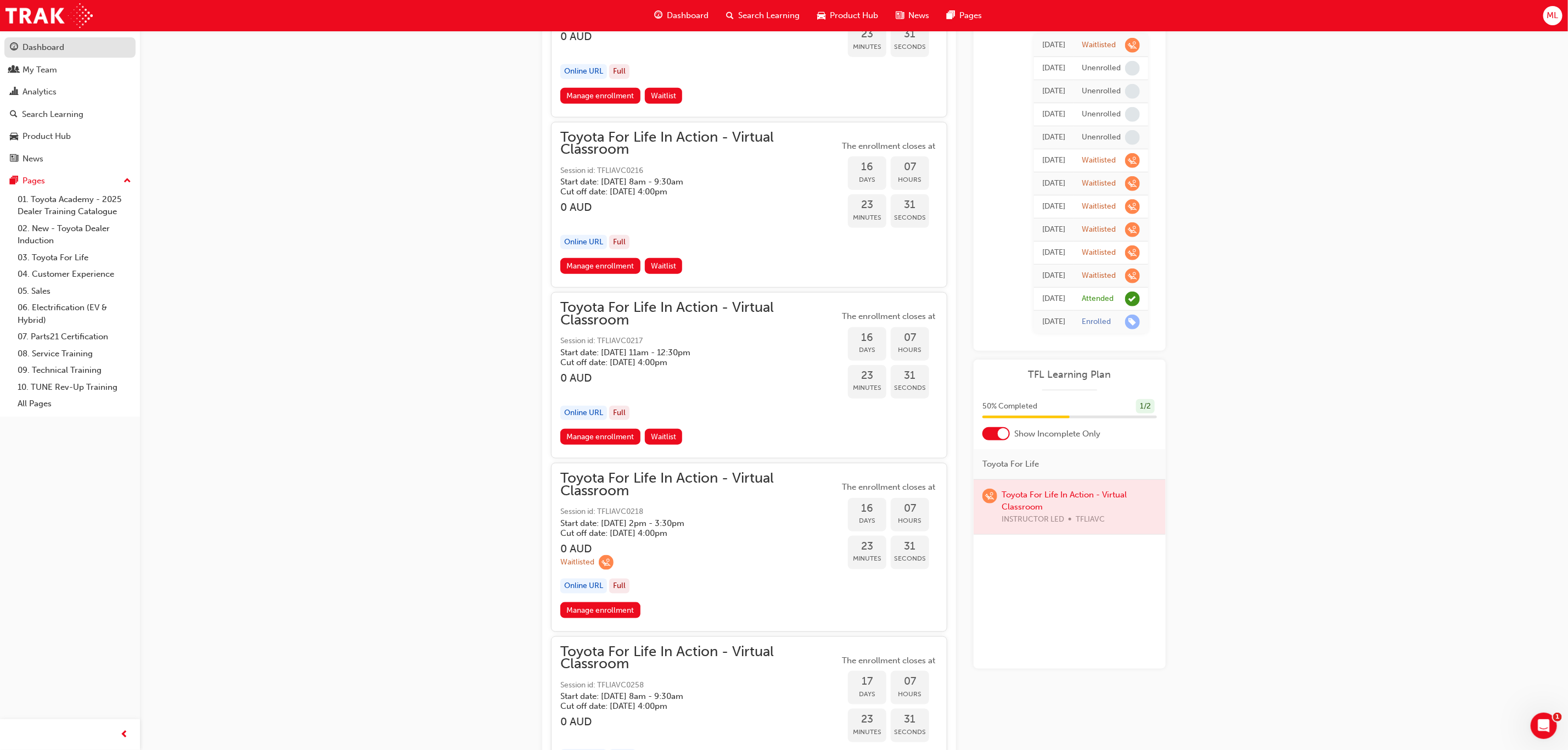
click at [46, 48] on div "Dashboard" at bounding box center [43, 47] width 42 height 13
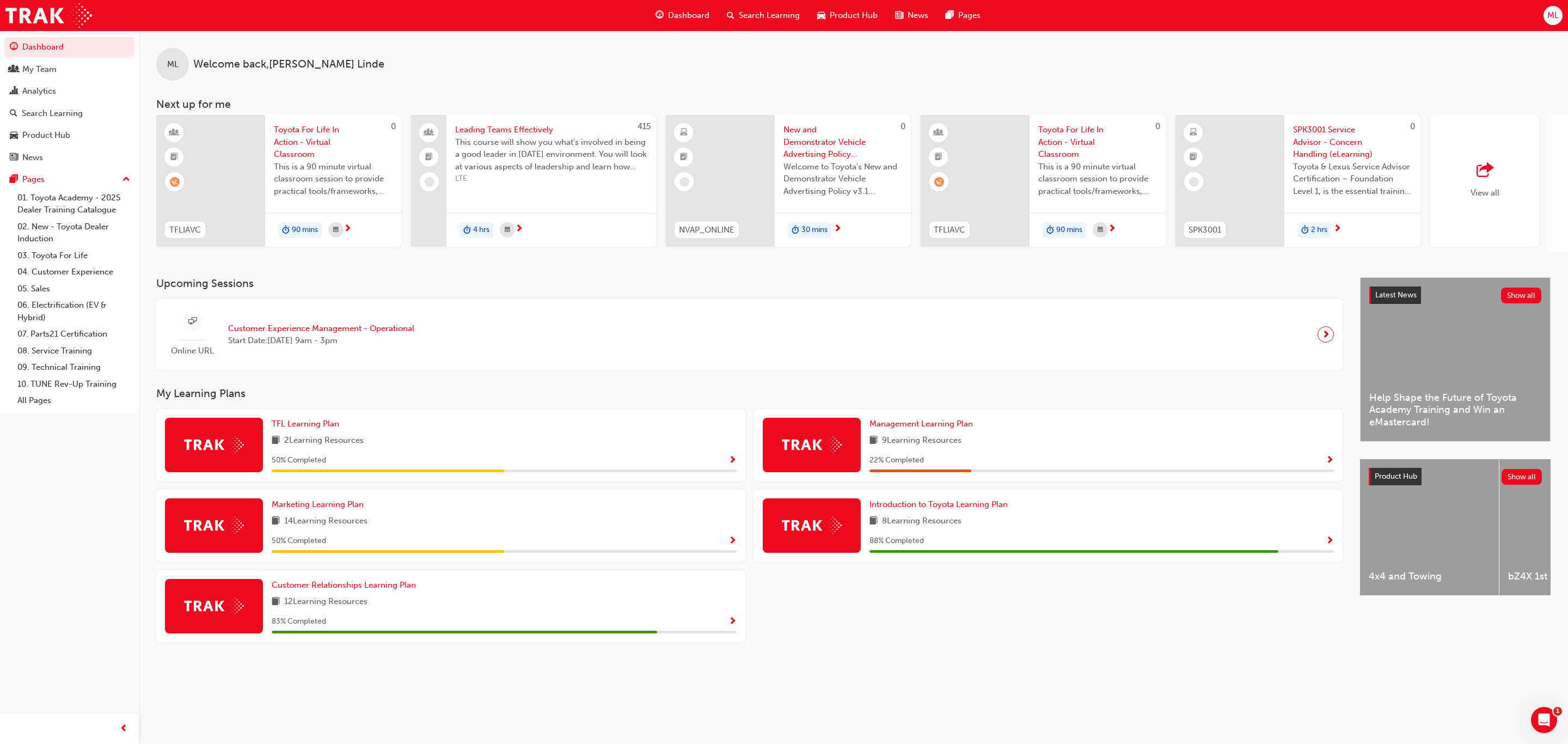
click at [732, 461] on span "Show Progress" at bounding box center [732, 461] width 8 height 10
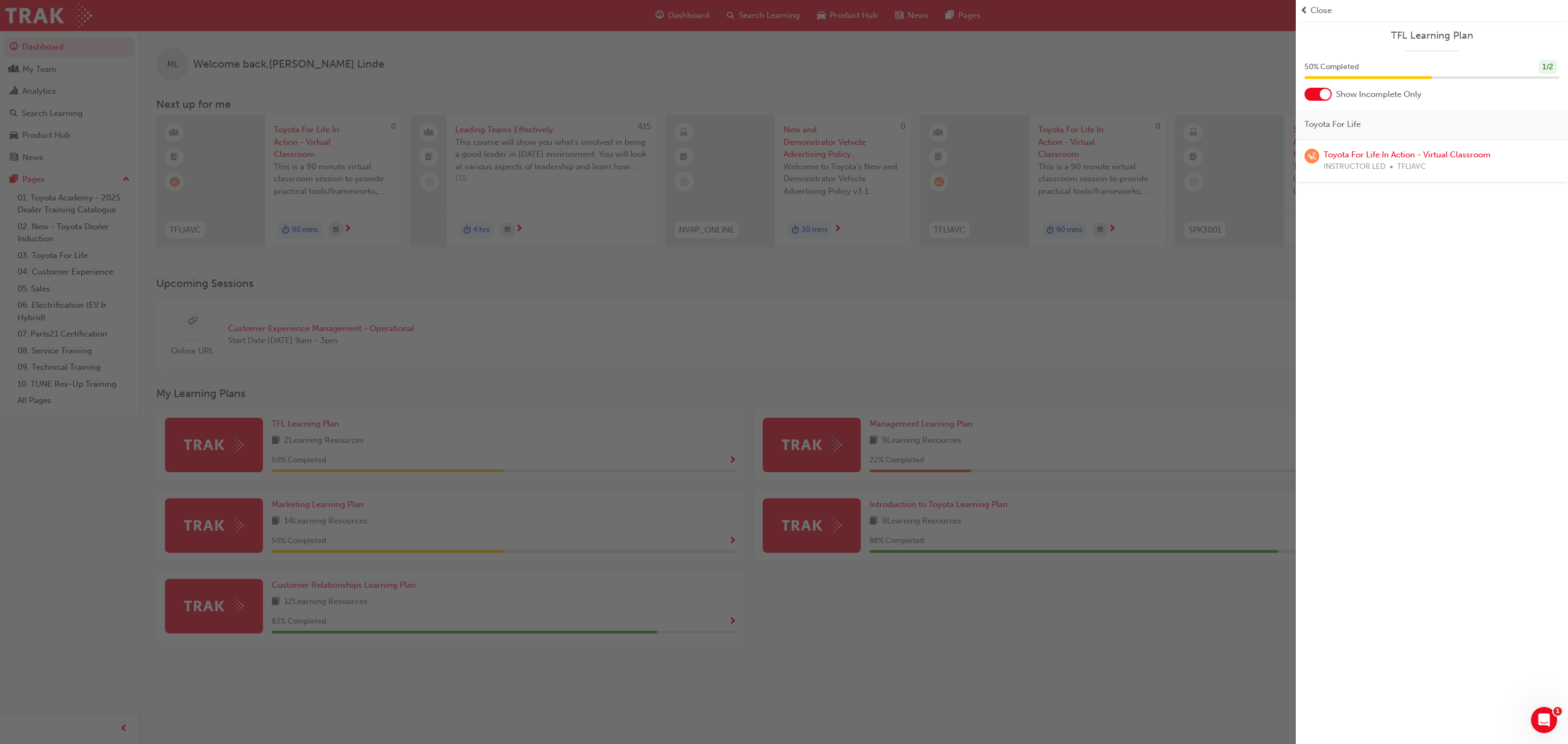
click at [1406, 160] on span "TFLIAVC" at bounding box center [1411, 167] width 29 height 13
click at [1326, 95] on div at bounding box center [1325, 94] width 11 height 11
click at [1355, 195] on link "Toyota For Life In Action - Virtual Classroom" at bounding box center [1407, 197] width 167 height 10
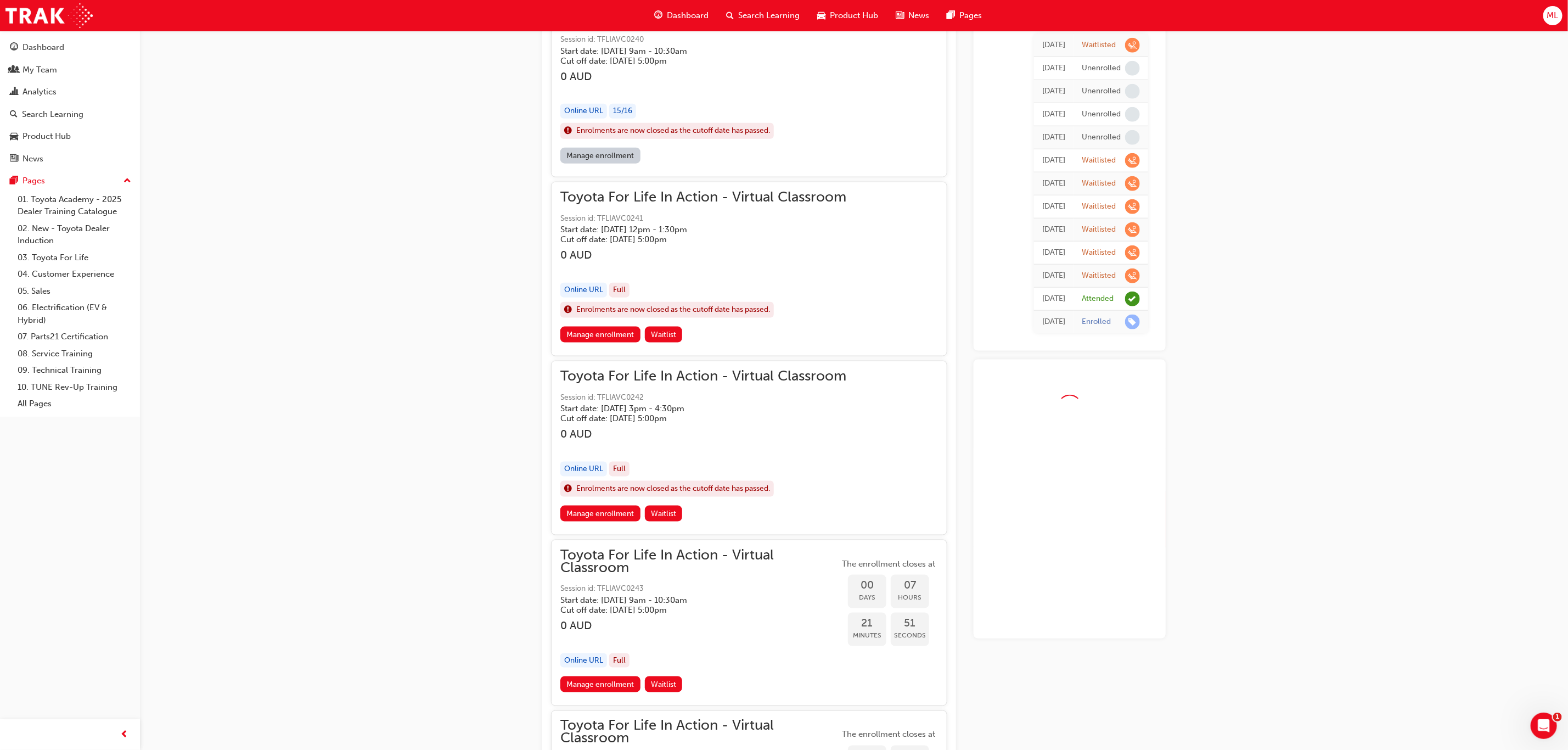
scroll to position [870, 0]
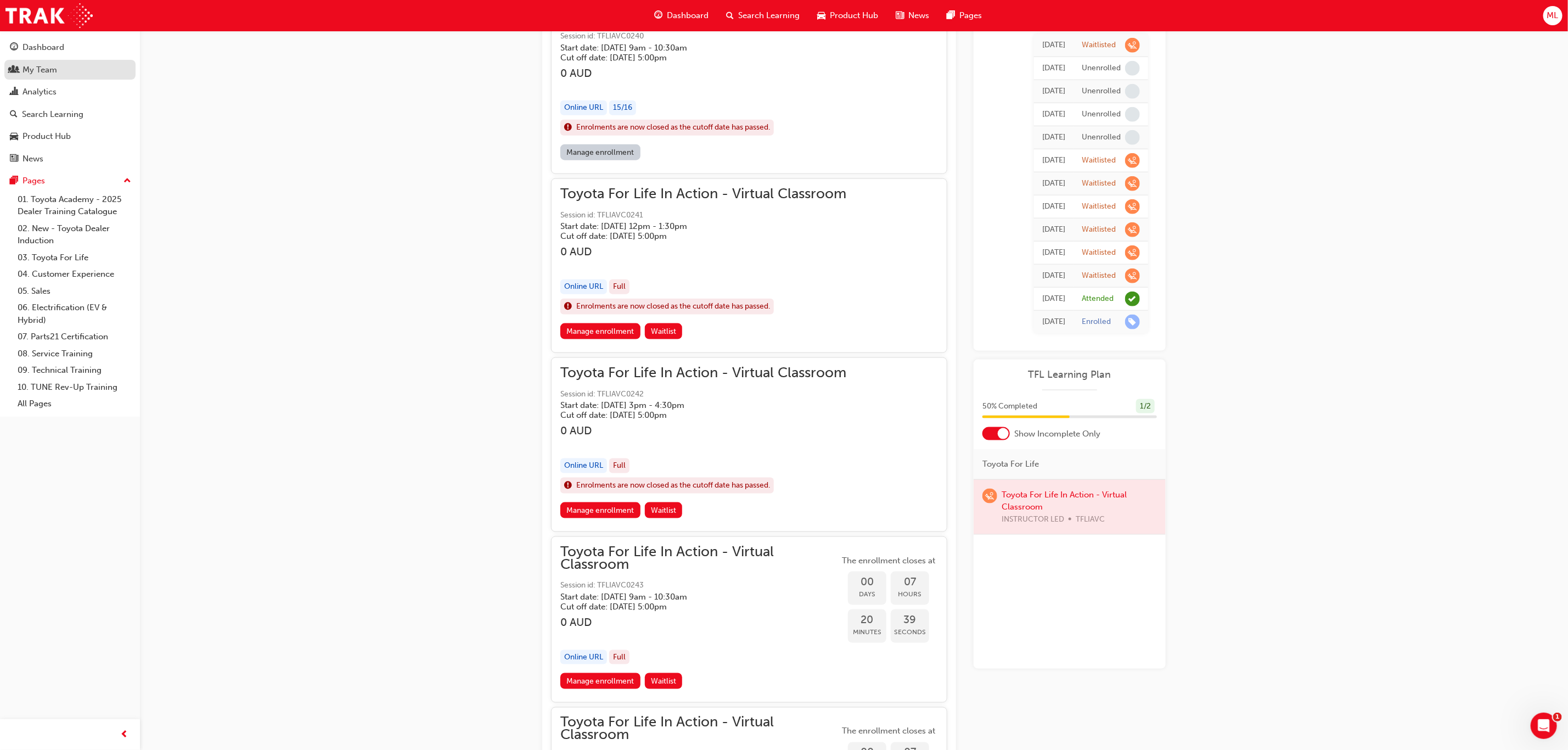
click at [33, 68] on div "My Team" at bounding box center [39, 70] width 34 height 13
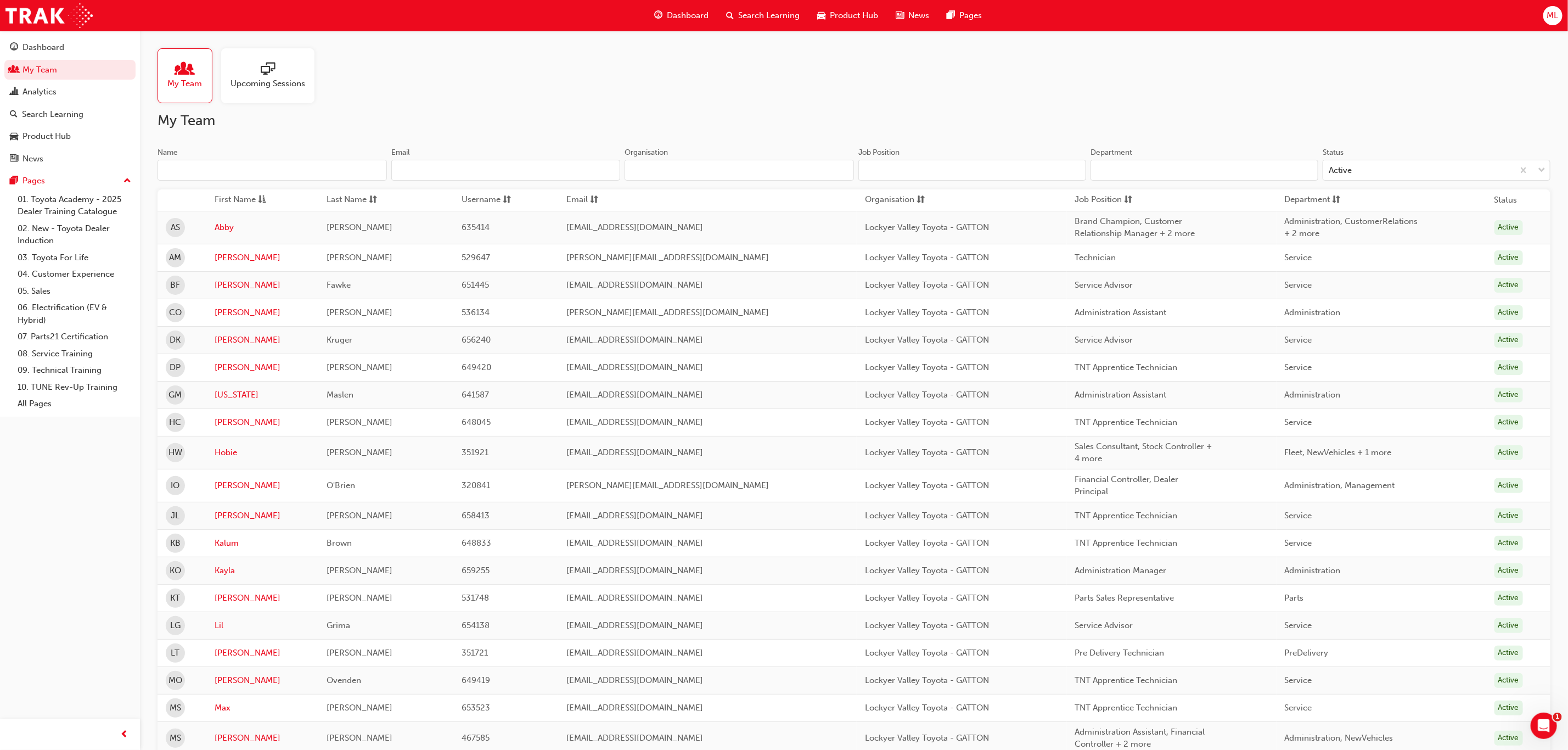
scroll to position [4382, 0]
click at [269, 84] on span "Upcoming Sessions" at bounding box center [268, 83] width 74 height 13
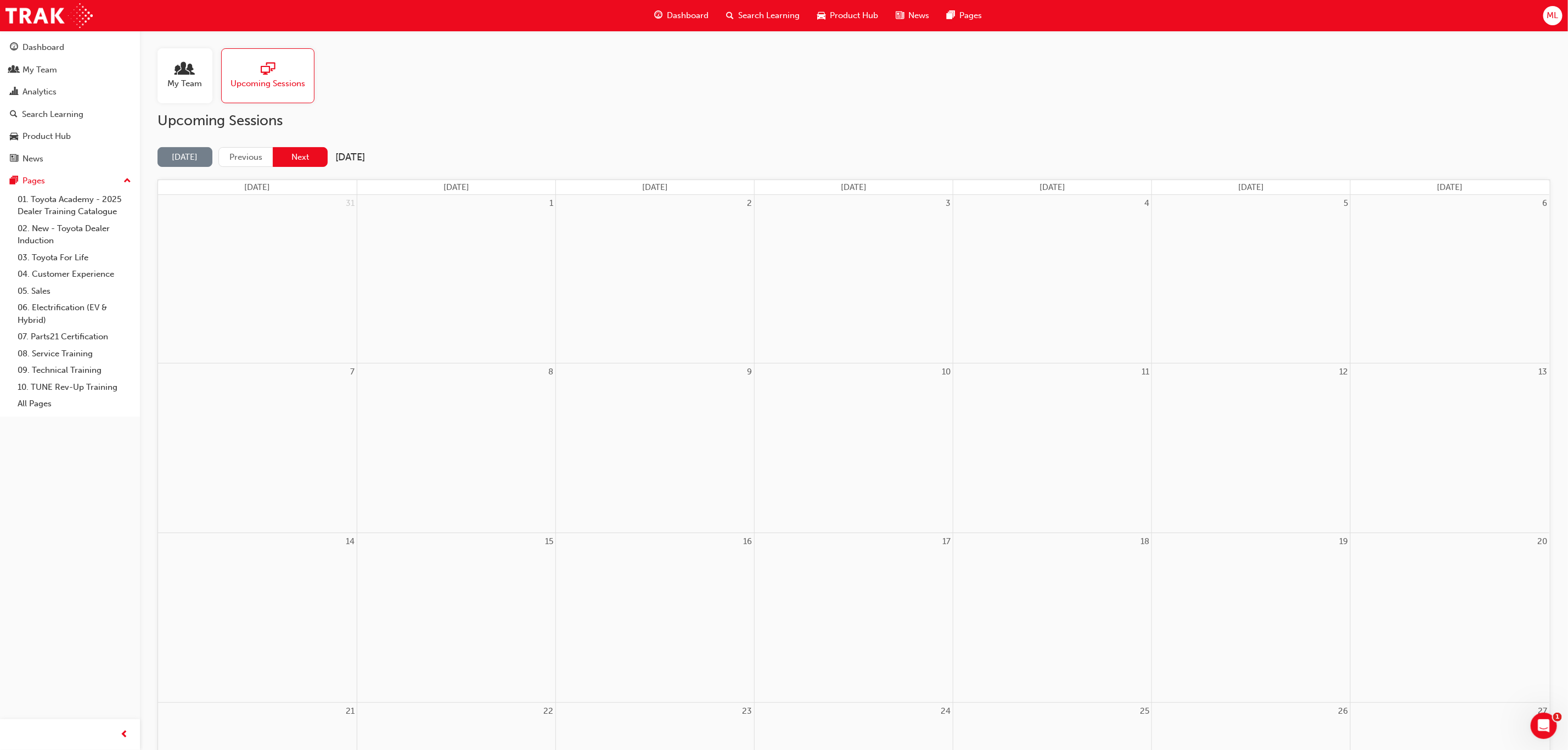
click at [298, 158] on button "Next" at bounding box center [300, 157] width 55 height 20
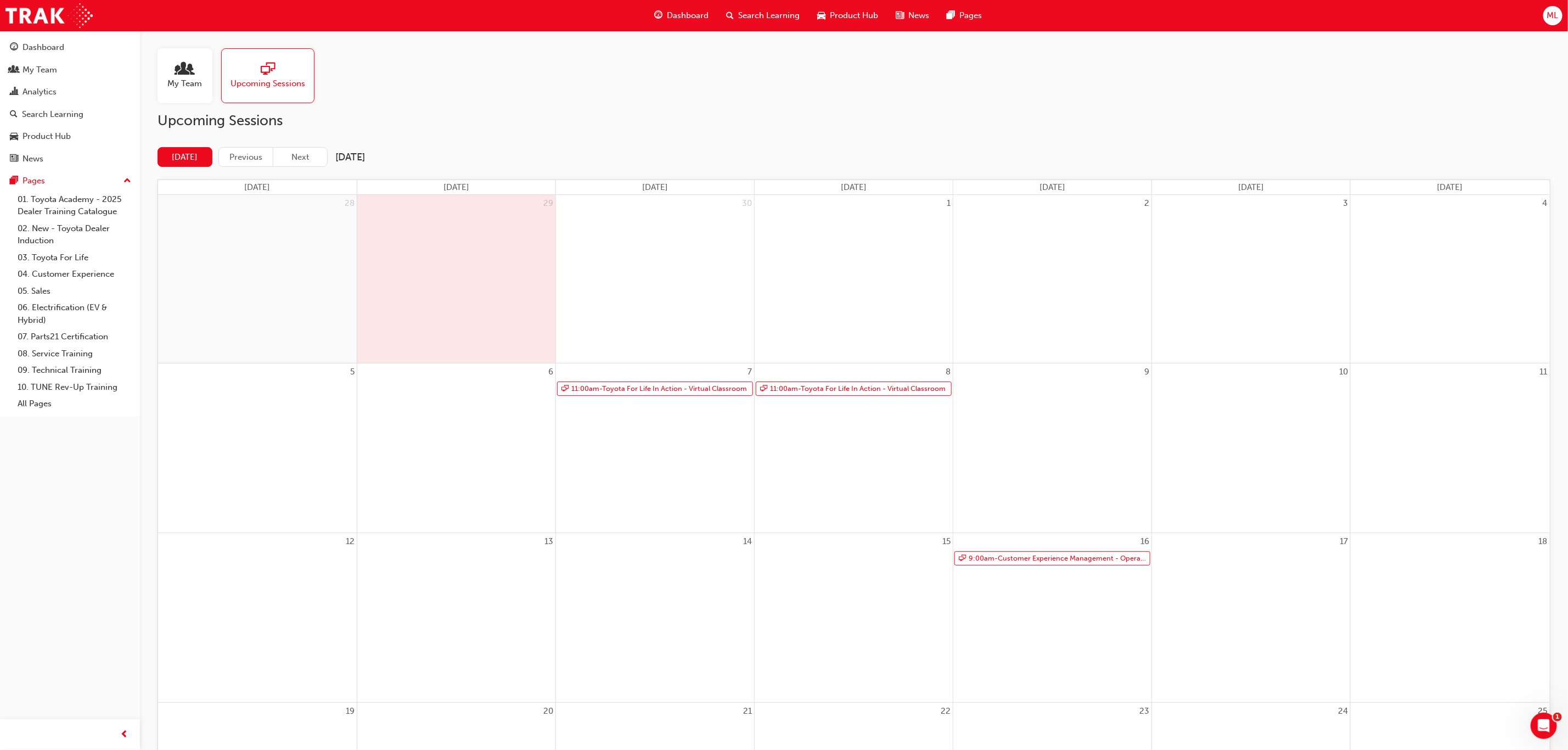
click at [678, 445] on div "7 11:00am - Toyota For Life In Action - Virtual Classroom" at bounding box center [655, 448] width 198 height 169
click at [677, 391] on link "11:00am - Toyota For Life In Action - Virtual Classroom" at bounding box center [655, 389] width 196 height 15
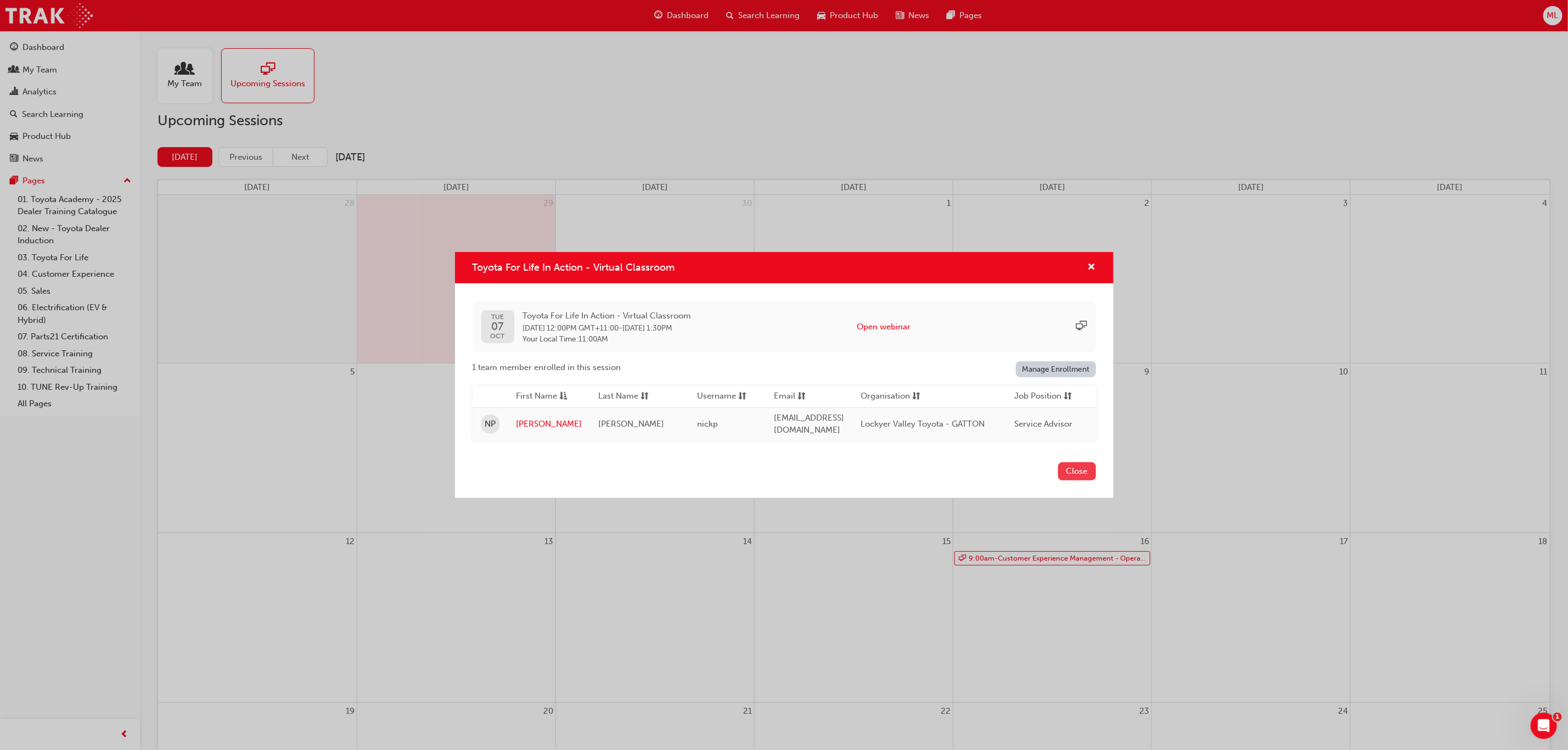
click at [1083, 477] on button "Close" at bounding box center [1077, 471] width 38 height 18
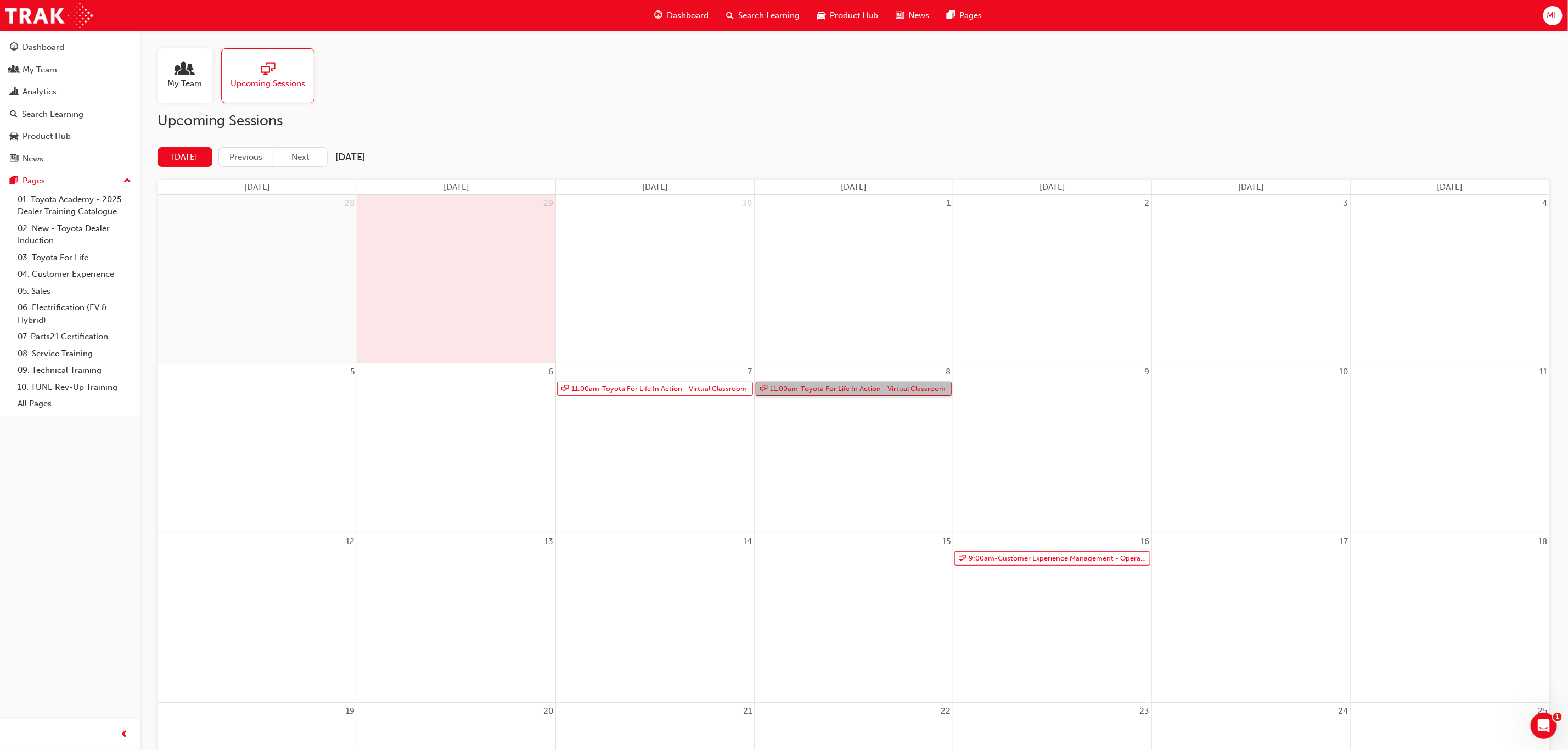
click at [848, 392] on link "11:00am - Toyota For Life In Action - Virtual Classroom" at bounding box center [854, 389] width 196 height 15
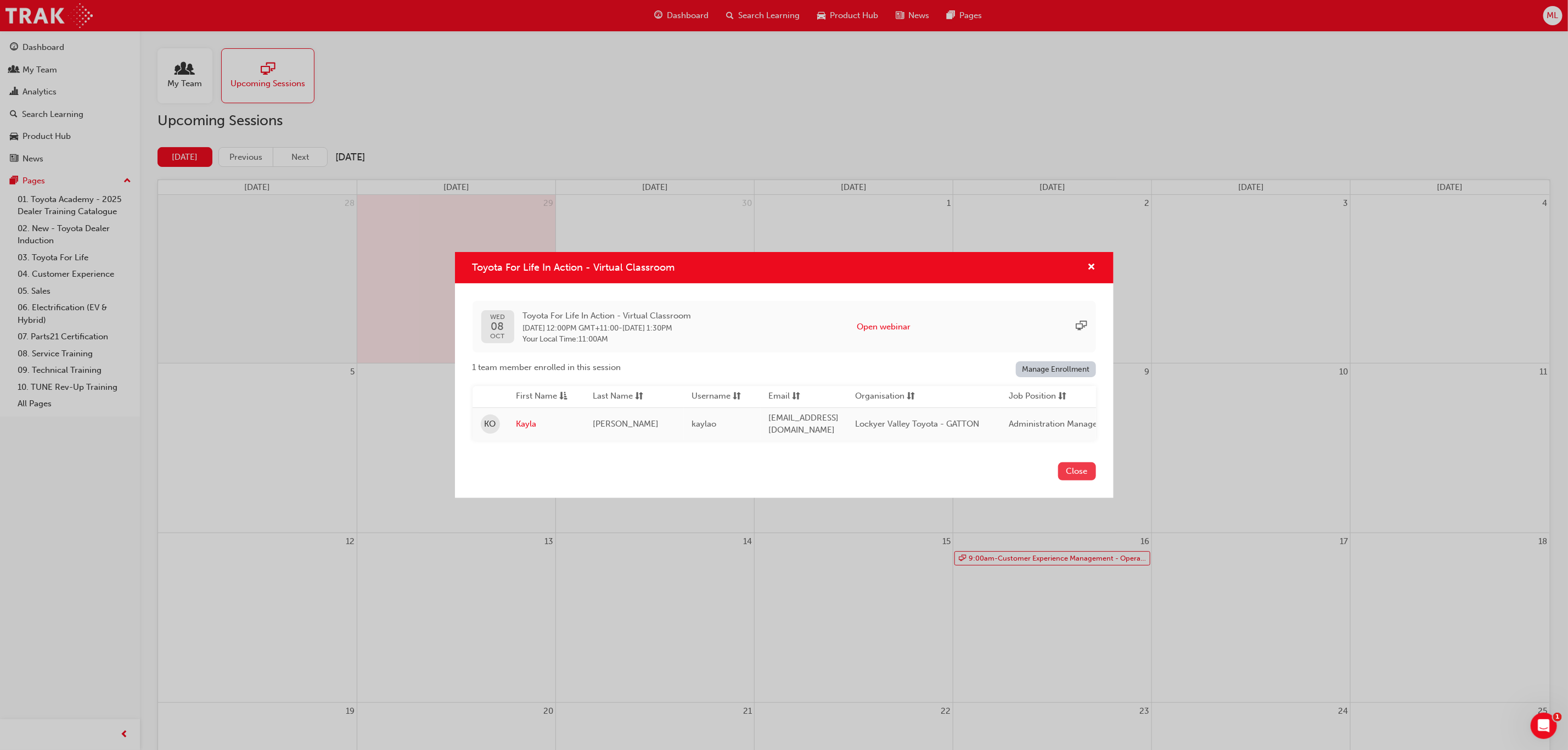
click at [1082, 472] on button "Close" at bounding box center [1077, 471] width 38 height 18
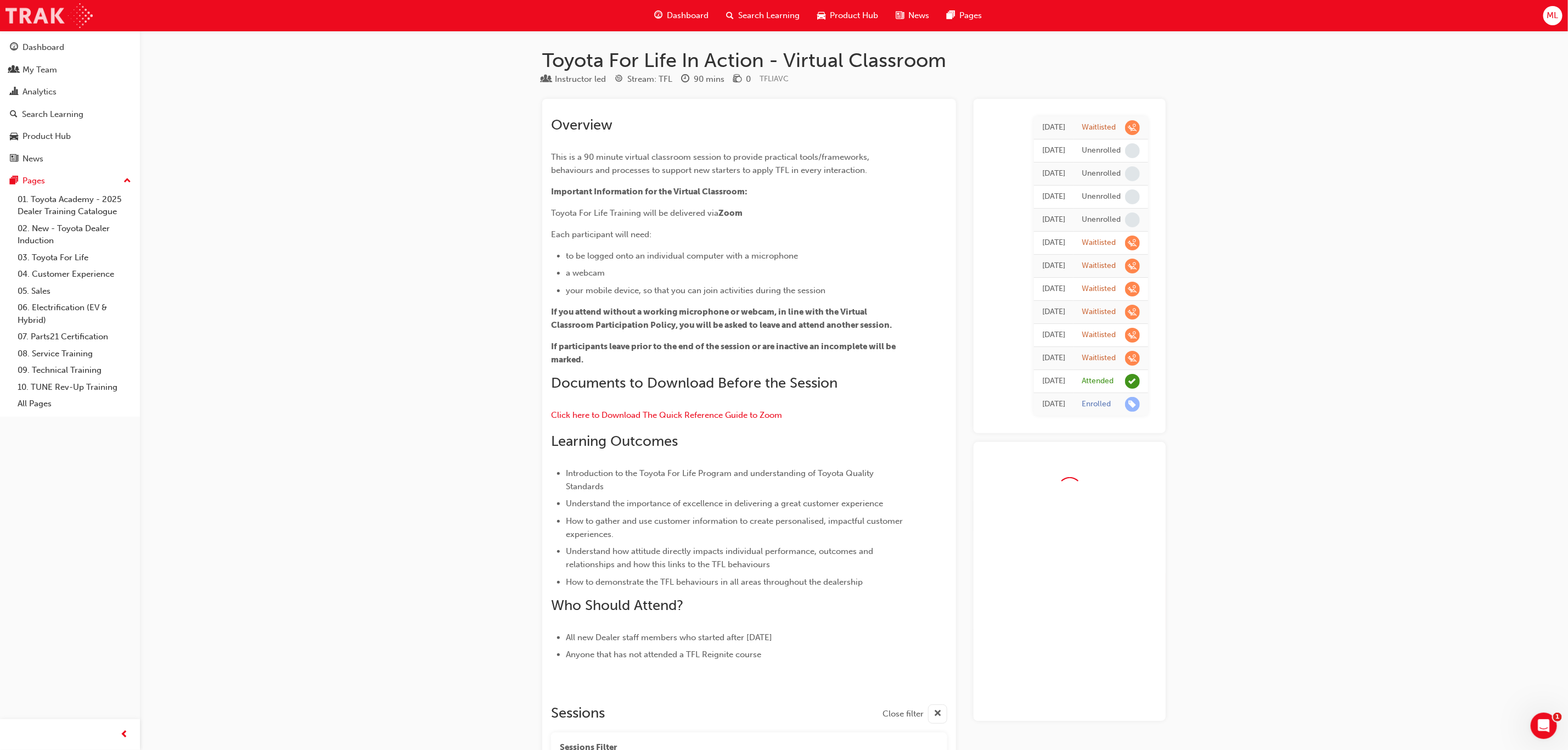
scroll to position [870, 0]
